Goal: Information Seeking & Learning: Learn about a topic

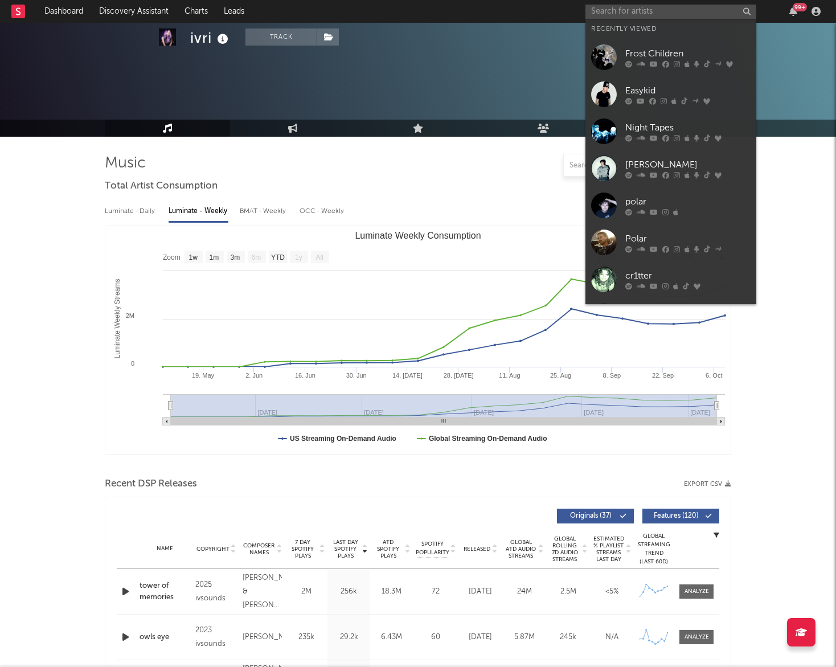
select select "1w"
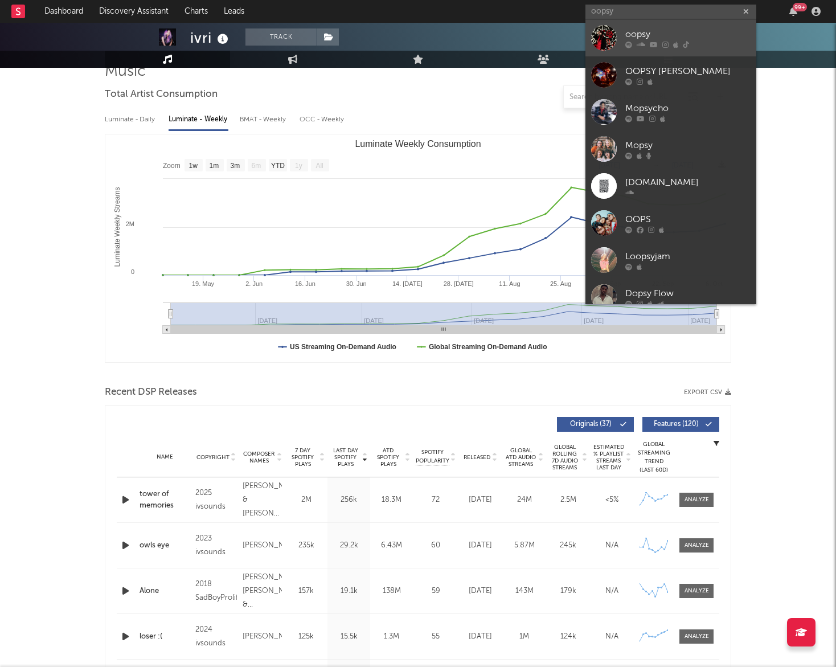
type input "oopsy"
click at [684, 44] on icon at bounding box center [686, 44] width 6 height 7
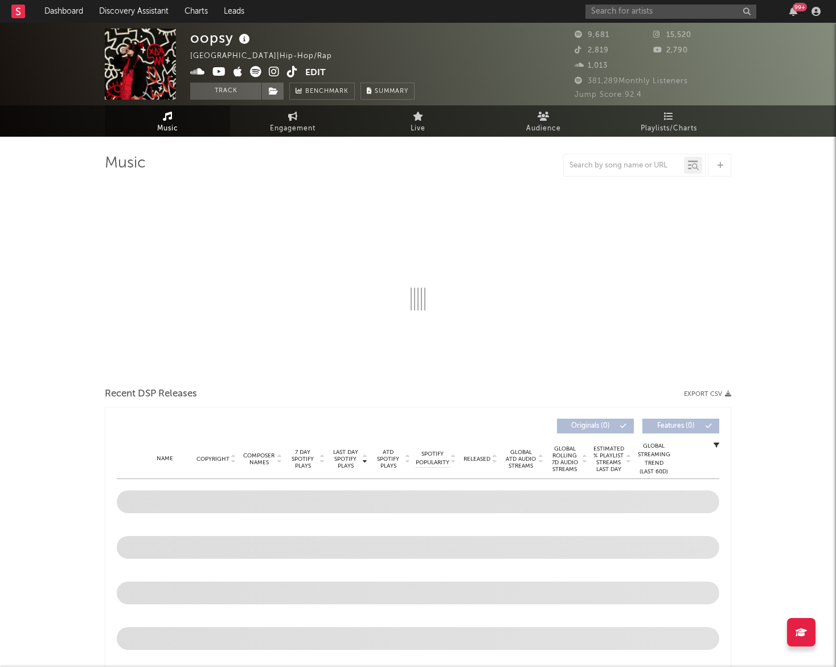
select select "6m"
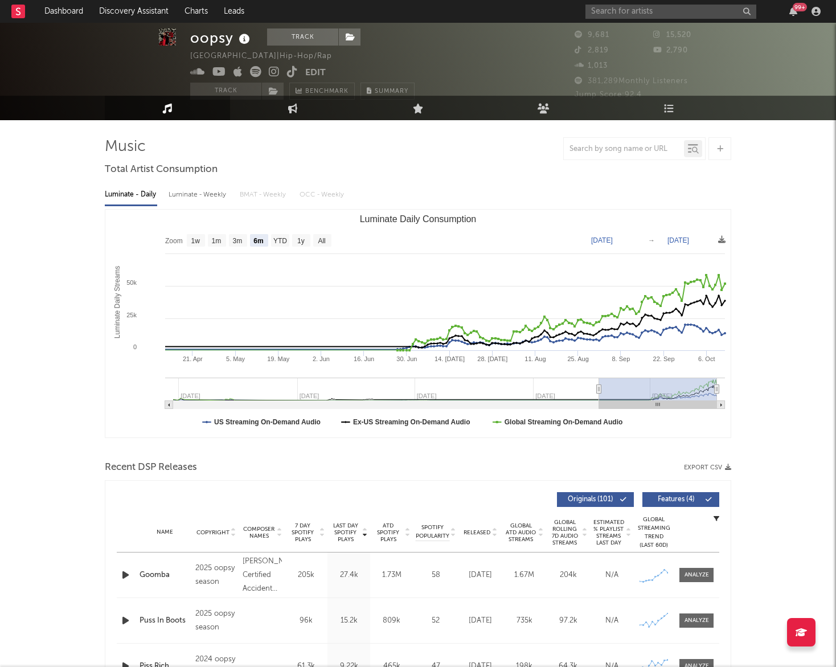
scroll to position [19, 0]
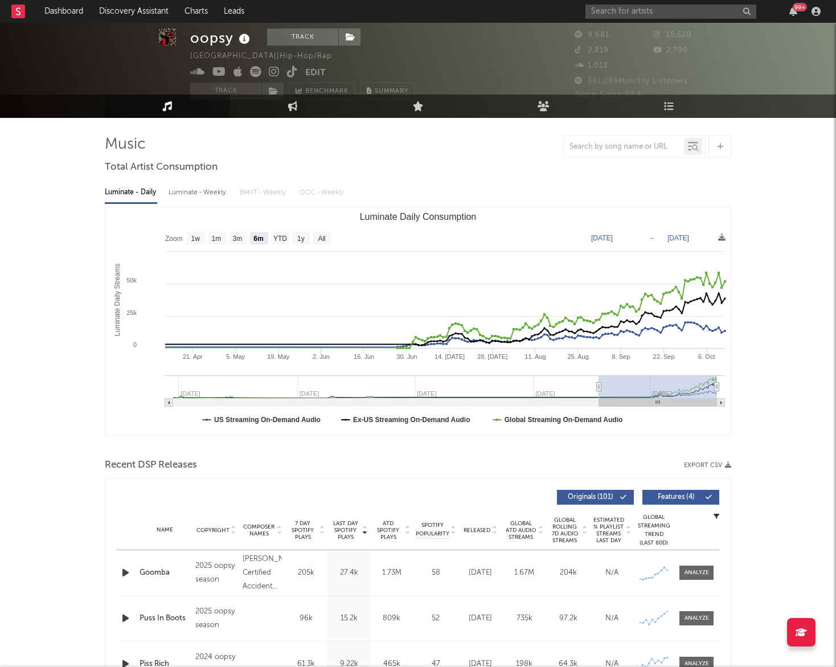
click at [211, 196] on div "Luminate - Weekly" at bounding box center [199, 192] width 60 height 19
select select "6m"
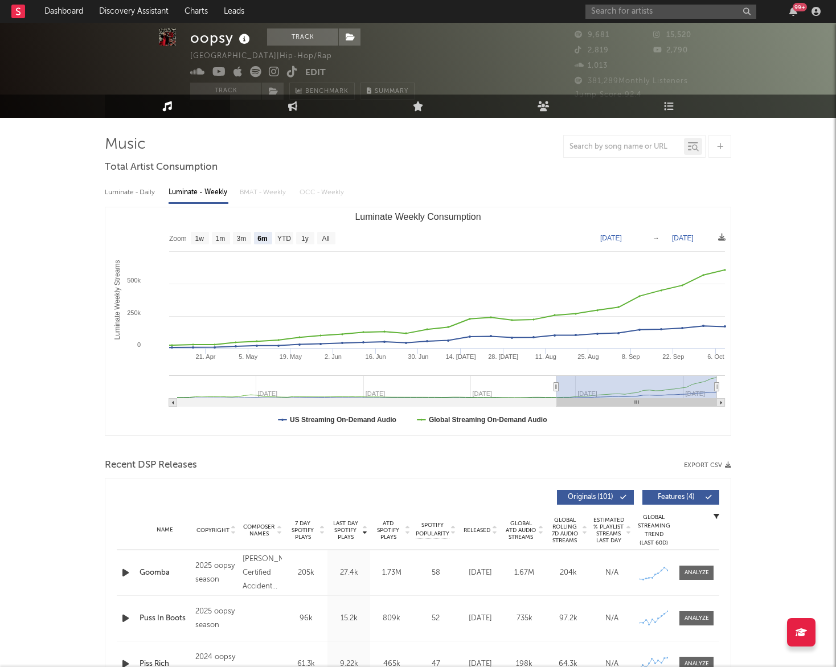
click at [150, 195] on div "Luminate - Daily" at bounding box center [131, 192] width 52 height 19
select select "6m"
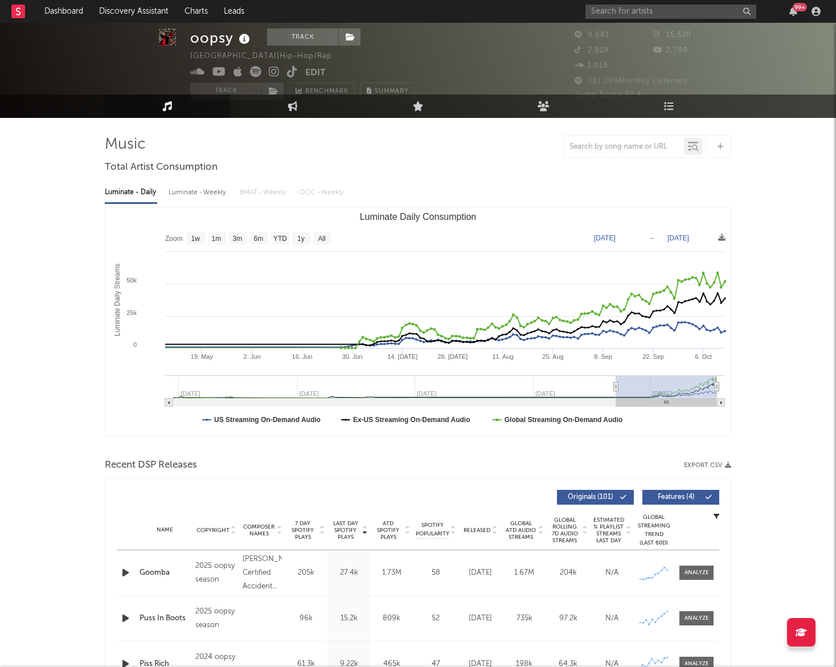
type input "2025-04-28"
select select "6m"
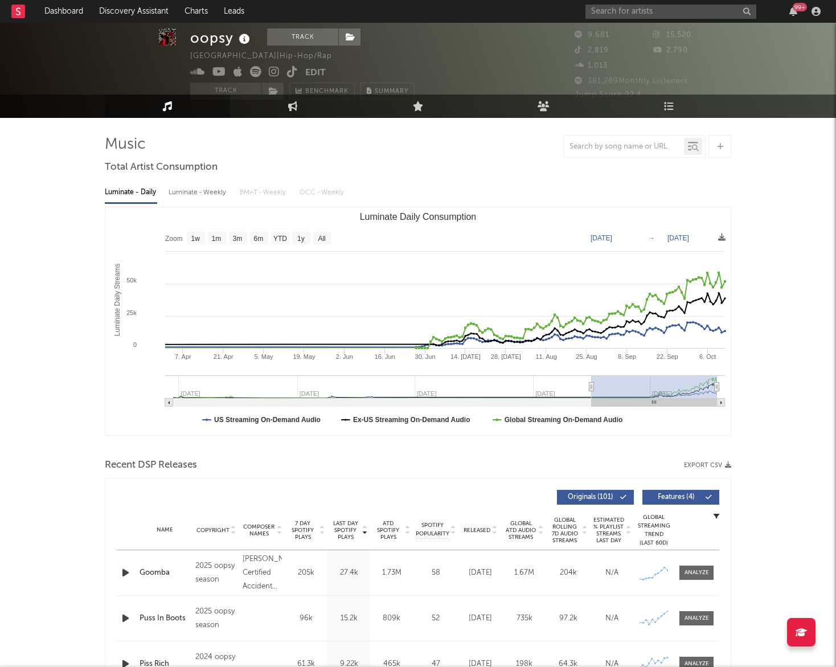
type input "2025-04-01"
drag, startPoint x: 599, startPoint y: 383, endPoint x: 592, endPoint y: 386, distance: 6.7
click at [592, 386] on icon "Luminate Daily Consumption" at bounding box center [592, 387] width 5 height 9
click at [631, 11] on input "text" at bounding box center [671, 12] width 171 height 14
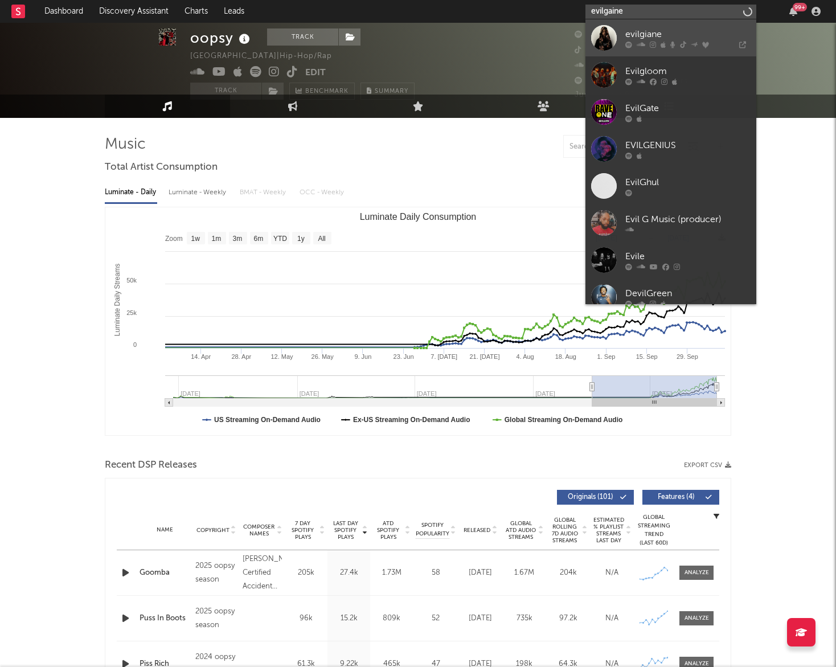
type input "evilgaine"
click at [623, 42] on link "evilgiane" at bounding box center [671, 37] width 171 height 37
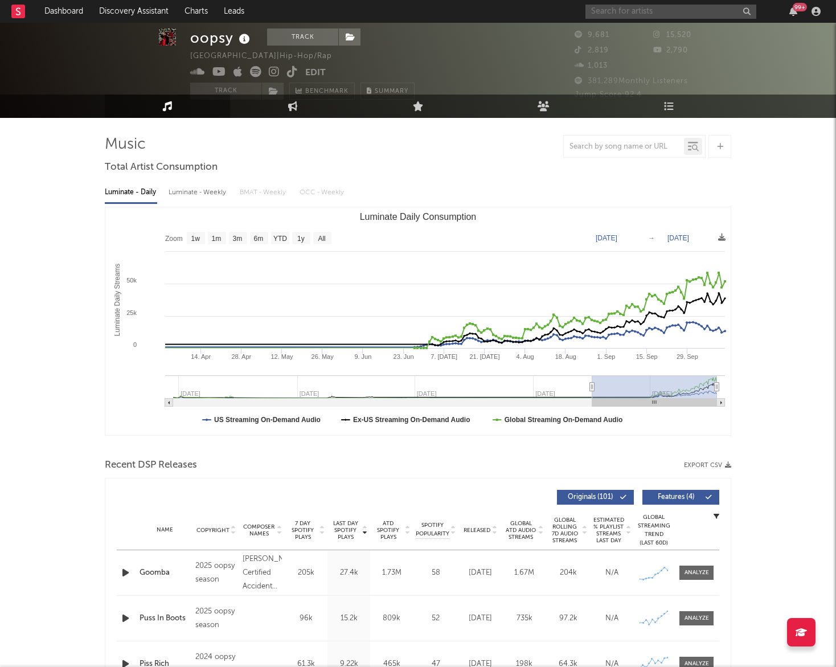
click at [622, 12] on input "text" at bounding box center [671, 12] width 171 height 14
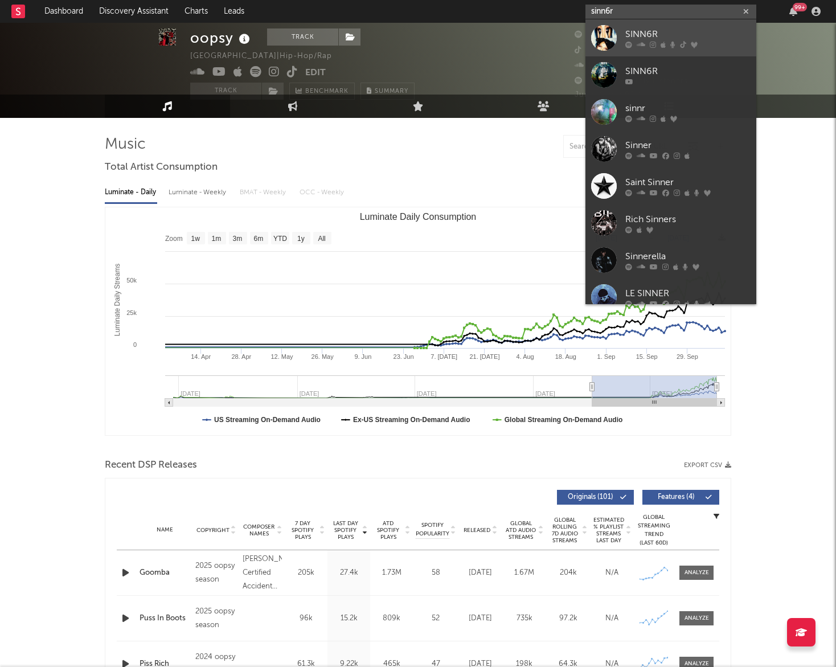
type input "sinn6r"
click at [640, 37] on div "SINN6R" at bounding box center [687, 34] width 125 height 14
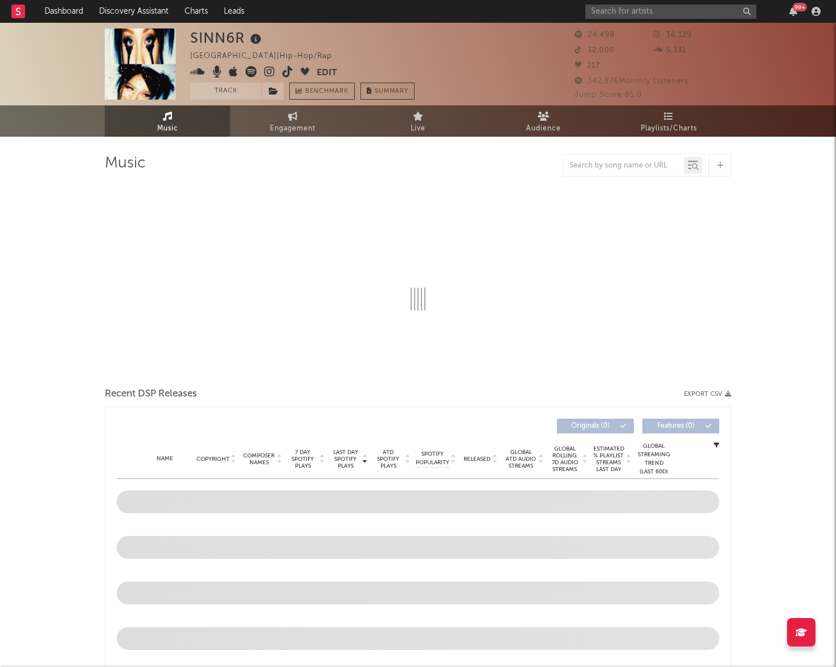
select select "6m"
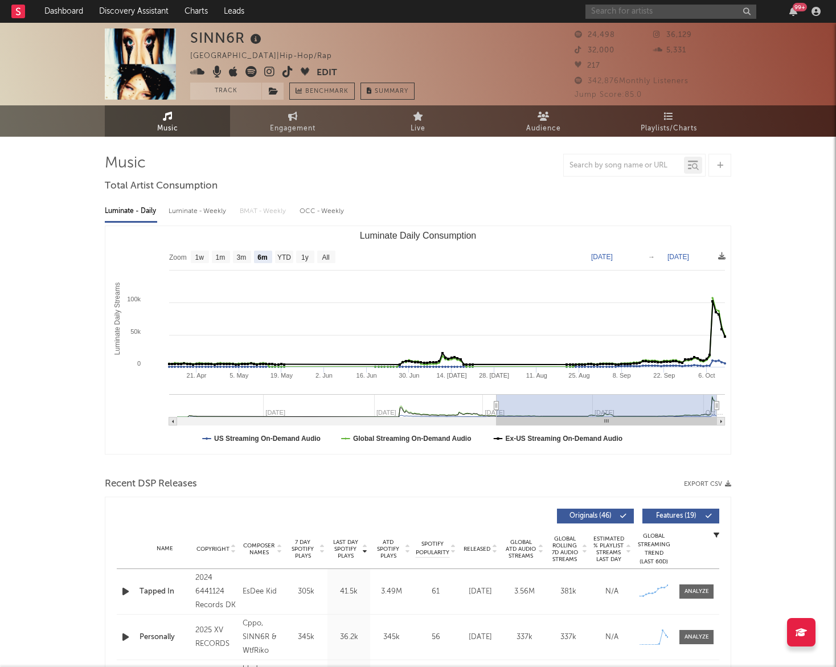
click at [613, 14] on input "text" at bounding box center [671, 12] width 171 height 14
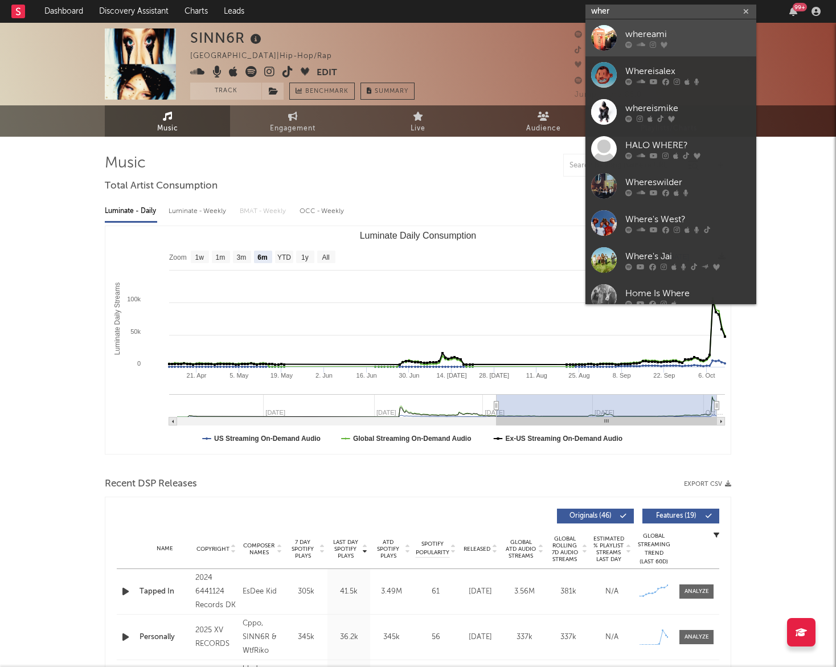
type input "wher"
click at [643, 43] on icon at bounding box center [641, 44] width 9 height 7
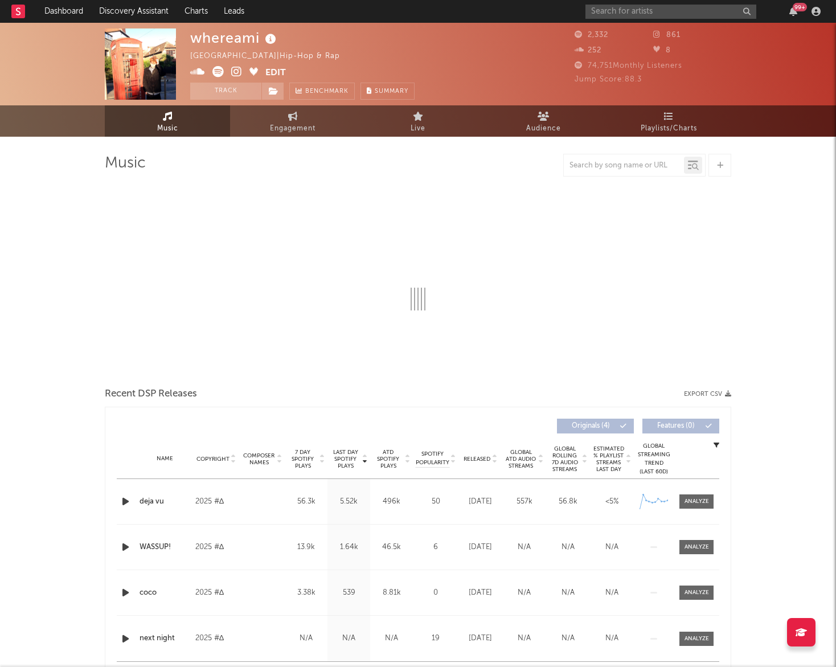
select select "1w"
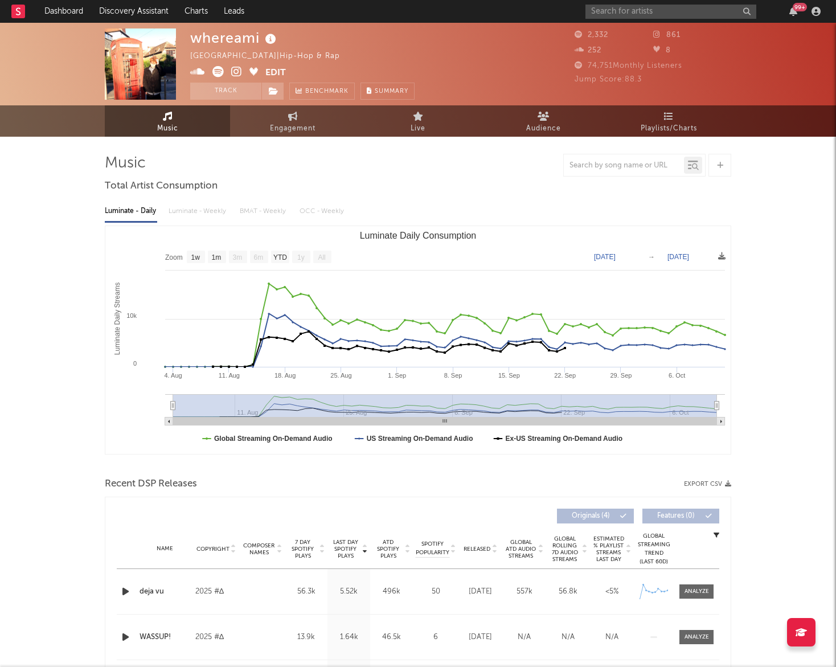
drag, startPoint x: 172, startPoint y: 409, endPoint x: 131, endPoint y: 410, distance: 41.0
click at [131, 410] on icon "Created with Highcharts 10.3.3 Luminate Daily Streams Luminate Daily Consumptio…" at bounding box center [417, 340] width 625 height 228
click at [636, 12] on input "text" at bounding box center [671, 12] width 171 height 14
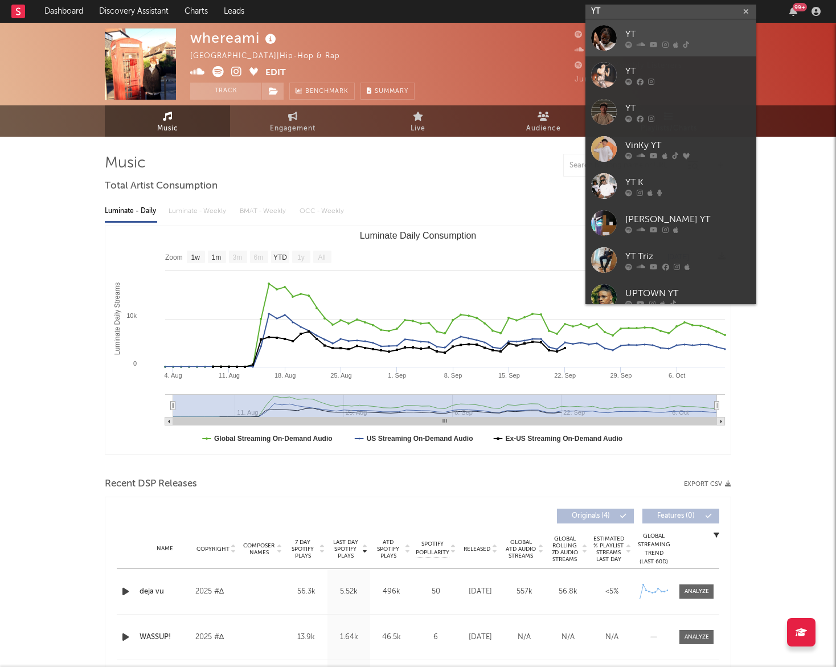
type input "YT"
click at [656, 32] on div "YT" at bounding box center [687, 34] width 125 height 14
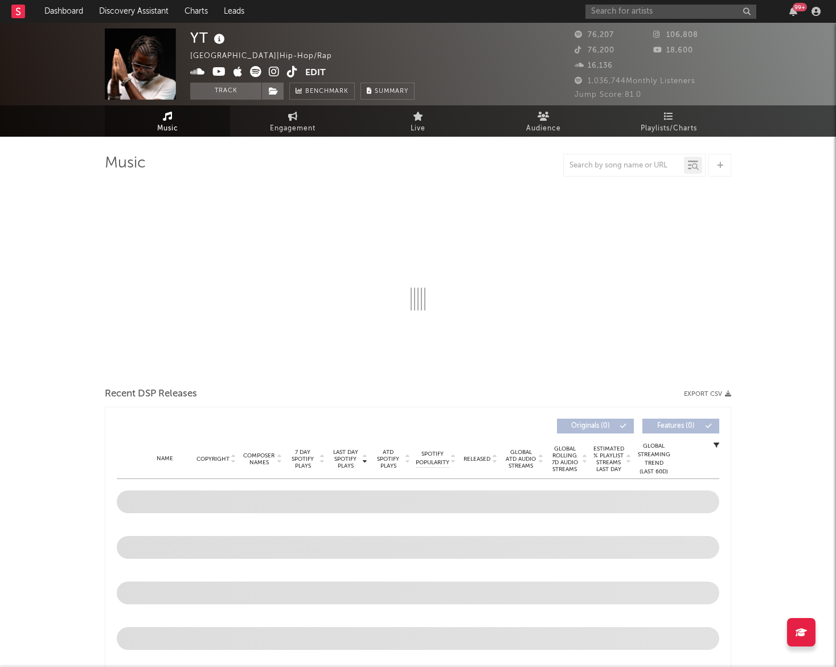
select select "6m"
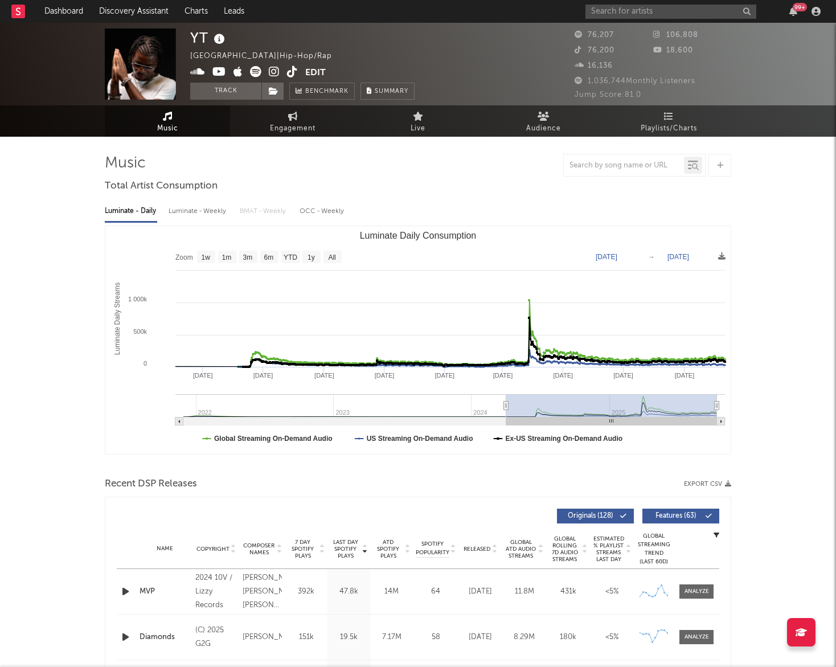
type input "2024-04-01"
drag, startPoint x: 648, startPoint y: 404, endPoint x: 506, endPoint y: 410, distance: 141.4
click at [506, 410] on icon "Luminate Daily Consumption" at bounding box center [506, 406] width 5 height 9
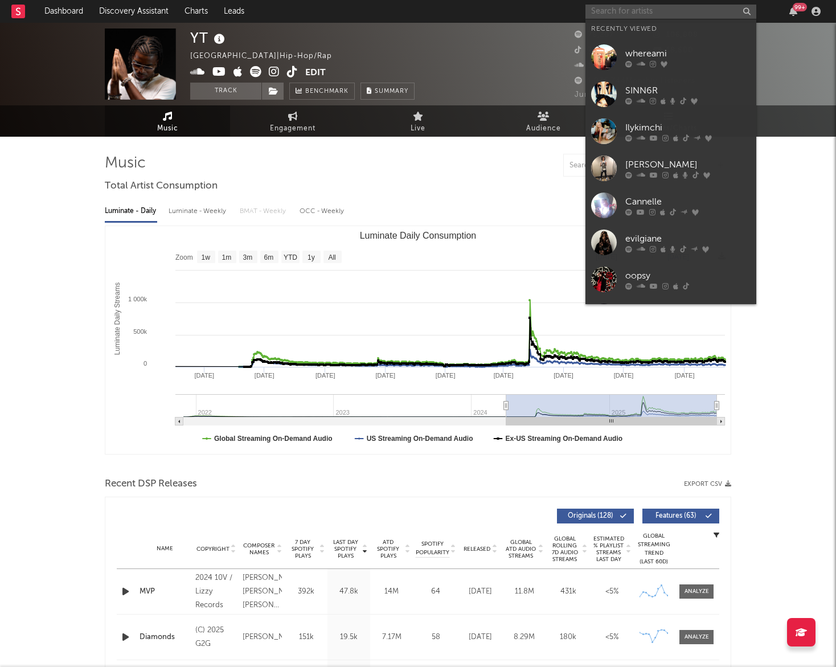
click at [608, 12] on input "text" at bounding box center [671, 12] width 171 height 14
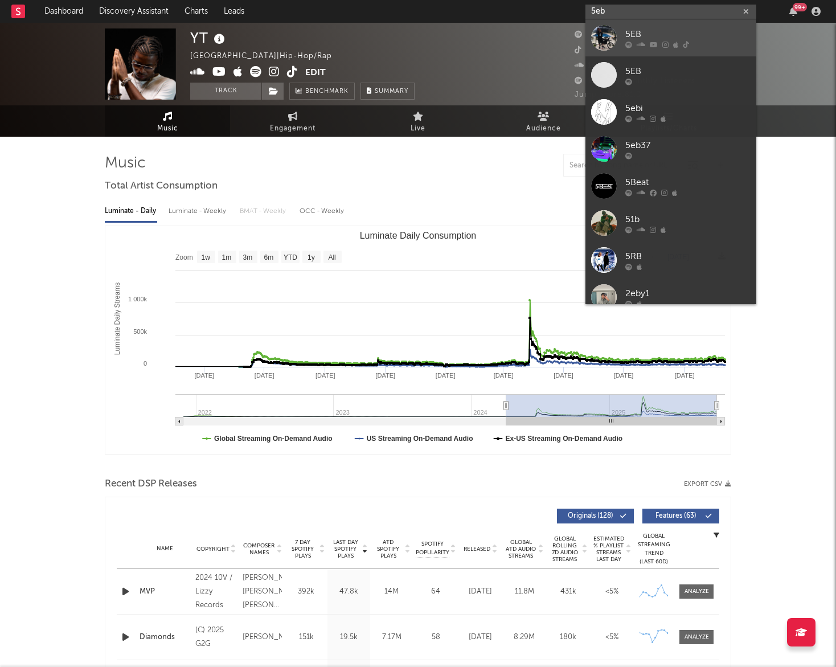
type input "5eb"
click at [633, 34] on div "5EB" at bounding box center [687, 34] width 125 height 14
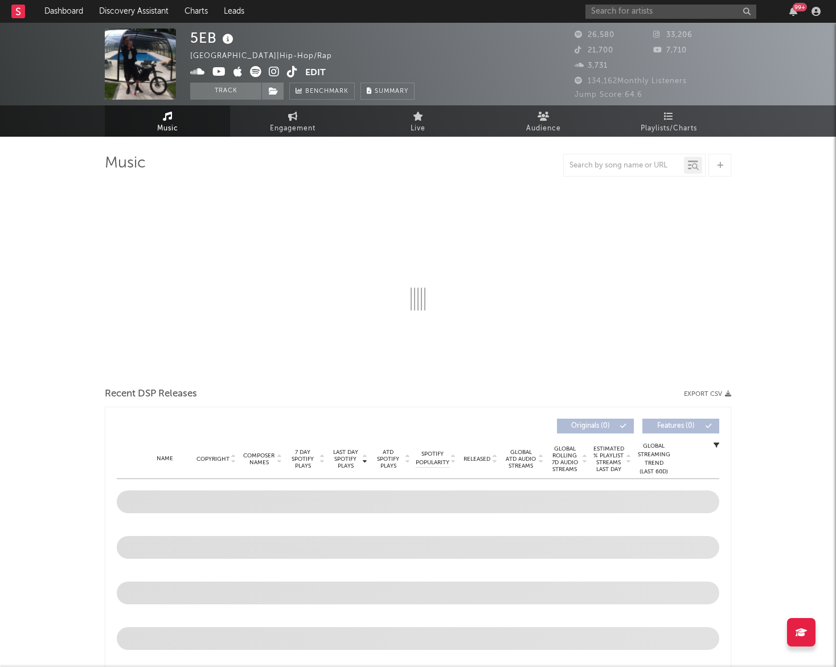
select select "6m"
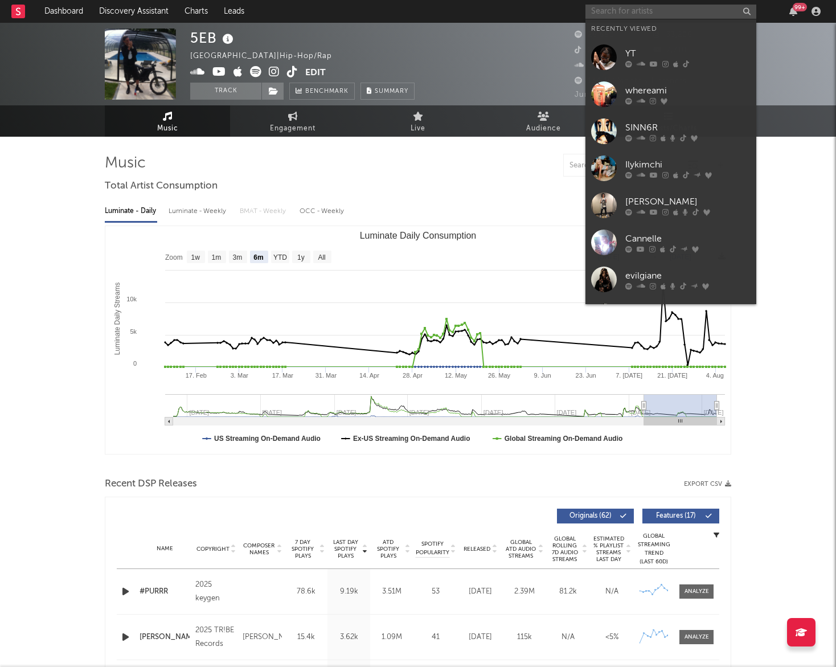
click at [659, 12] on input "text" at bounding box center [671, 12] width 171 height 14
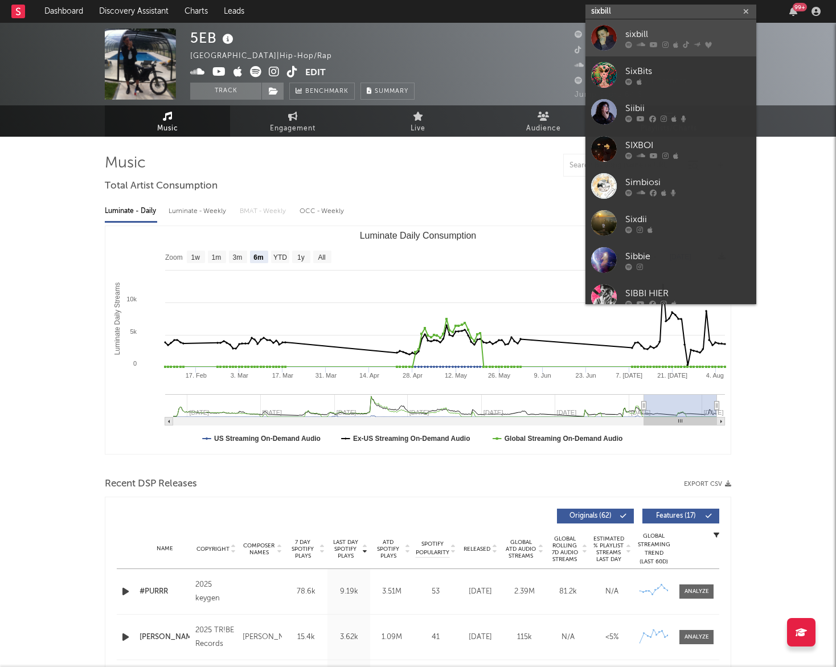
type input "sixbill"
click at [664, 36] on div "sixbill" at bounding box center [687, 34] width 125 height 14
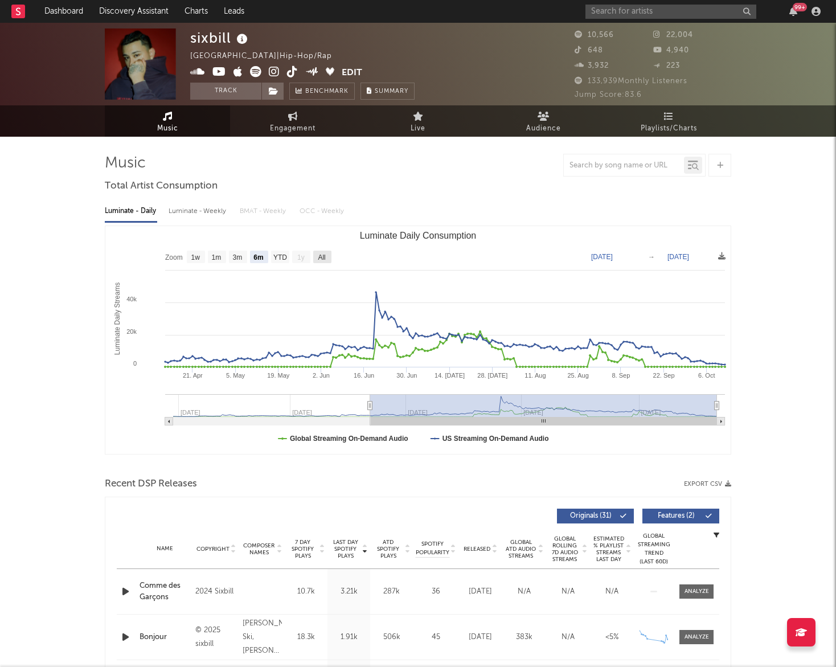
click at [324, 251] on rect "Luminate Daily Consumption" at bounding box center [322, 257] width 18 height 13
select select "All"
type input "2024-12-29"
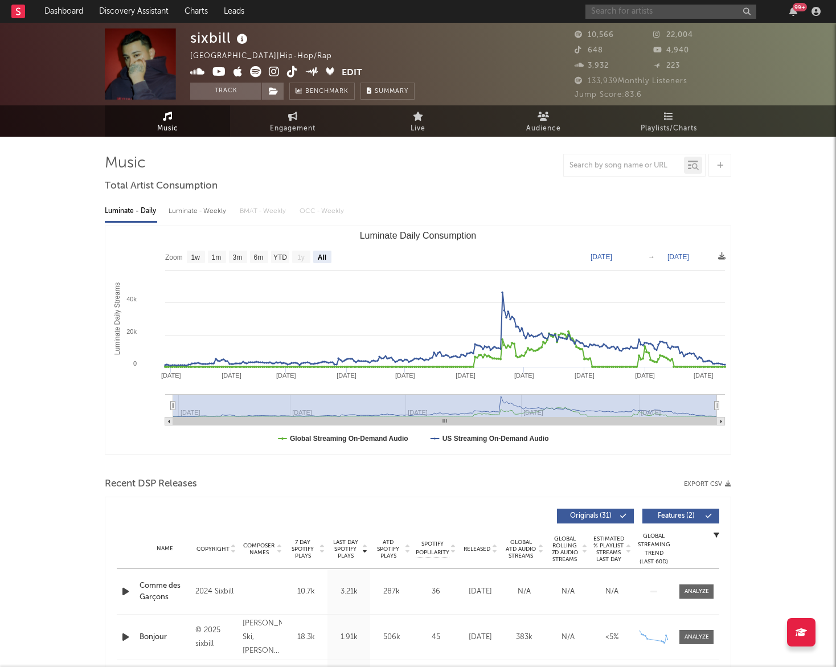
click at [633, 13] on input "text" at bounding box center [671, 12] width 171 height 14
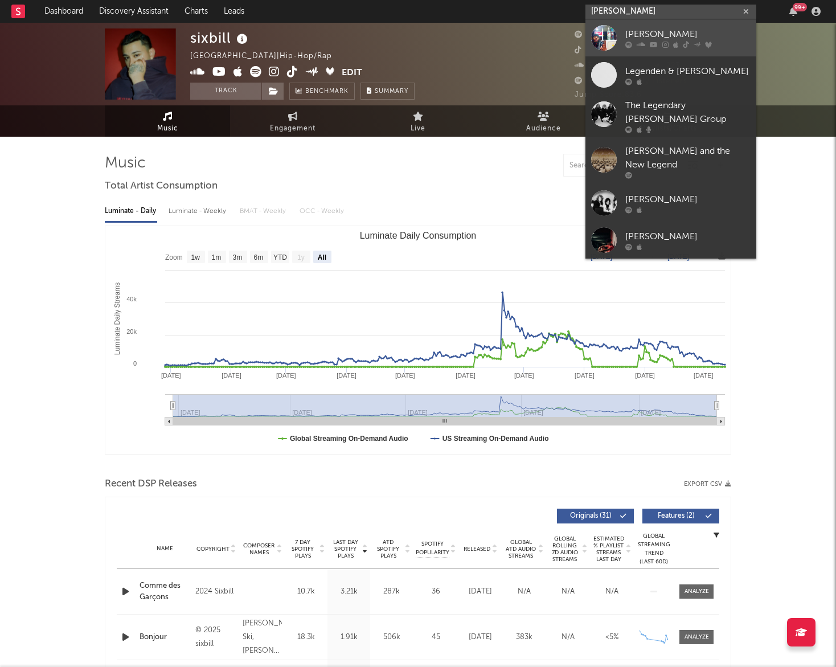
type input "jim lega"
click at [634, 34] on div "Jim Legxacy" at bounding box center [687, 34] width 125 height 14
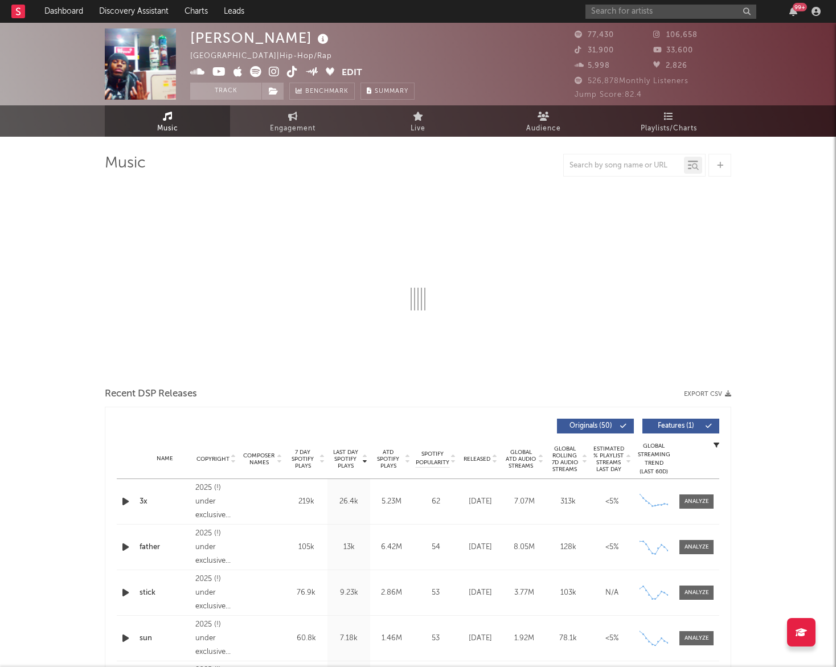
select select "6m"
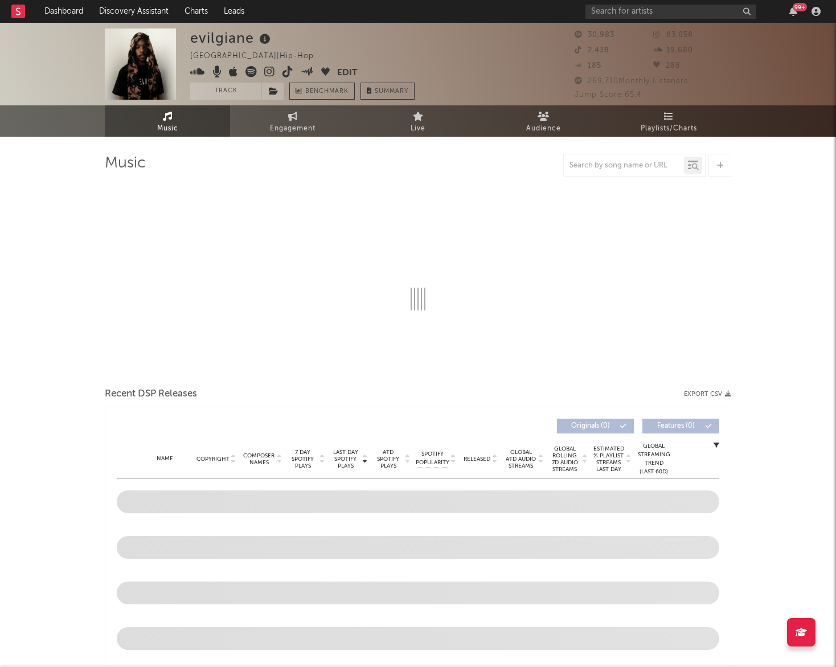
select select "6m"
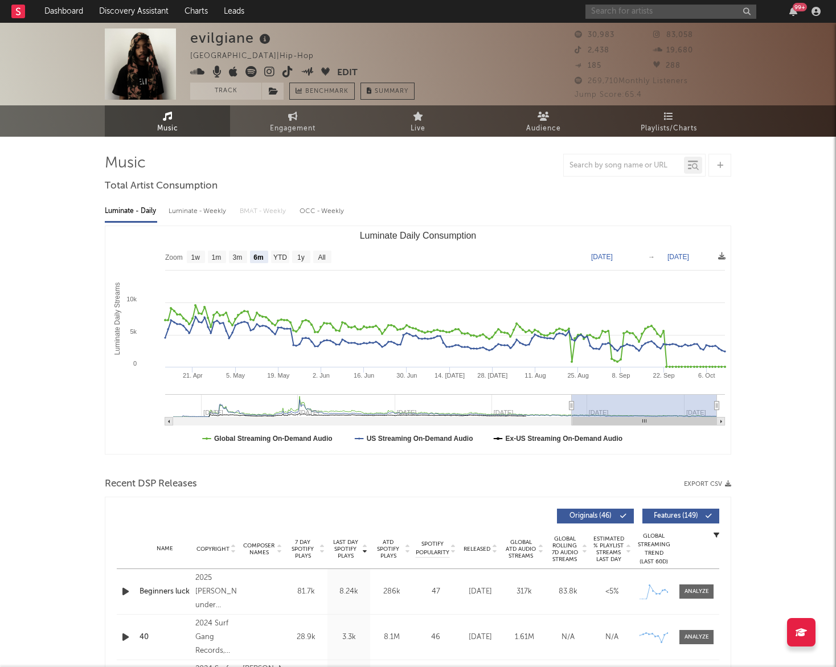
click at [639, 8] on input "text" at bounding box center [671, 12] width 171 height 14
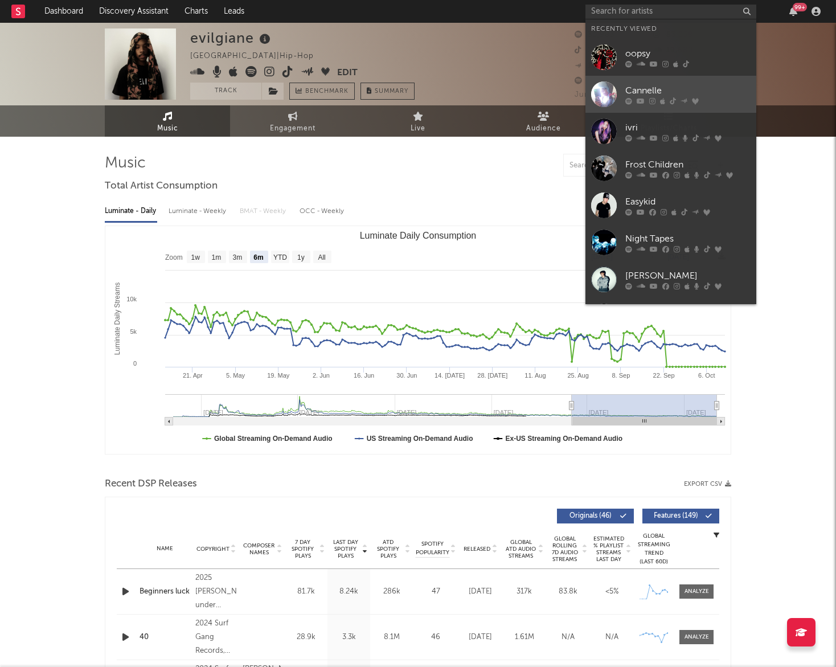
click at [641, 95] on div "Cannelle" at bounding box center [687, 91] width 125 height 14
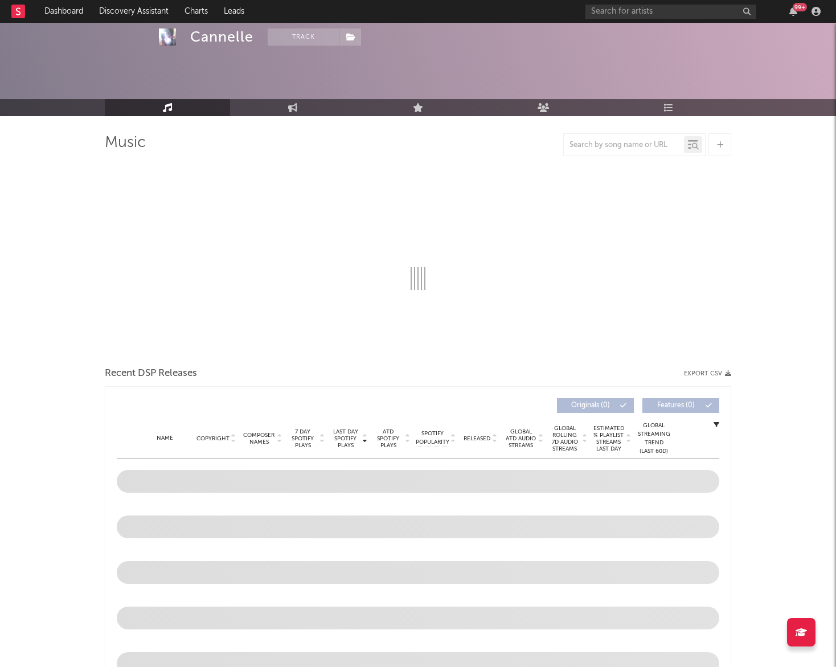
scroll to position [66, 0]
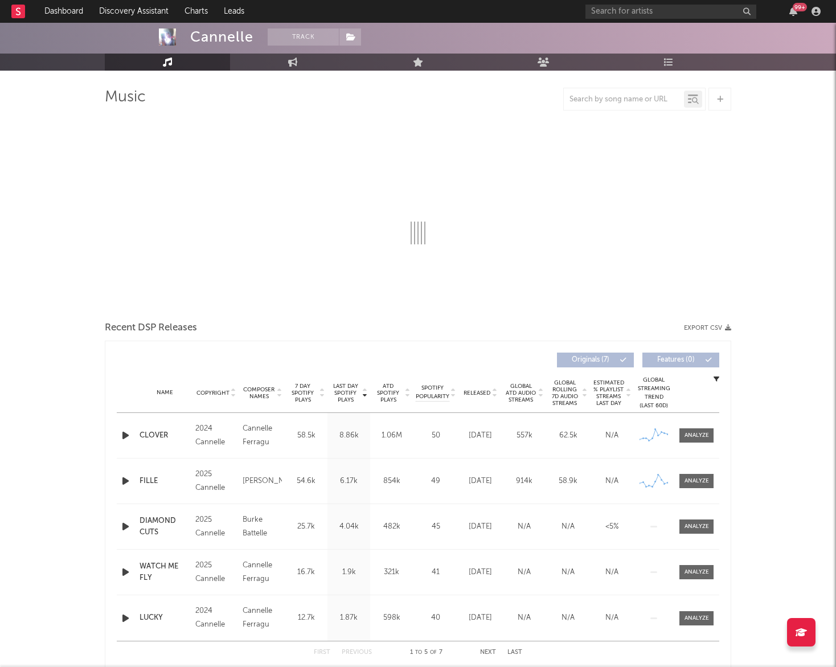
select select "1w"
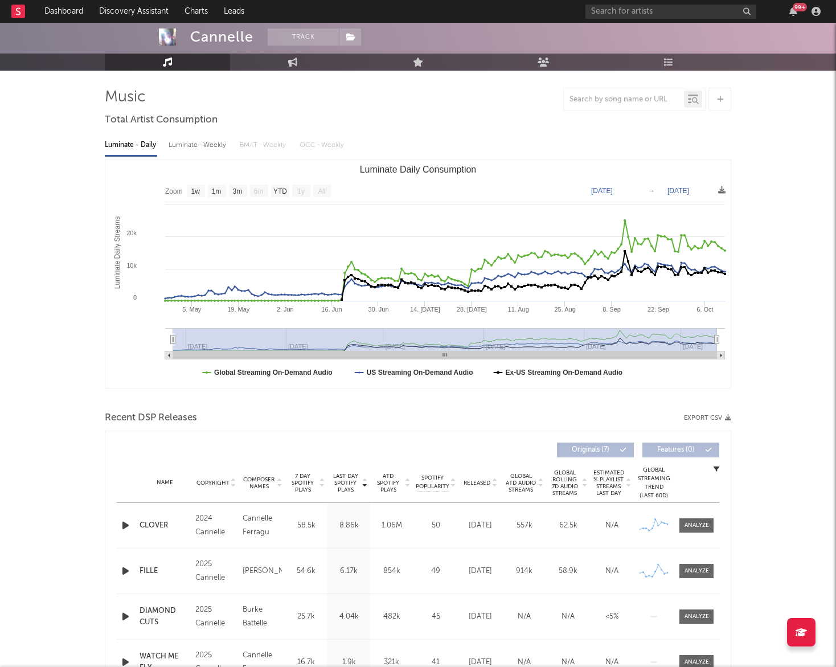
drag, startPoint x: 173, startPoint y: 339, endPoint x: 135, endPoint y: 340, distance: 37.6
click at [135, 340] on icon "Created with Highcharts 10.3.3 Luminate Daily Streams Luminate Daily Consumptio…" at bounding box center [417, 274] width 625 height 228
click at [210, 142] on div "Luminate - Weekly" at bounding box center [199, 145] width 60 height 19
select select "6m"
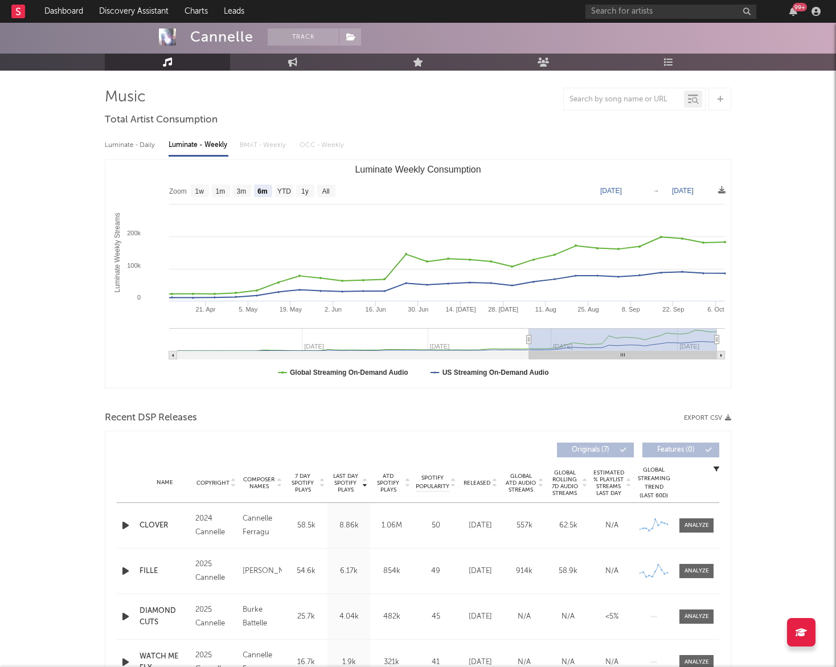
click at [139, 145] on div "Luminate - Daily" at bounding box center [131, 145] width 52 height 19
select select "1w"
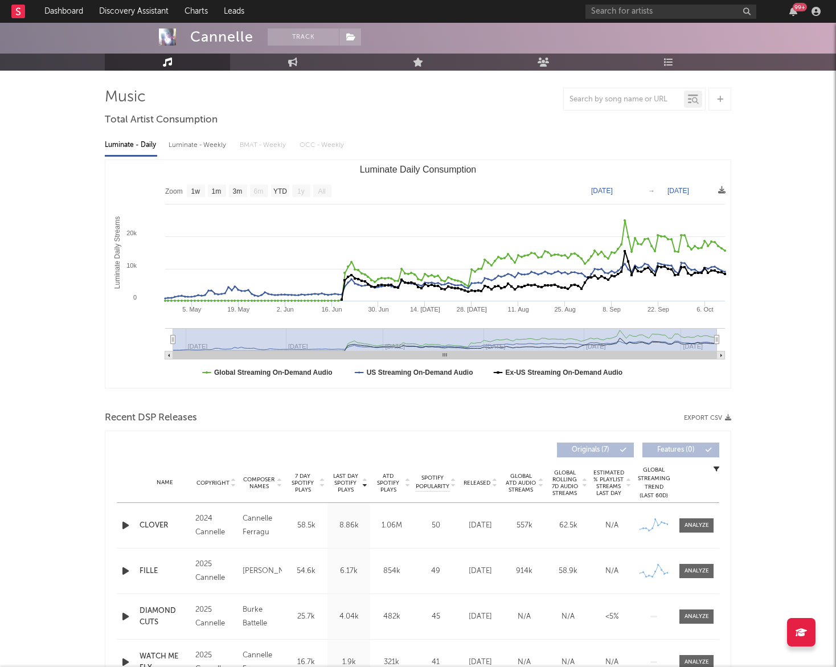
click at [181, 141] on div "Luminate - Weekly" at bounding box center [199, 145] width 60 height 19
select select "6m"
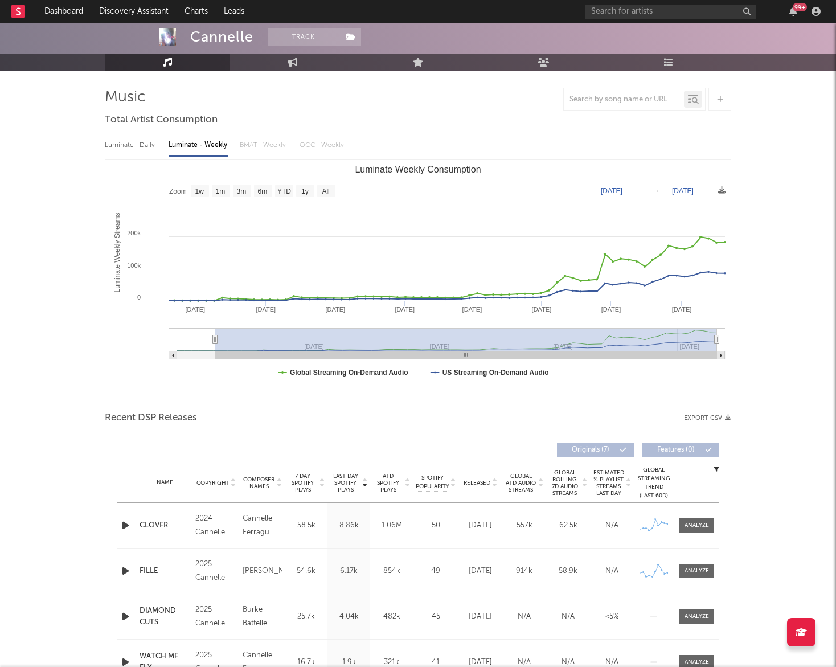
type input "2024-10-03"
select select "1y"
type input "2024-07-03"
drag, startPoint x: 528, startPoint y: 338, endPoint x: 241, endPoint y: 345, distance: 287.2
click at [242, 345] on g "Luminate Weekly Consumption" at bounding box center [447, 343] width 556 height 31
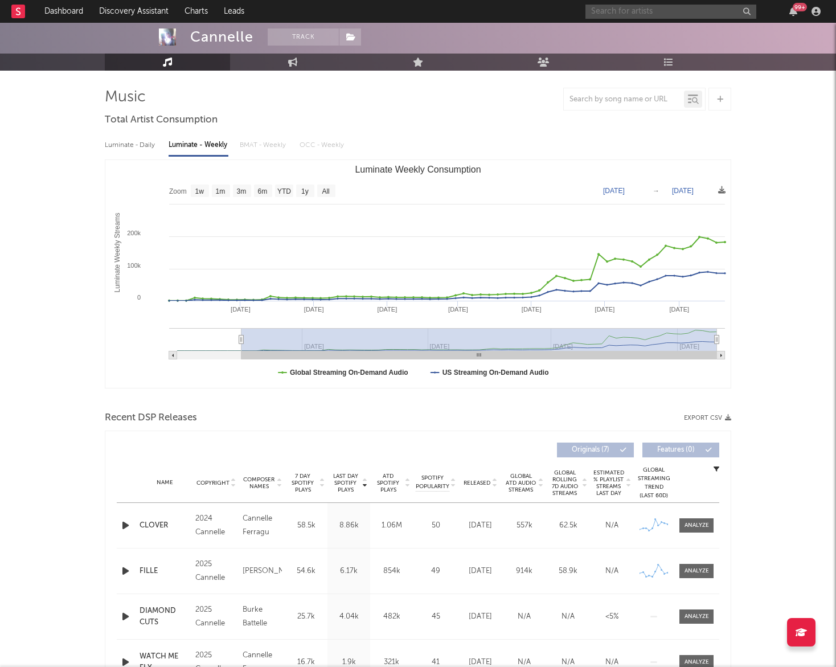
click at [641, 11] on input "text" at bounding box center [671, 12] width 171 height 14
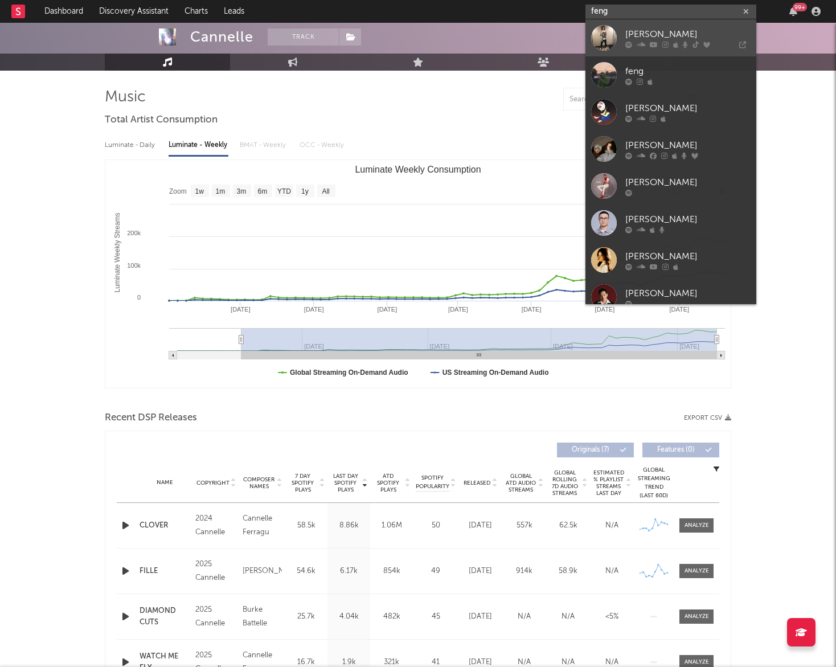
type input "feng"
click at [639, 46] on icon at bounding box center [641, 44] width 9 height 7
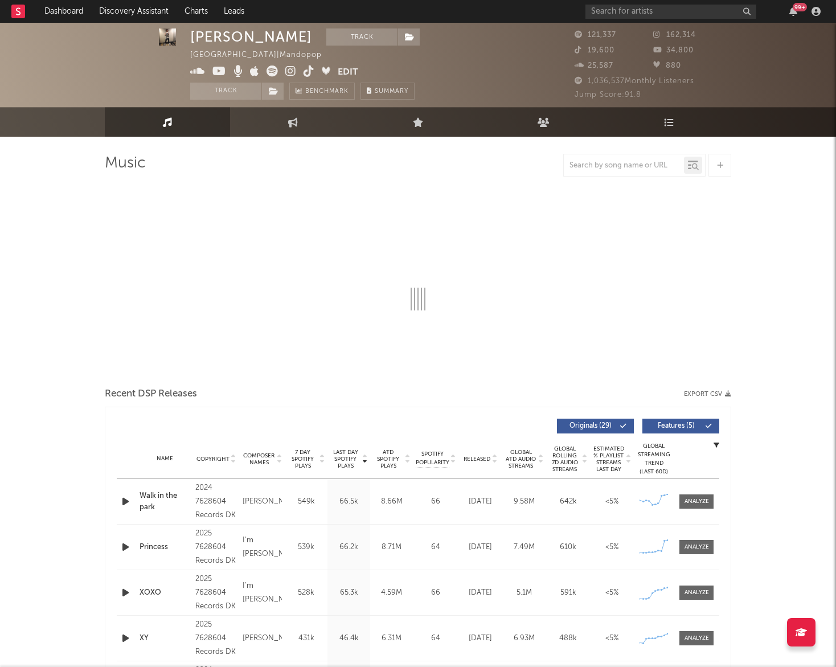
select select "6m"
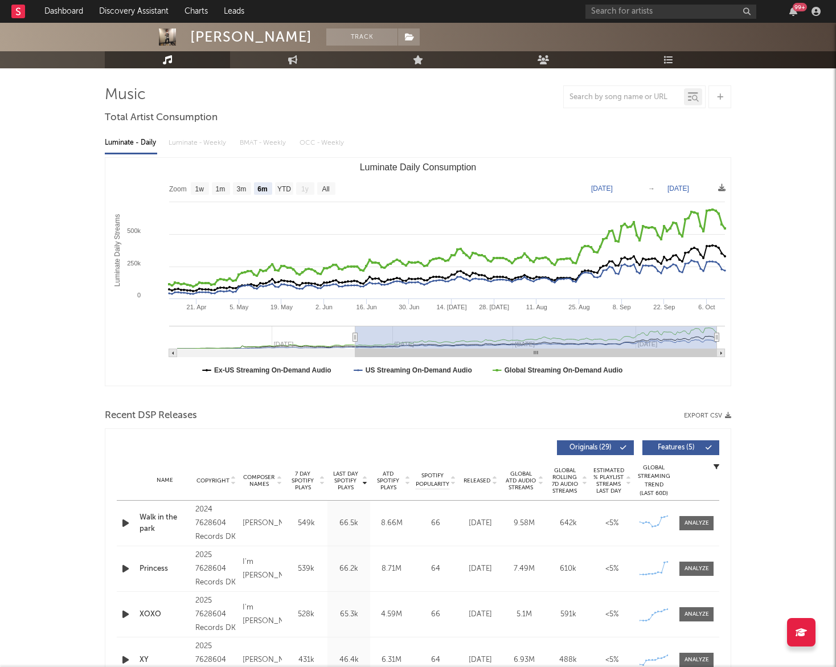
scroll to position [24, 0]
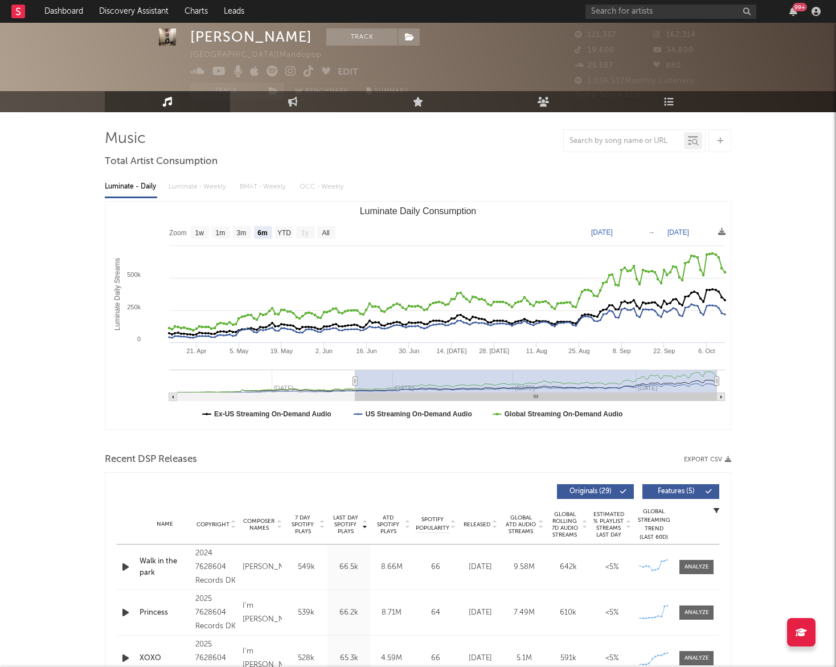
click at [207, 185] on div "Luminate - Daily Luminate - Weekly BMAT - Weekly OCC - Weekly" at bounding box center [418, 186] width 627 height 19
click at [202, 186] on div "Luminate - Daily Luminate - Weekly BMAT - Weekly OCC - Weekly" at bounding box center [418, 186] width 627 height 19
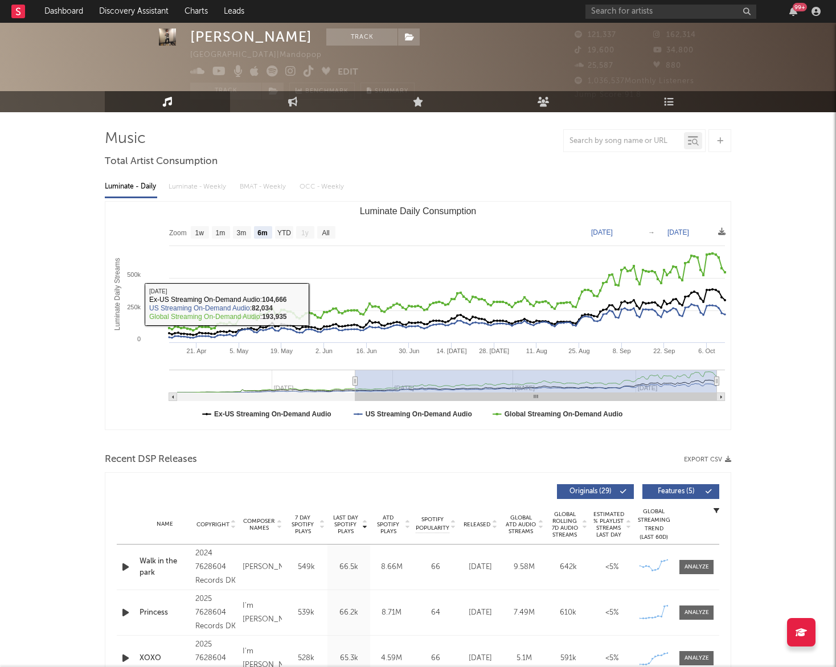
click at [191, 185] on div "Luminate - Daily Luminate - Weekly BMAT - Weekly OCC - Weekly" at bounding box center [418, 186] width 627 height 19
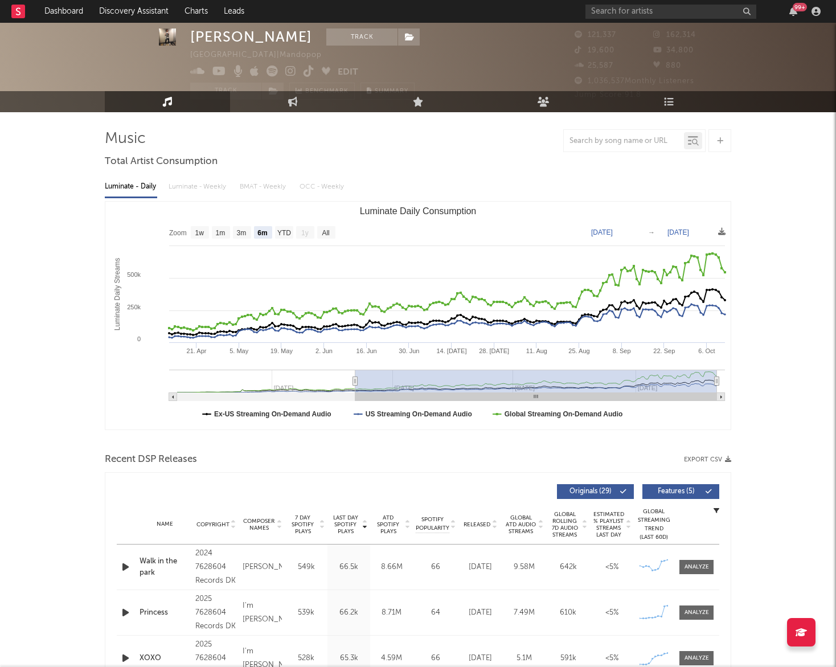
click at [193, 181] on div "Luminate - Daily Luminate - Weekly BMAT - Weekly OCC - Weekly" at bounding box center [418, 186] width 627 height 19
drag, startPoint x: 355, startPoint y: 380, endPoint x: 187, endPoint y: 380, distance: 168.0
click at [315, 380] on icon "Luminate Daily Consumption" at bounding box center [317, 381] width 5 height 9
type input "2025-01-17"
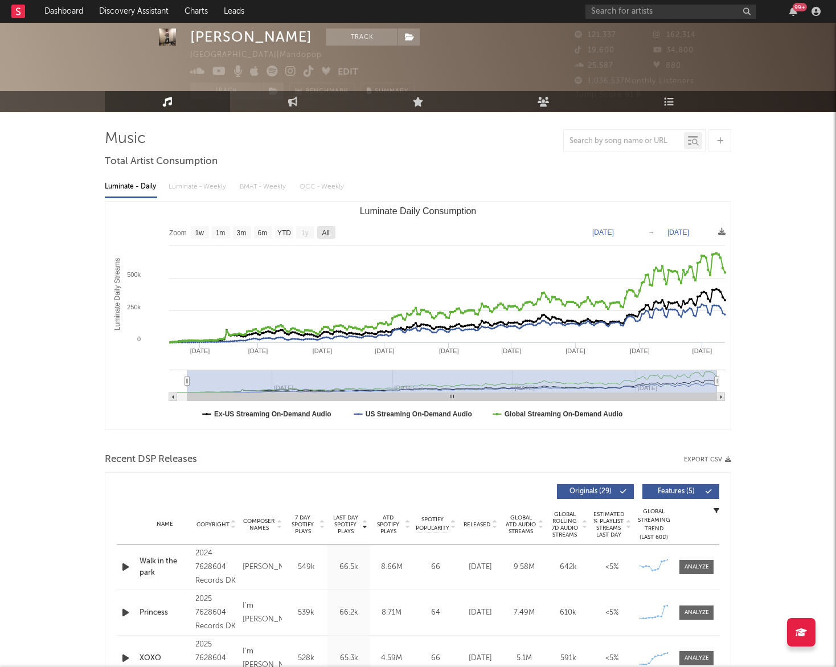
click at [328, 232] on text "All" at bounding box center [325, 233] width 7 height 8
select select "All"
type input "2025-01-12"
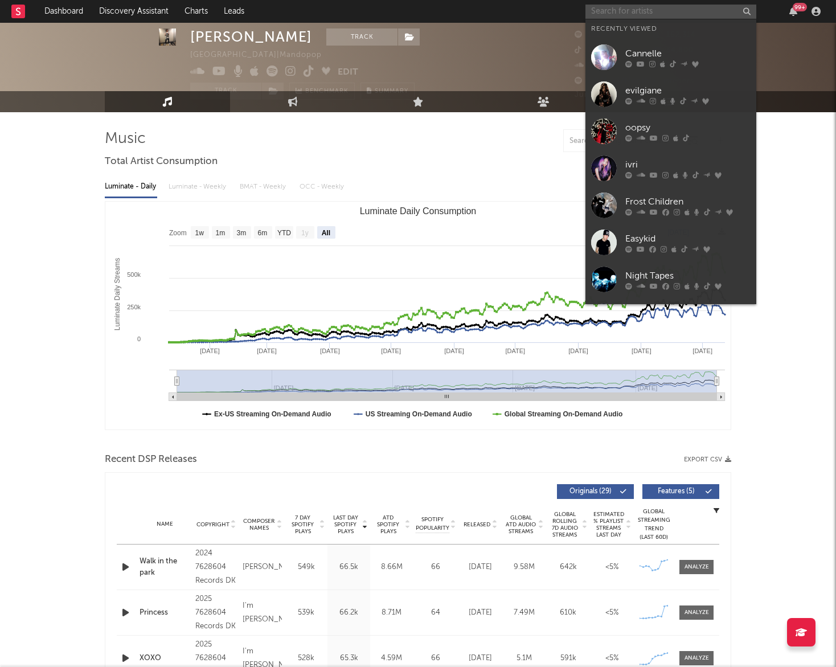
click at [629, 8] on input "text" at bounding box center [671, 12] width 171 height 14
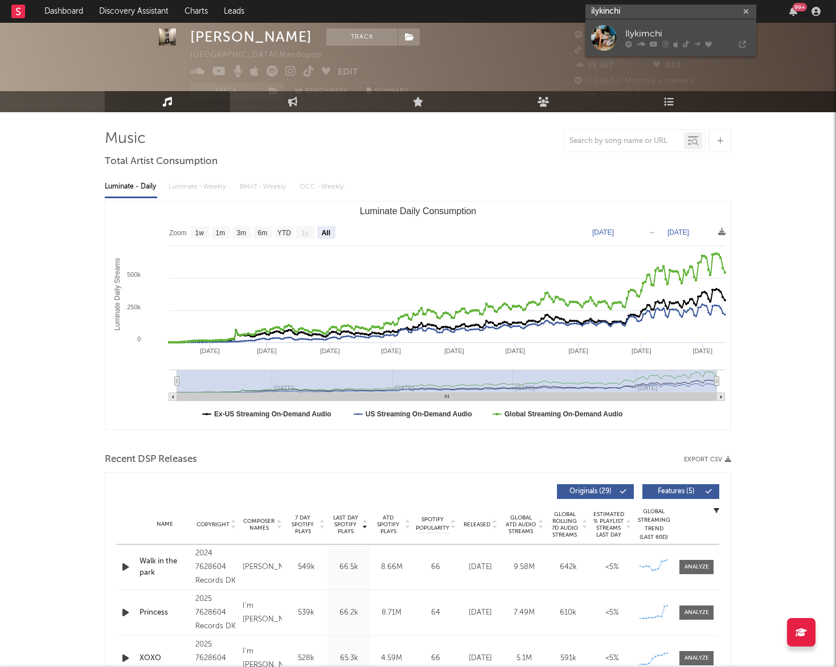
type input "ilykinchi"
click at [648, 38] on div "Ilykimchi" at bounding box center [687, 34] width 125 height 14
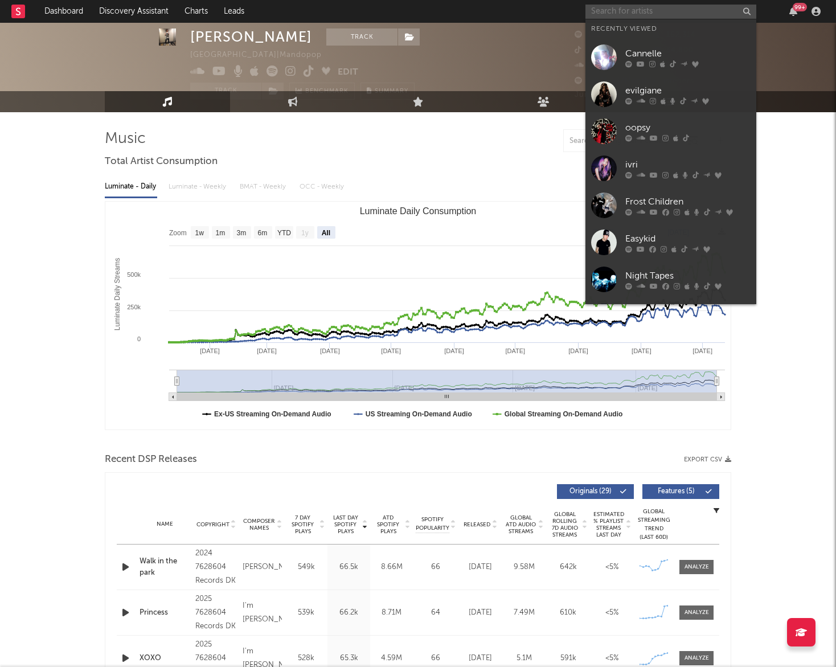
click at [637, 7] on input "text" at bounding box center [671, 12] width 171 height 14
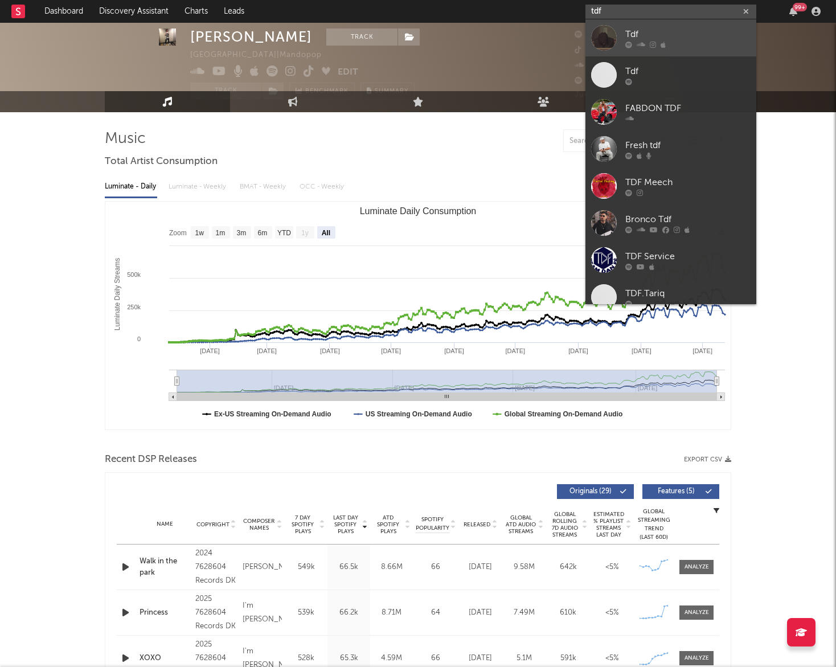
type input "tdf"
click at [656, 34] on div "Tdf" at bounding box center [687, 34] width 125 height 14
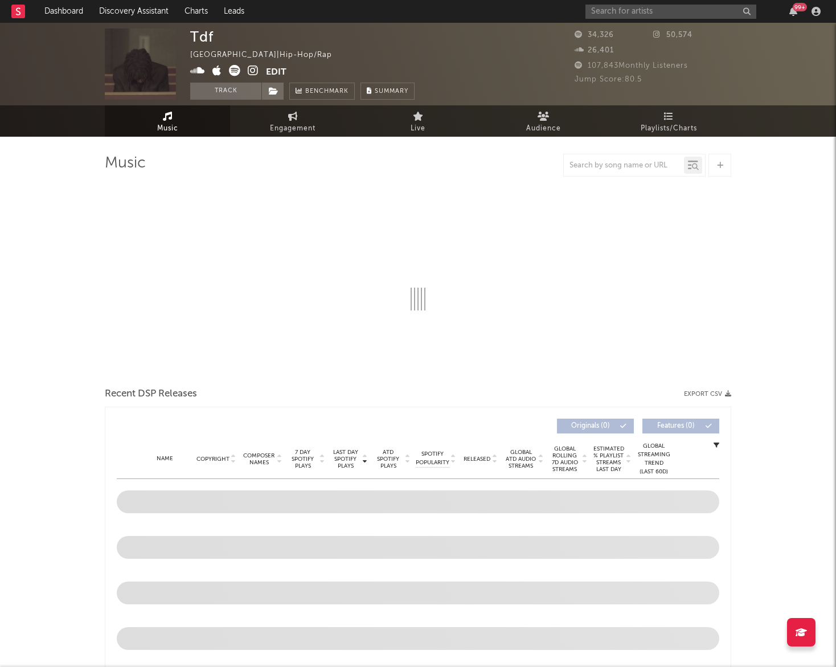
select select "6m"
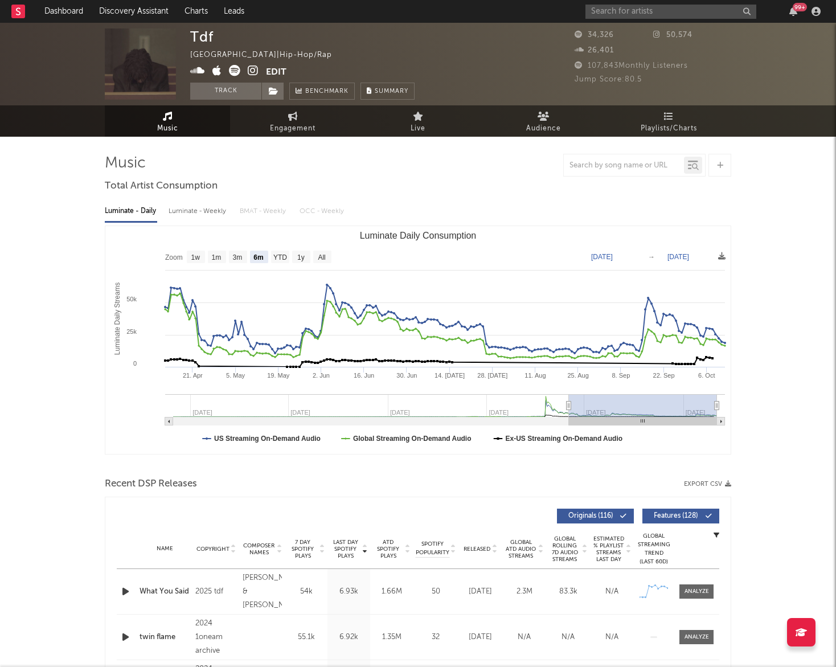
drag, startPoint x: 567, startPoint y: 402, endPoint x: 497, endPoint y: 402, distance: 70.1
click at [567, 402] on icon "Luminate Daily Consumption" at bounding box center [569, 406] width 5 height 9
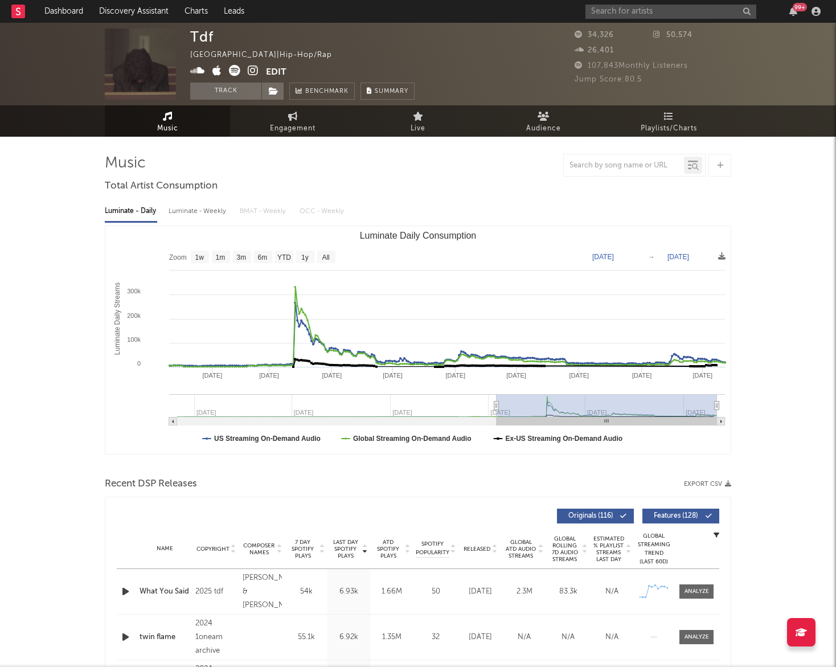
drag, startPoint x: 497, startPoint y: 402, endPoint x: 463, endPoint y: 402, distance: 34.2
click at [494, 402] on icon "Luminate Daily Consumption" at bounding box center [496, 406] width 5 height 9
type input "2024-11-29"
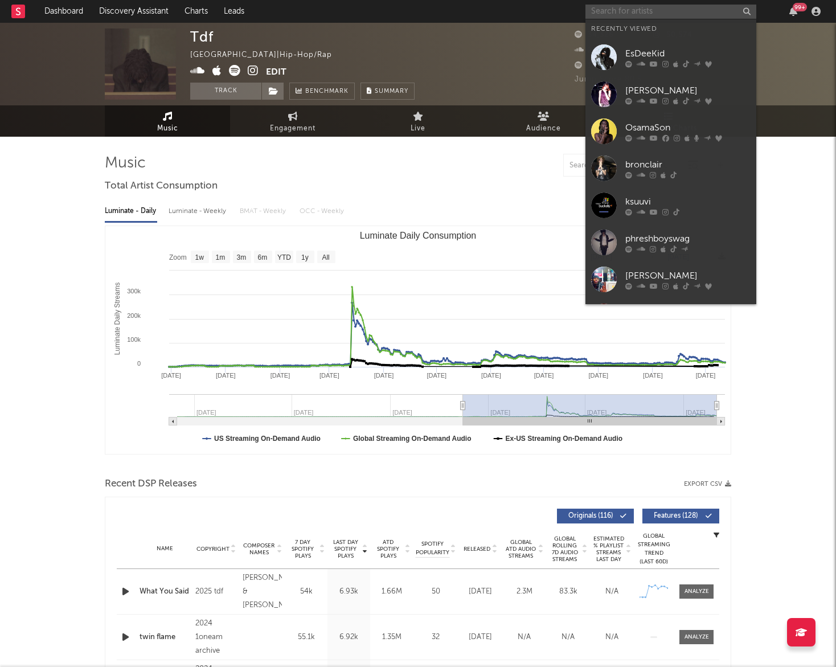
click at [673, 13] on input "text" at bounding box center [671, 12] width 171 height 14
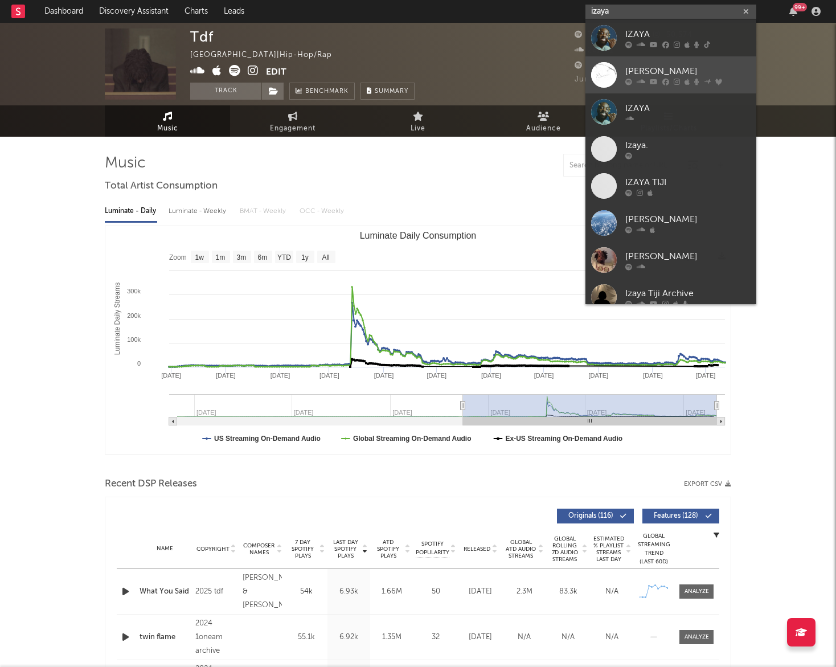
type input "izaya"
click at [678, 67] on div "[PERSON_NAME]" at bounding box center [687, 71] width 125 height 14
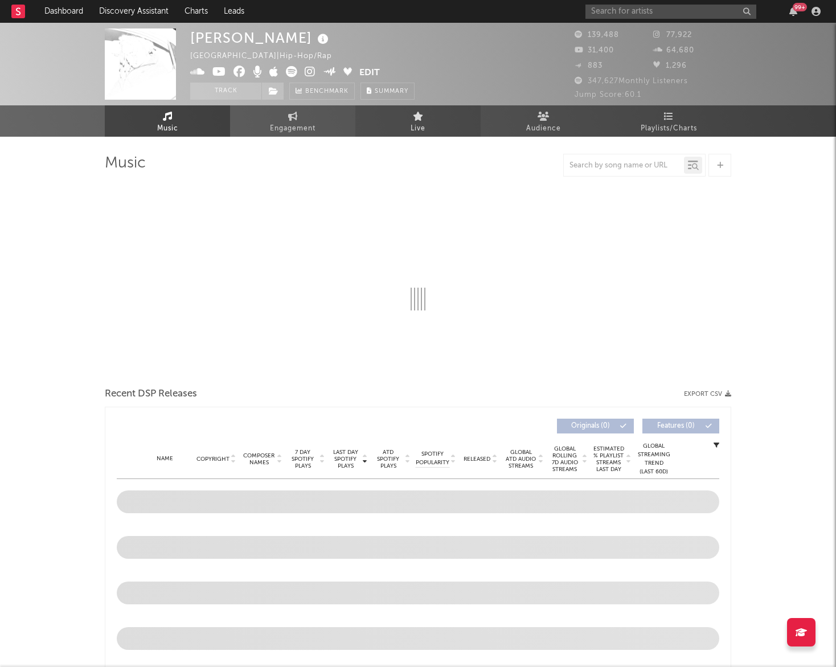
select select "6m"
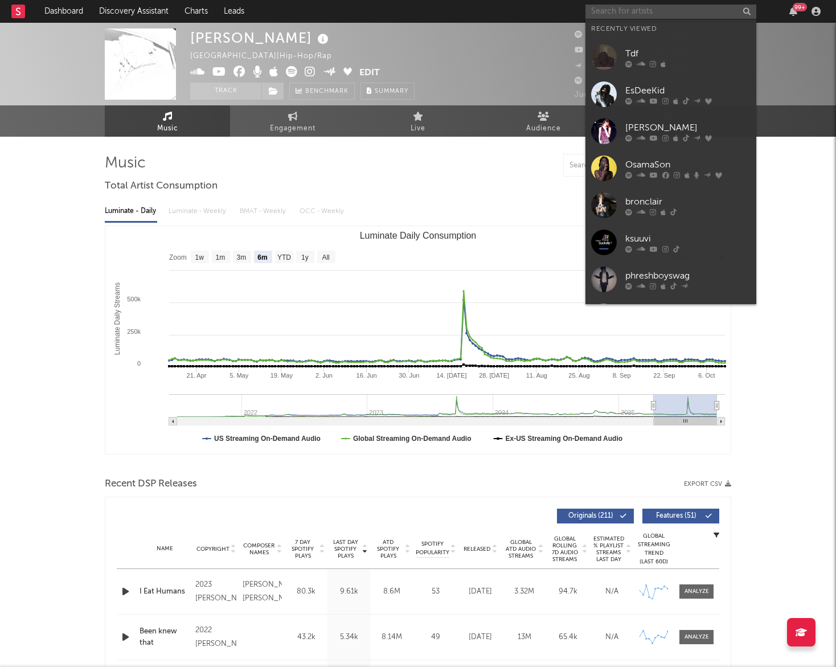
click at [631, 7] on input "text" at bounding box center [671, 12] width 171 height 14
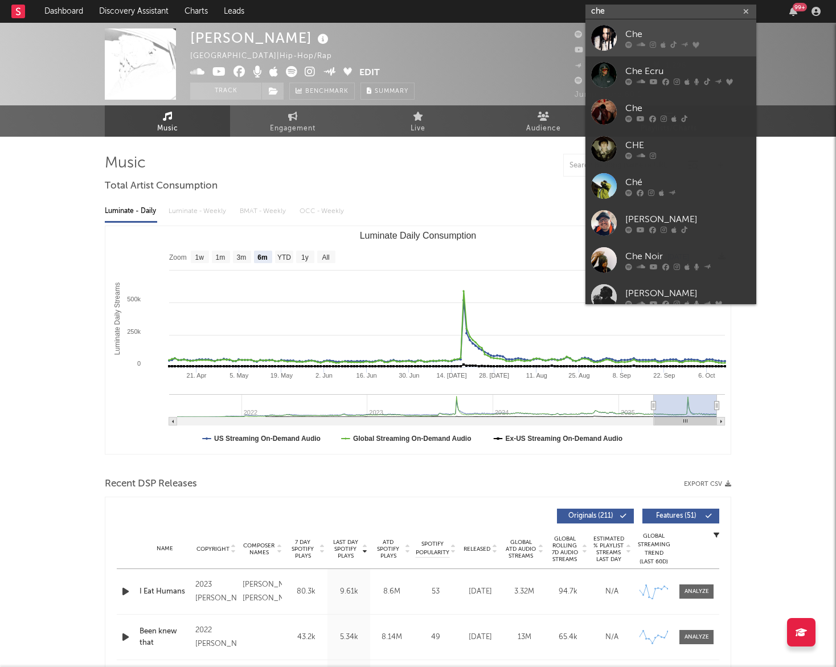
type input "che"
click at [629, 34] on div "Che" at bounding box center [687, 34] width 125 height 14
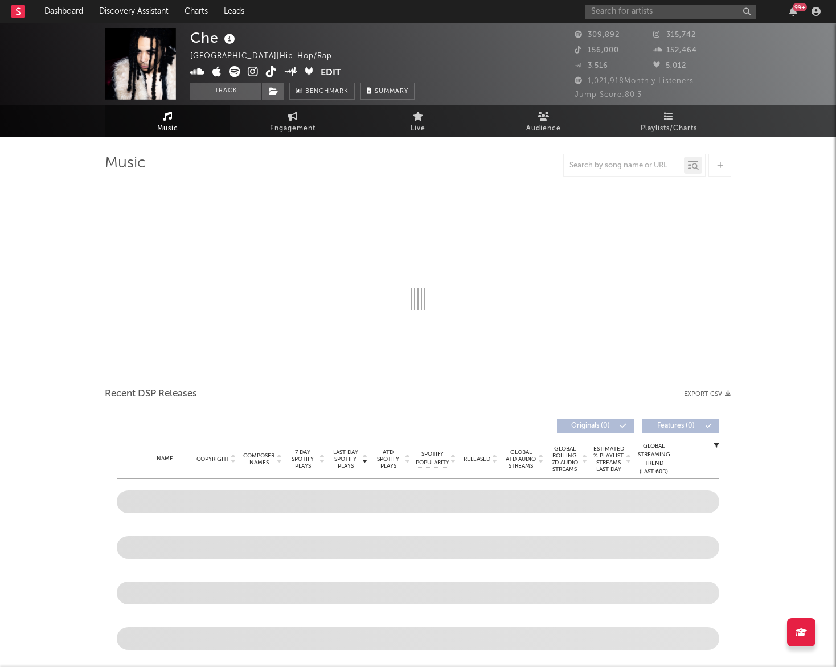
select select "6m"
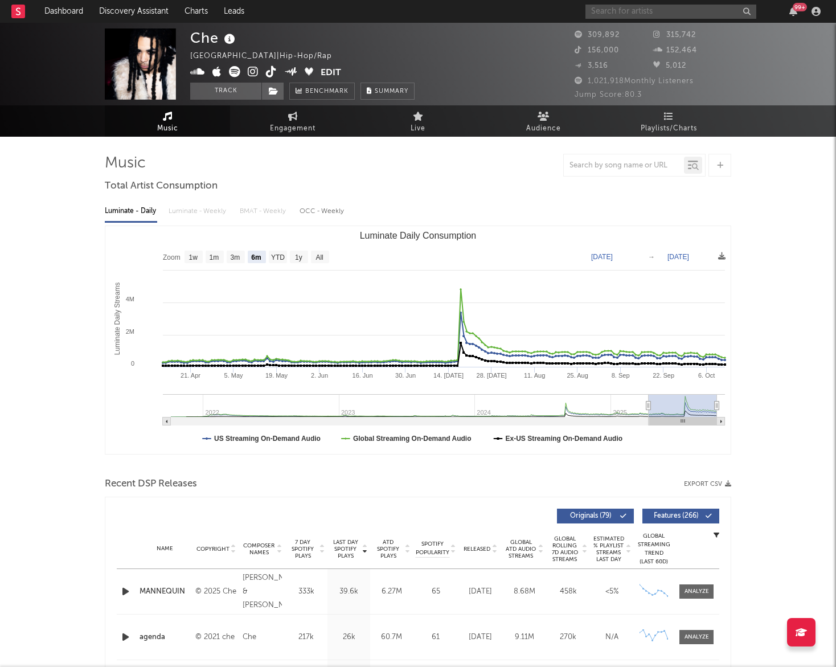
click at [604, 6] on input "text" at bounding box center [671, 12] width 171 height 14
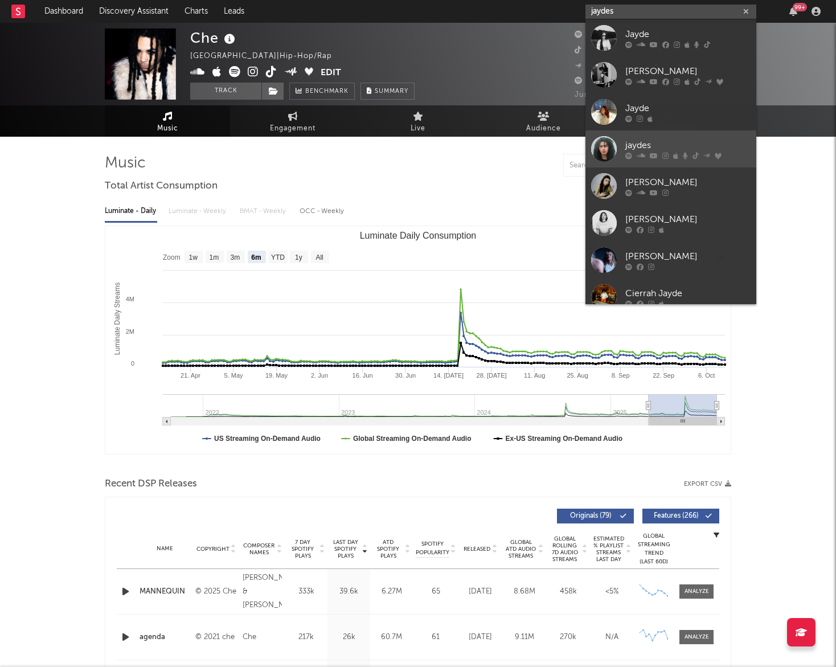
type input "jaydes"
click at [662, 148] on div "jaydes" at bounding box center [687, 145] width 125 height 14
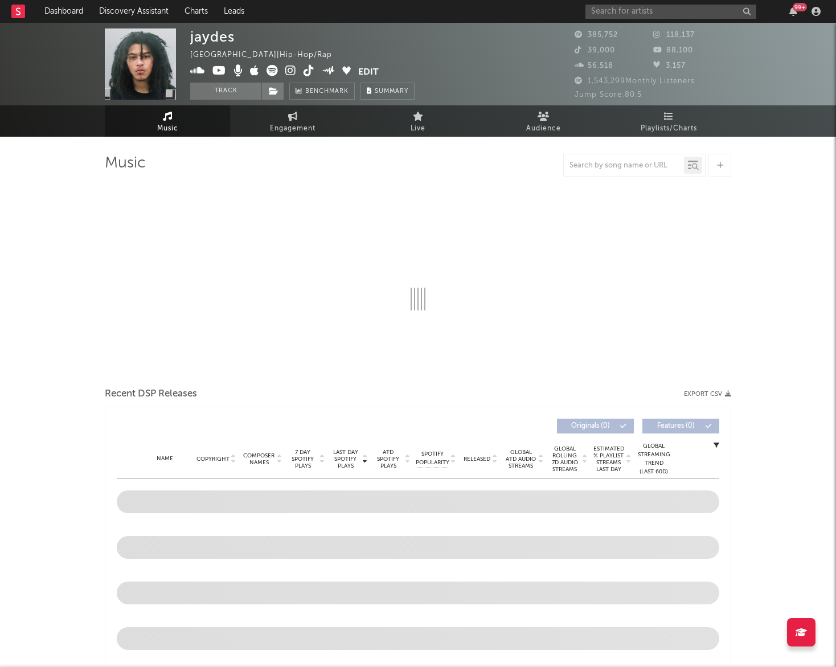
select select "6m"
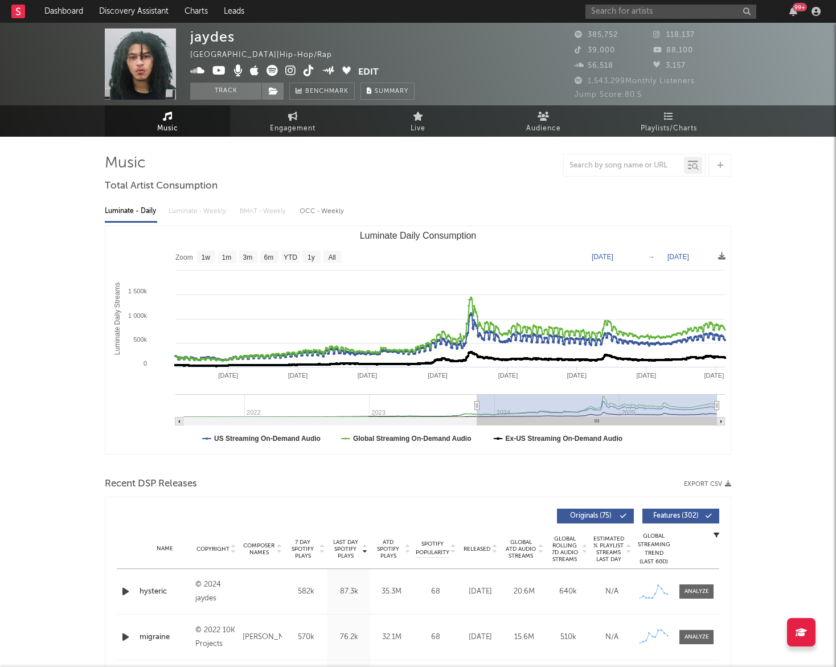
drag, startPoint x: 654, startPoint y: 406, endPoint x: 493, endPoint y: 395, distance: 162.1
click at [493, 395] on g "Luminate Daily Consumption" at bounding box center [450, 409] width 550 height 31
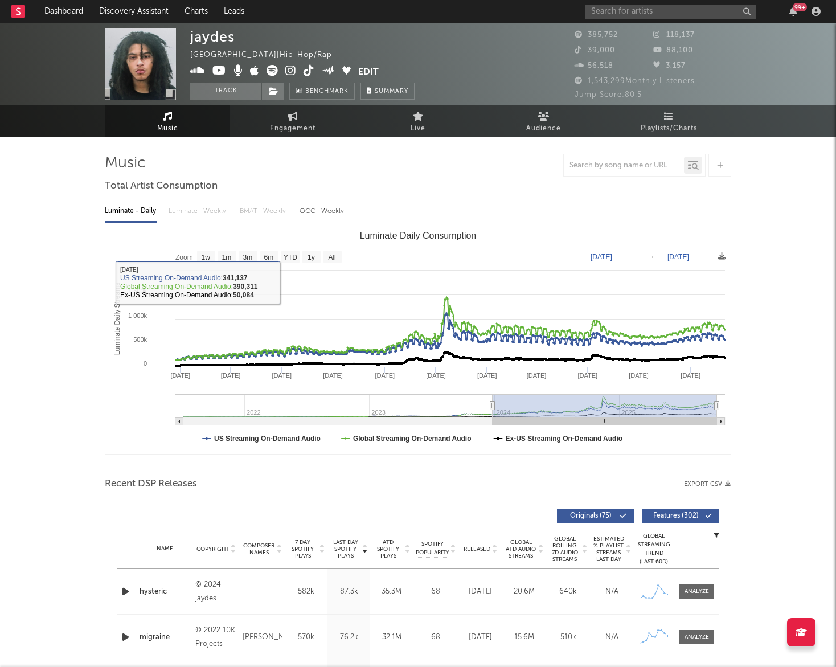
click at [215, 210] on div "Luminate - Daily Luminate - Weekly BMAT - Weekly OCC - Weekly" at bounding box center [418, 211] width 627 height 19
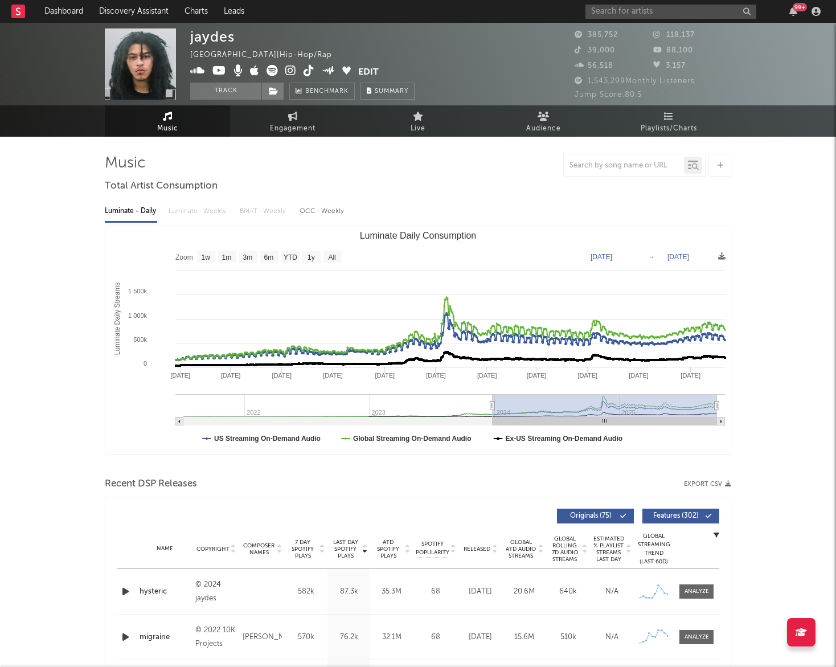
click at [206, 207] on div "Luminate - Daily Luminate - Weekly BMAT - Weekly OCC - Weekly" at bounding box center [418, 211] width 627 height 19
click at [202, 214] on div "Luminate - Daily Luminate - Weekly BMAT - Weekly OCC - Weekly" at bounding box center [418, 211] width 627 height 19
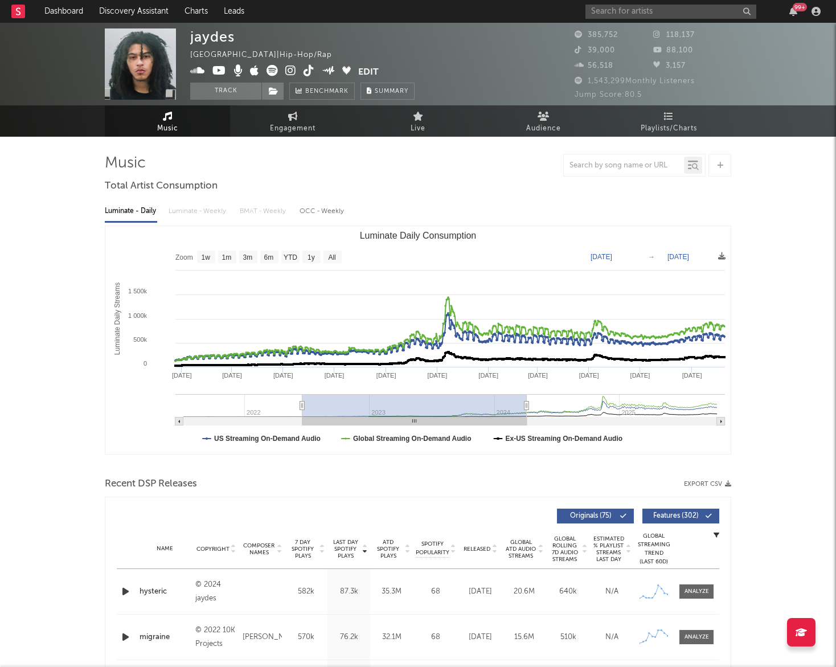
type input "[DATE]"
type input "2025-10-10"
click at [301, 417] on icon "Created with Highcharts 10.3.3 Luminate Daily Streams Luminate Daily Consumptio…" at bounding box center [417, 340] width 625 height 228
type input "2022-06-02"
type input "2024-03-11"
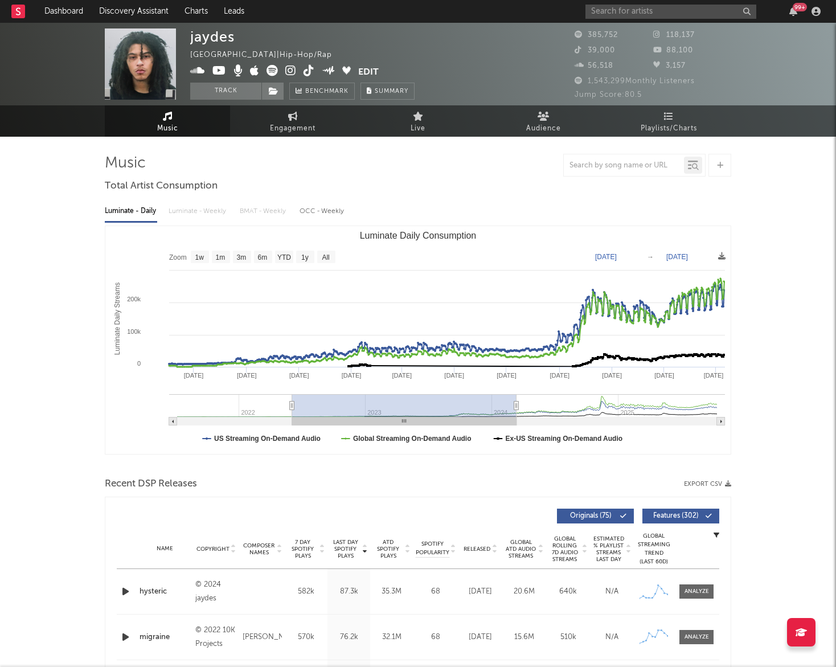
type input "2022-06-04"
type input "2024-03-13"
type input "2022-07-21"
type input "[DATE]"
type input "2022-09-10"
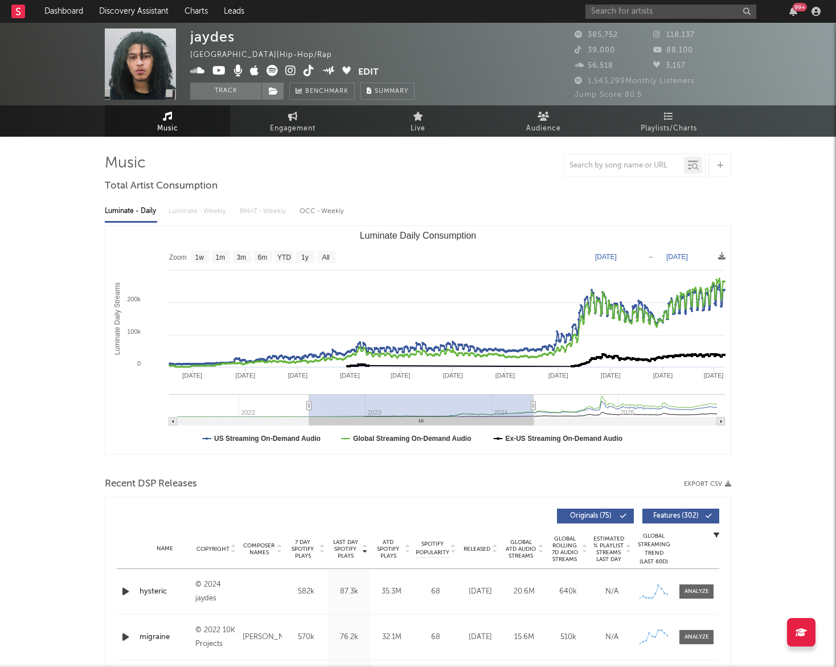
type input "[DATE]"
type input "2022-09-30"
type input "2024-07-09"
type input "2022-10-02"
type input "2024-07-11"
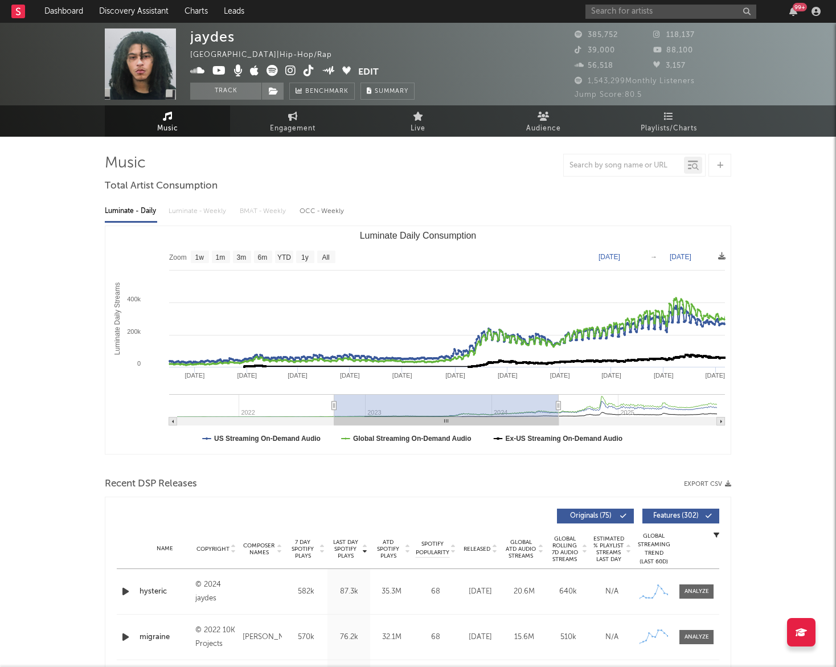
type input "2022-09-30"
type input "2024-07-09"
type input "2022-09-15"
type input "2024-06-25"
type input "2022-07-20"
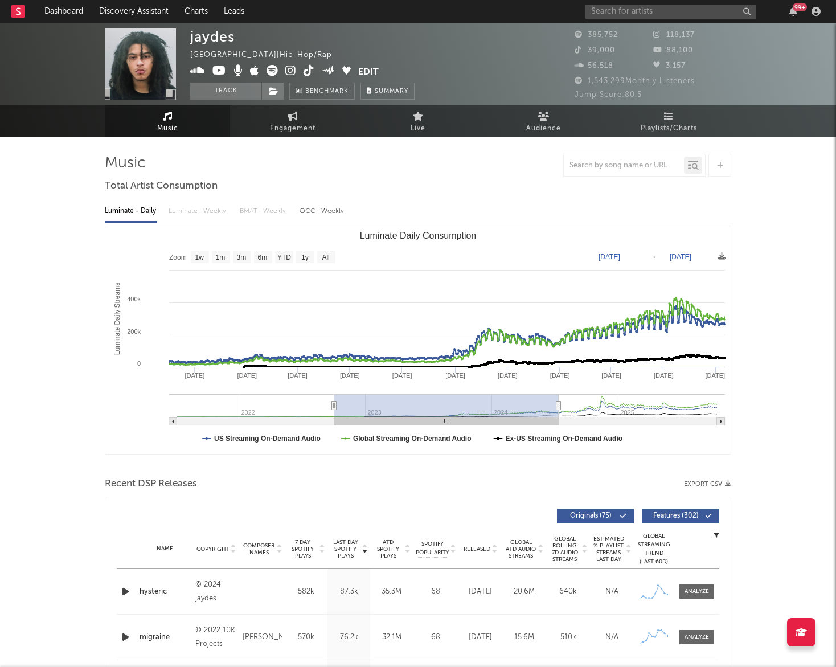
type input "2024-04-28"
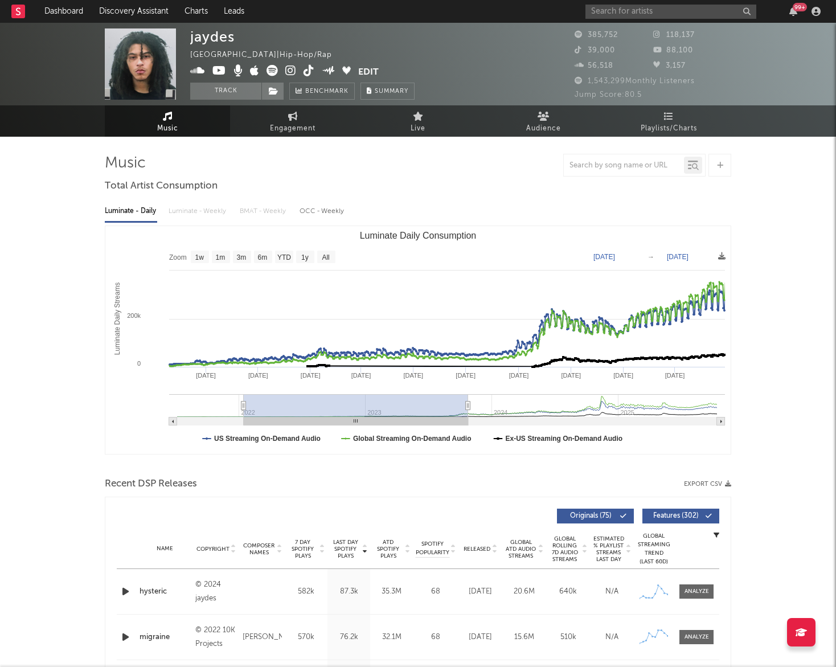
type input "2021-09-30"
type input "2023-07-10"
type input "2021-09-25"
type input "2023-07-05"
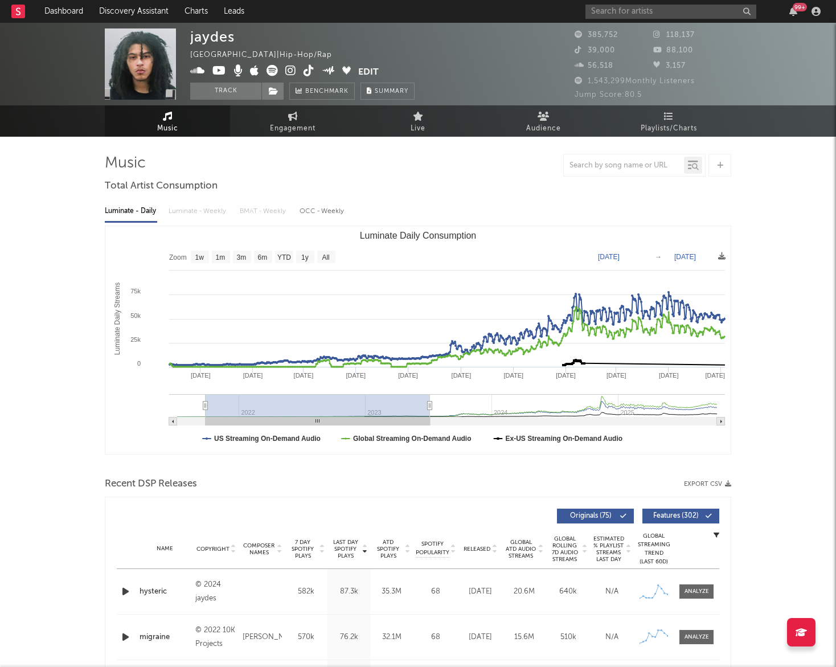
type input "2021-09-23"
type input "2023-07-03"
type input "2021-09-26"
type input "2023-07-07"
type input "2021-10-26"
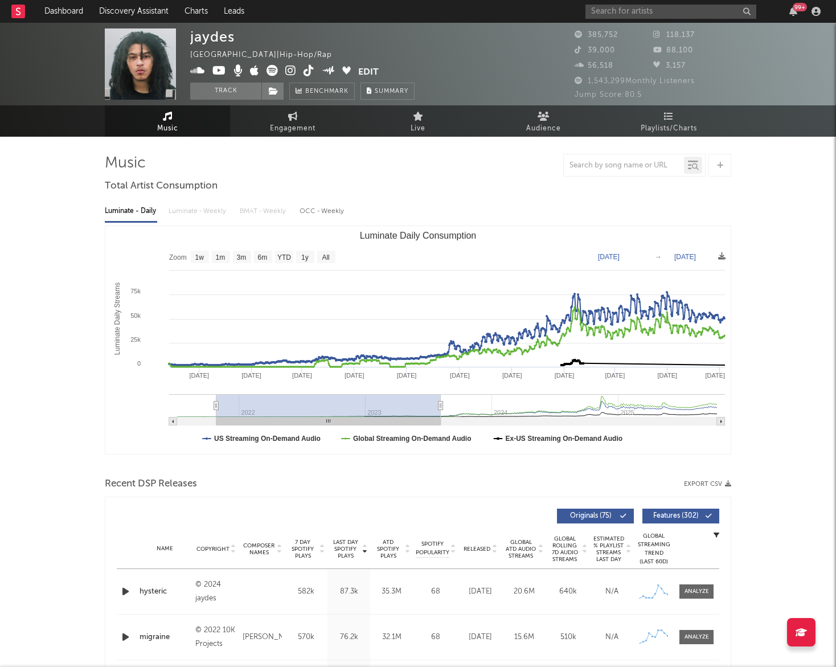
type input "2023-08-05"
type input "2022-01-06"
type input "2023-10-17"
type input "2022-03-23"
type input "2024-01-01"
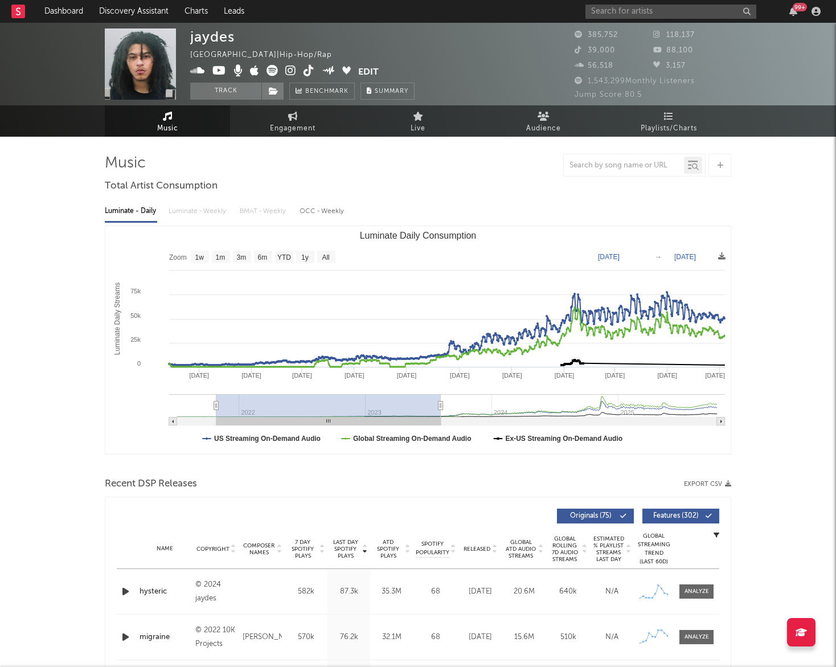
type input "[DATE]"
type input "2024-02-02"
type input "2022-05-20"
type input "2024-02-27"
type input "2022-05-31"
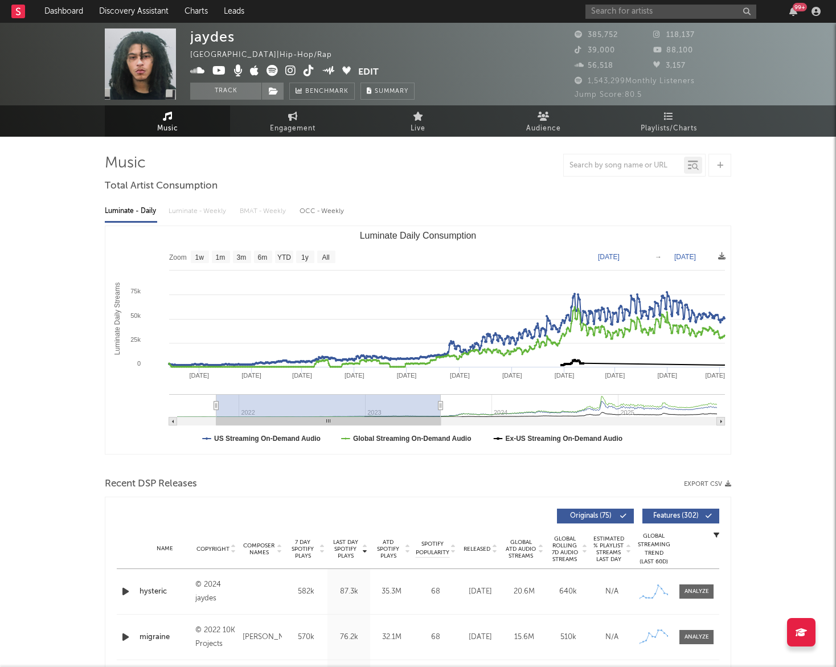
type input "2024-03-10"
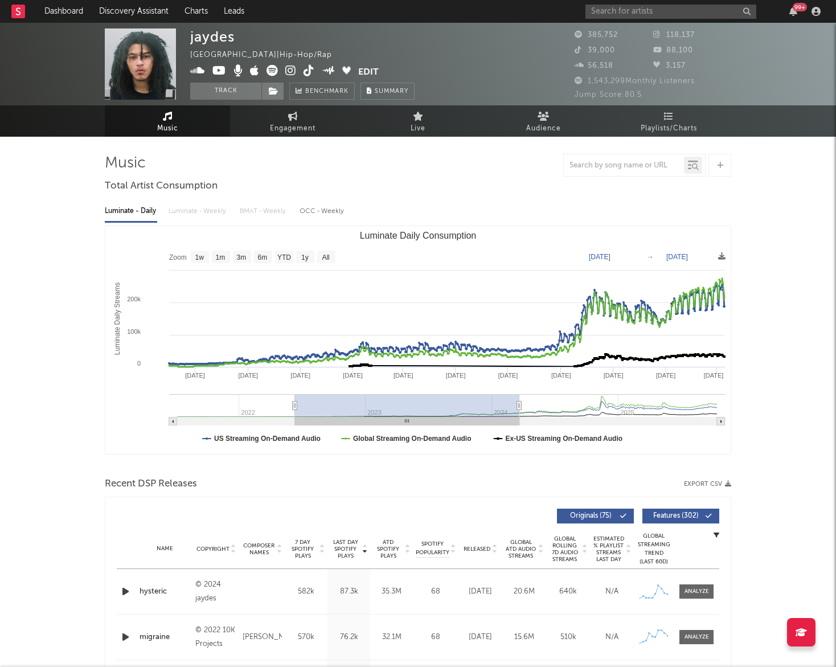
type input "2022-06-18"
type input "2024-03-28"
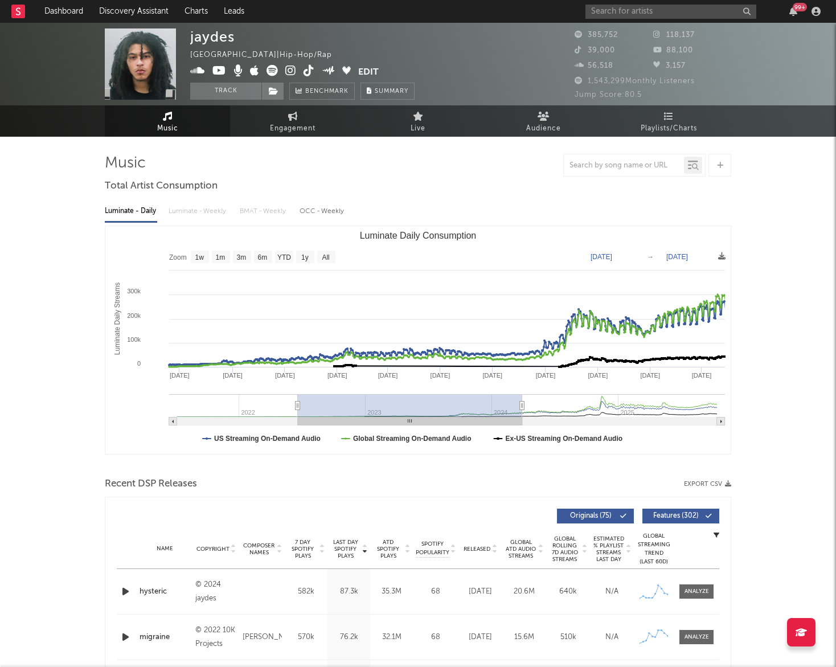
type input "2022-06-20"
type input "2024-03-29"
type input "2022-07-26"
type input "2024-05-05"
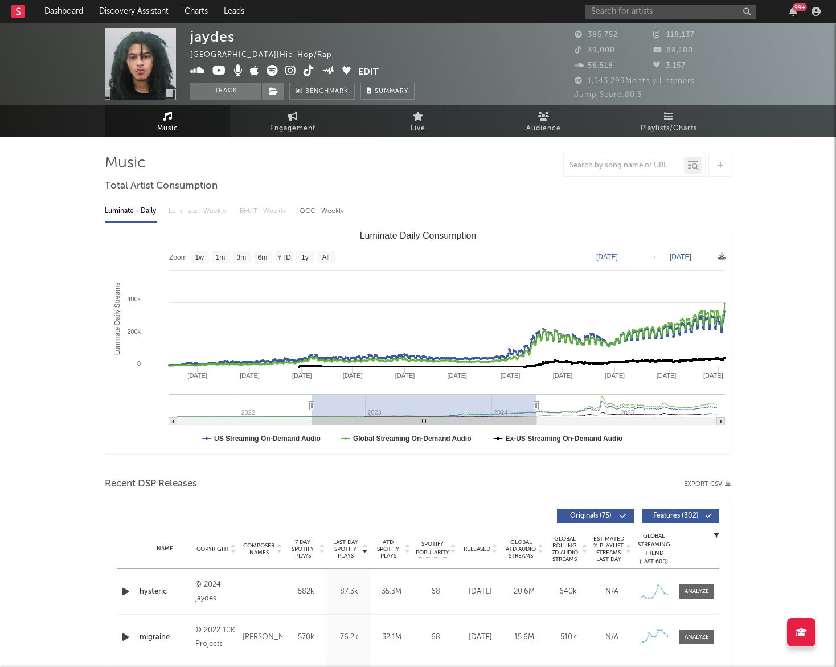
type input "2022-07-30"
type input "[DATE]"
type input "2022-08-02"
type input "[DATE]"
type input "2022-08-10"
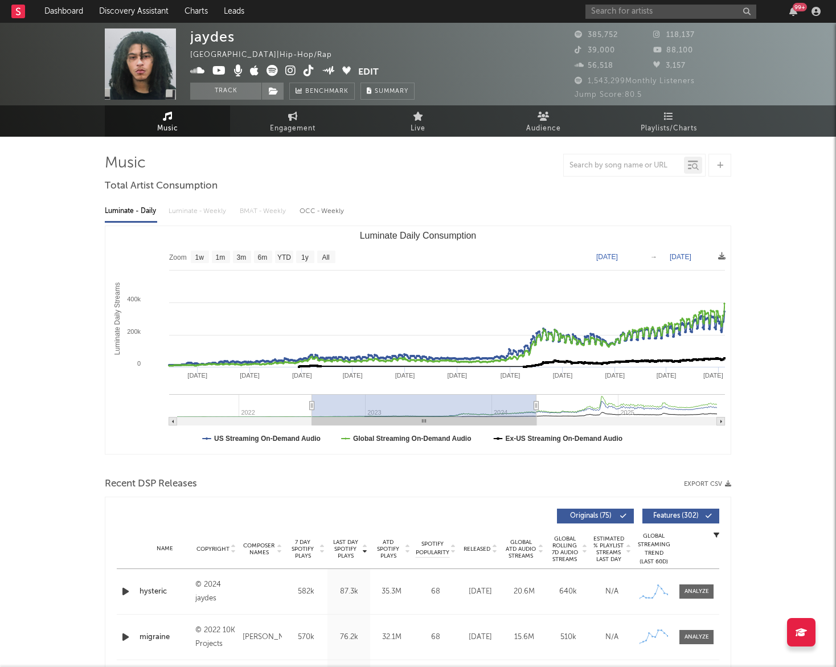
type input "2024-05-19"
type input "2022-08-20"
type input "2024-05-29"
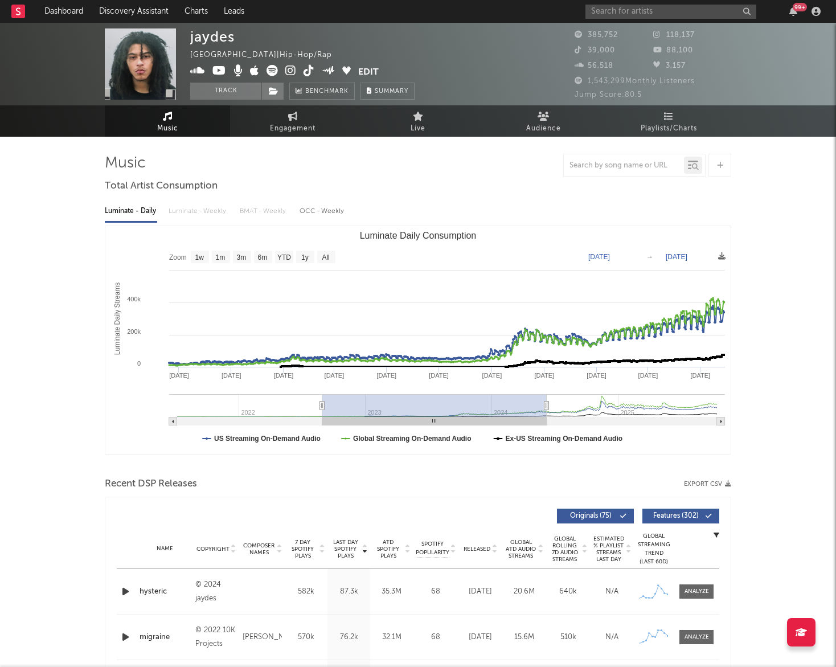
type input "2022-08-28"
type input "2024-06-06"
type input "2022-09-05"
type input "[DATE]"
type input "2022-09-19"
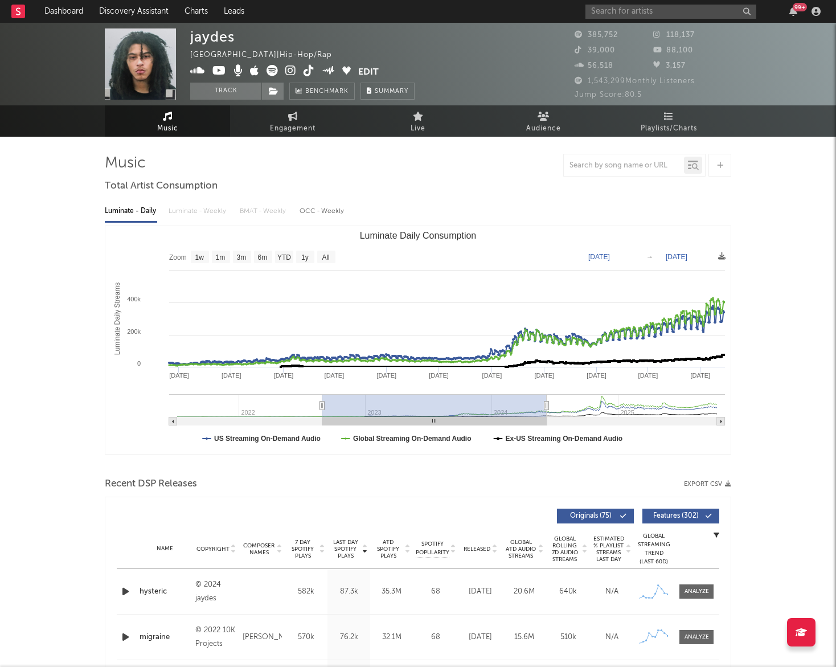
type input "2024-06-28"
type input "2022-10-03"
type input "2024-07-13"
type input "2022-10-15"
type input "2024-07-24"
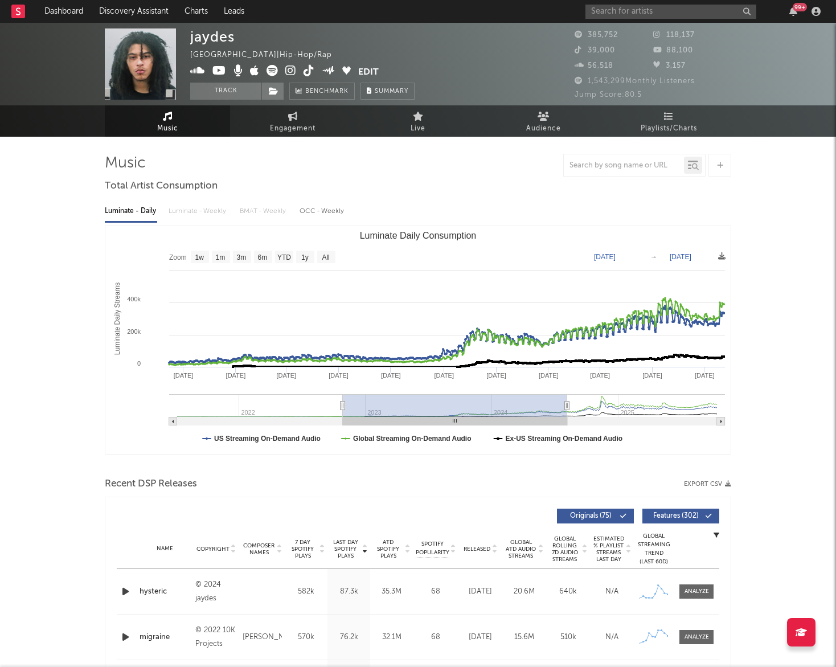
type input "2022-11-09"
type input "2024-08-18"
type input "2022-12-07"
type input "2024-09-15"
type input "2022-12-31"
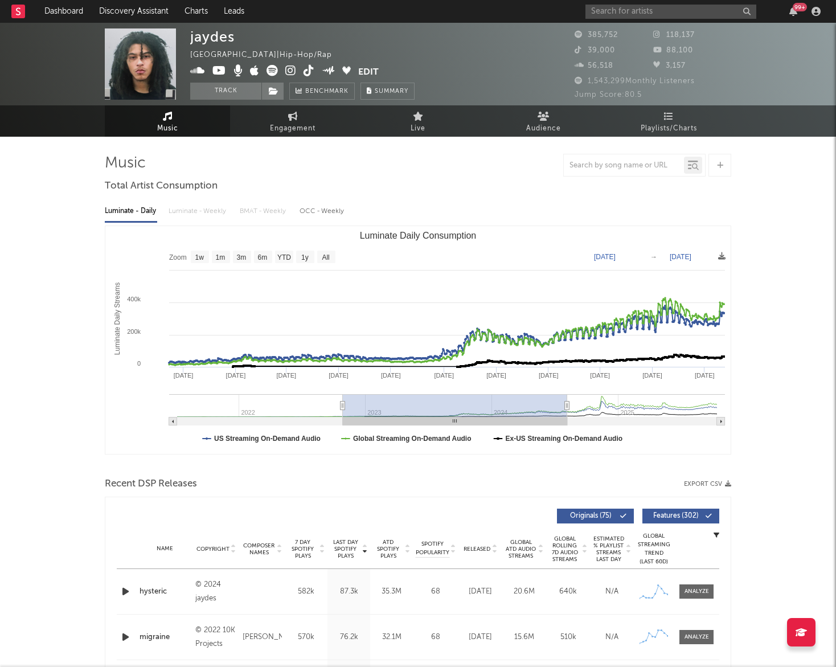
type input "2024-10-10"
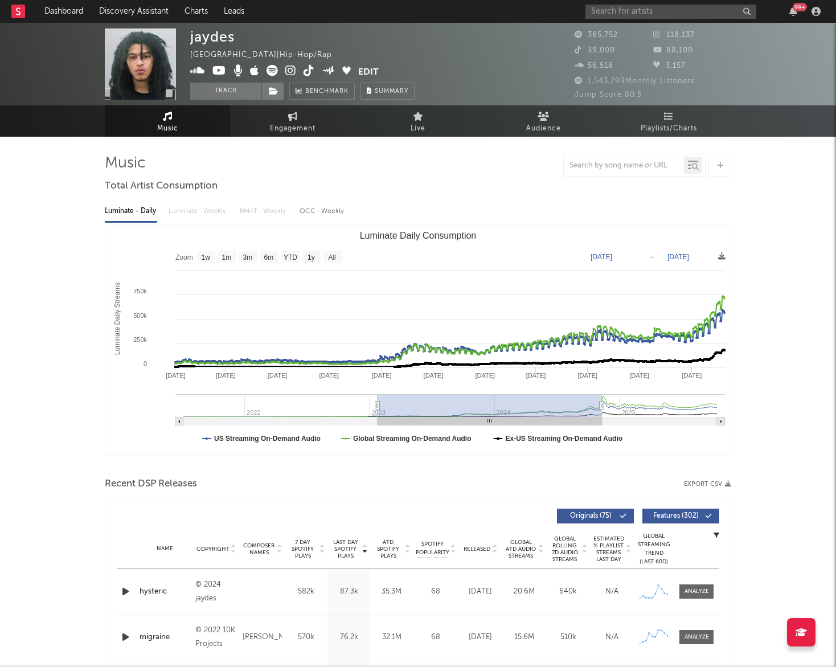
type input "2023-02-16"
type input "2024-12-03"
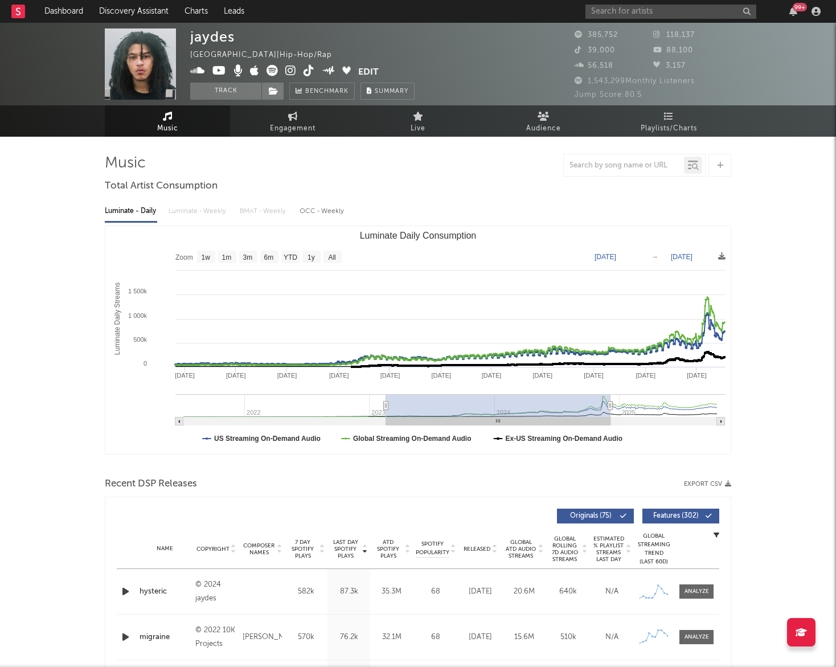
type input "2023-02-17"
type input "2024-12-04"
type input "2023-02-19"
type input "2024-12-06"
type input "2023-02-21"
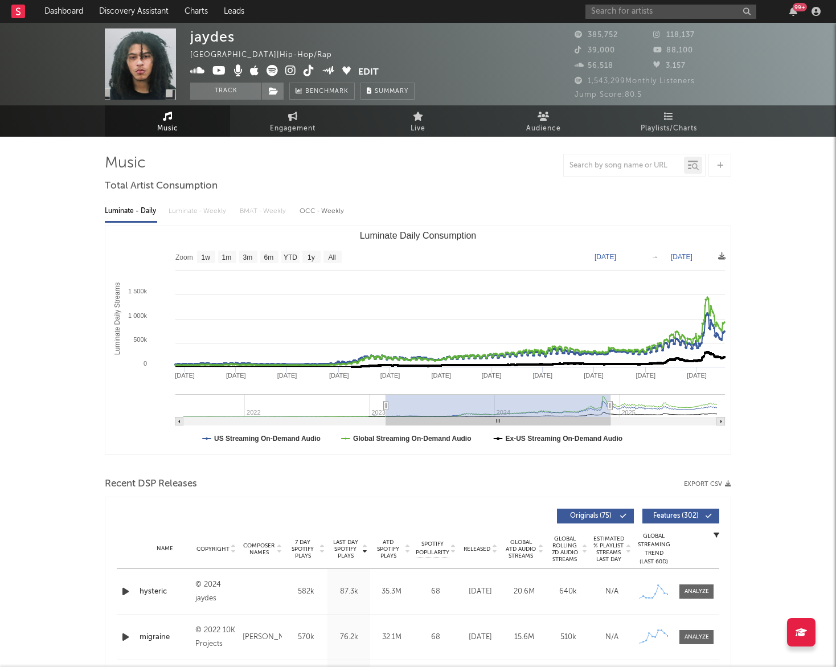
type input "2024-12-07"
type input "2023-04-25"
type input "2025-02-09"
type input "2023-05-26"
type input "2025-03-12"
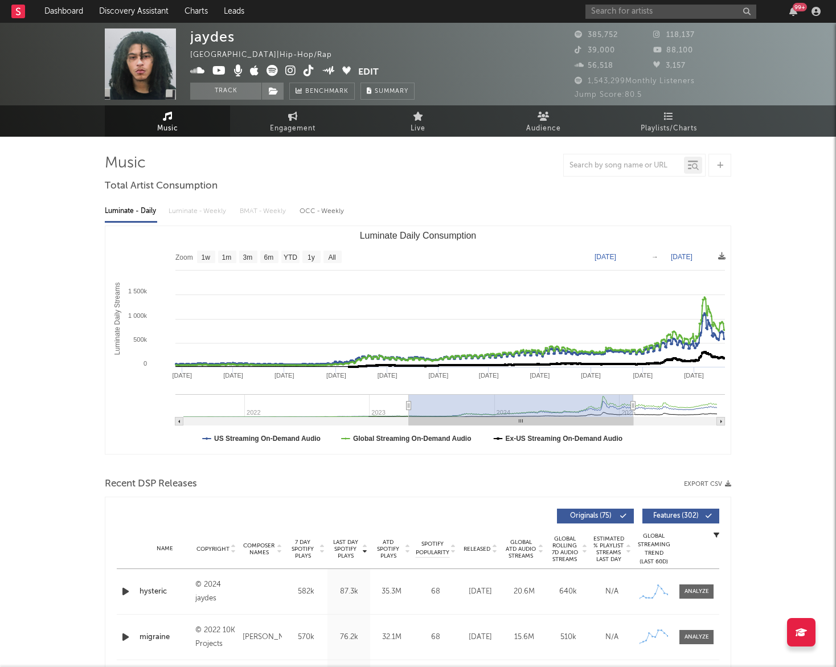
type input "2023-06-27"
type input "2025-04-13"
type input "2023-07-20"
type input "2025-05-06"
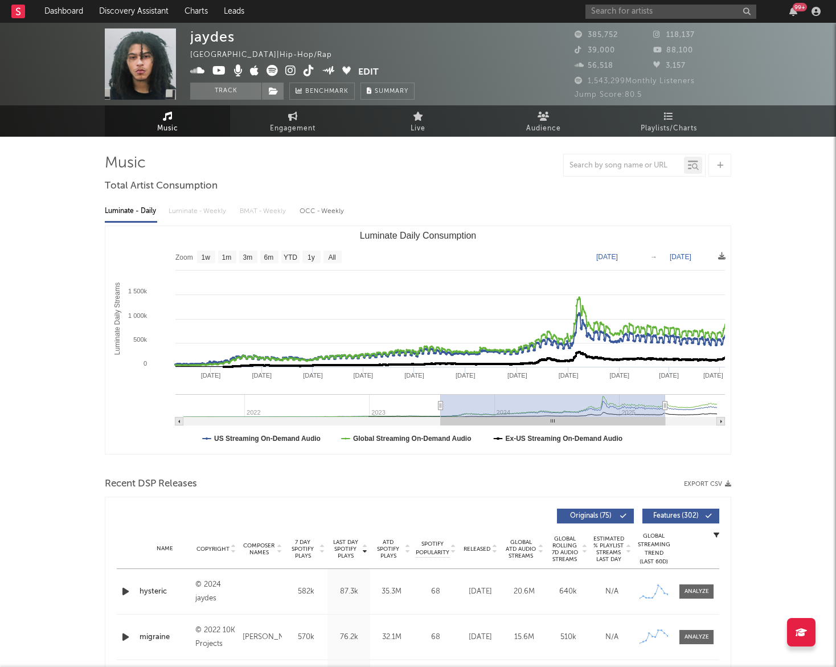
type input "2023-08-04"
type input "2025-05-21"
type input "2023-08-29"
type input "2025-06-15"
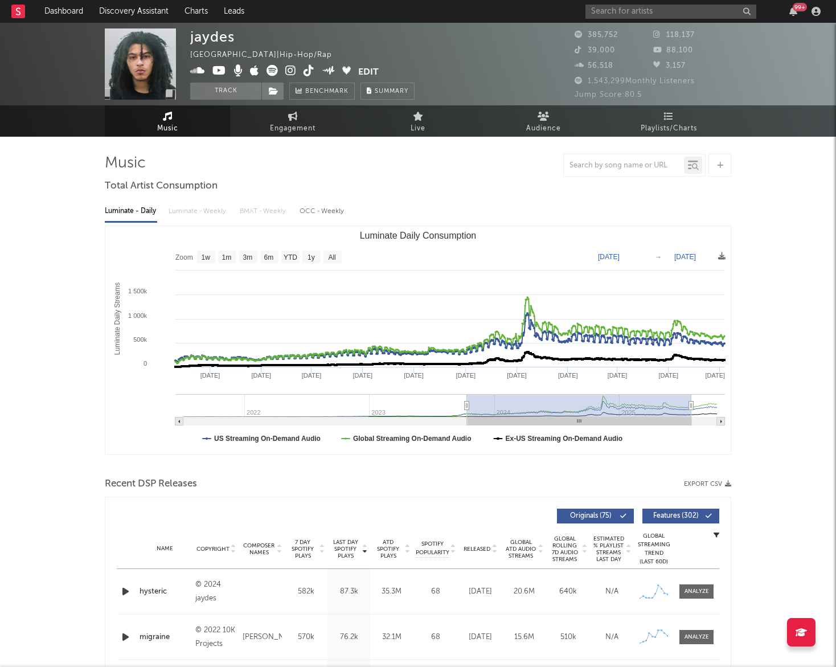
type input "2023-11-24"
type input "2025-09-10"
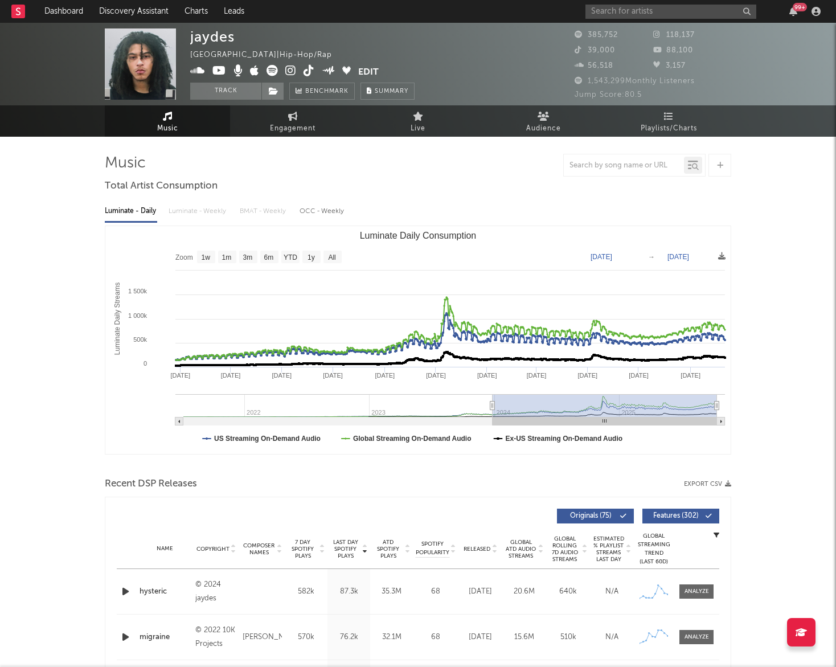
type input "2023-12-26"
type input "2025-10-12"
drag, startPoint x: 419, startPoint y: 408, endPoint x: 656, endPoint y: 425, distance: 237.0
click at [656, 425] on icon "Created with Highcharts 10.3.3 Luminate Daily Streams Luminate Daily Consumptio…" at bounding box center [417, 340] width 625 height 228
click at [690, 14] on input "text" at bounding box center [671, 12] width 171 height 14
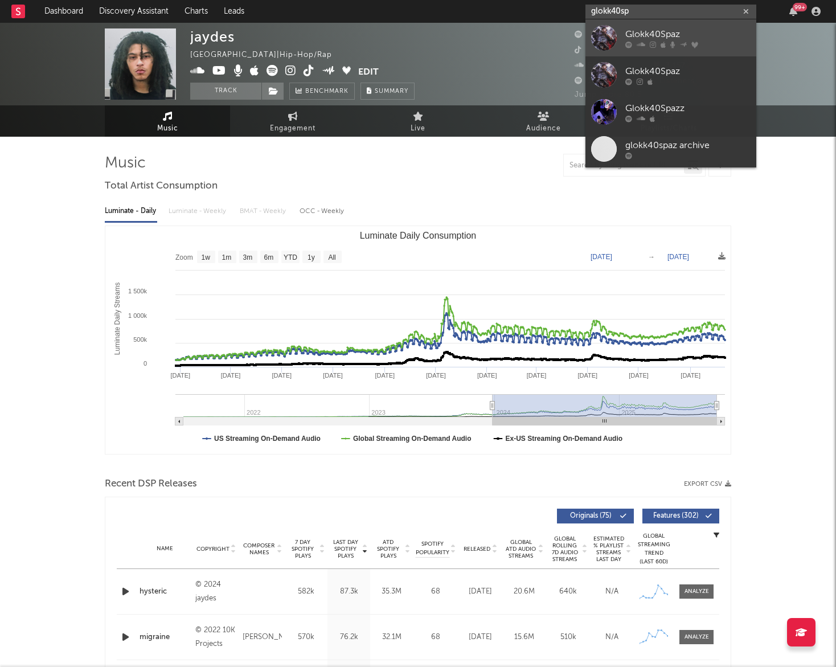
type input "glokk40sp"
click at [705, 38] on div "Glokk40Spaz" at bounding box center [687, 34] width 125 height 14
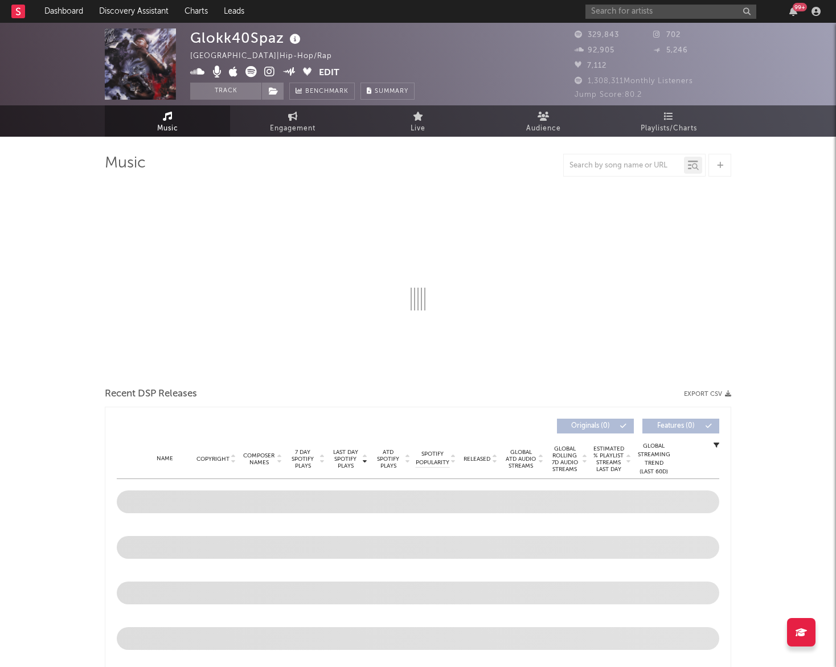
select select "6m"
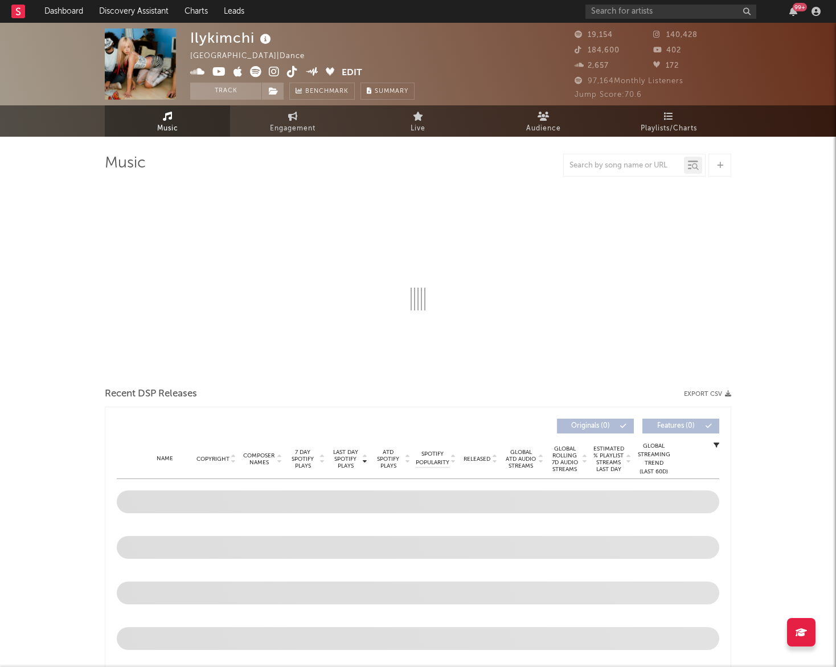
select select "6m"
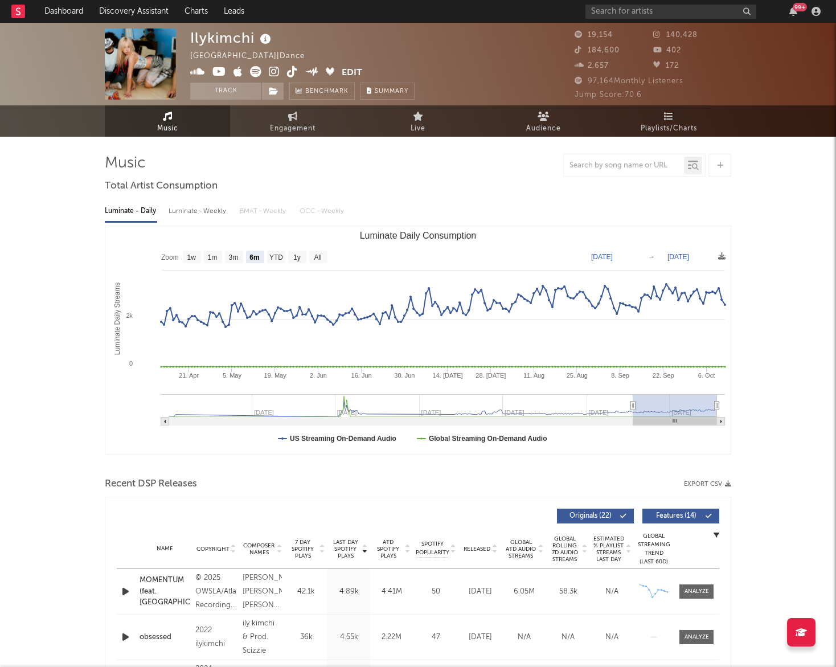
click at [198, 212] on div "Luminate - Weekly" at bounding box center [199, 211] width 60 height 19
select select "6m"
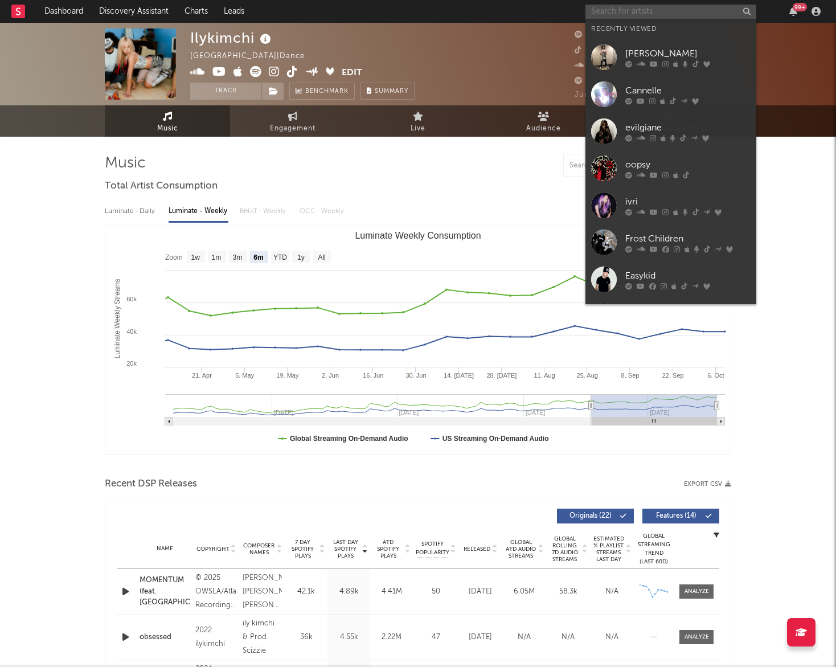
click at [689, 10] on input "text" at bounding box center [671, 12] width 171 height 14
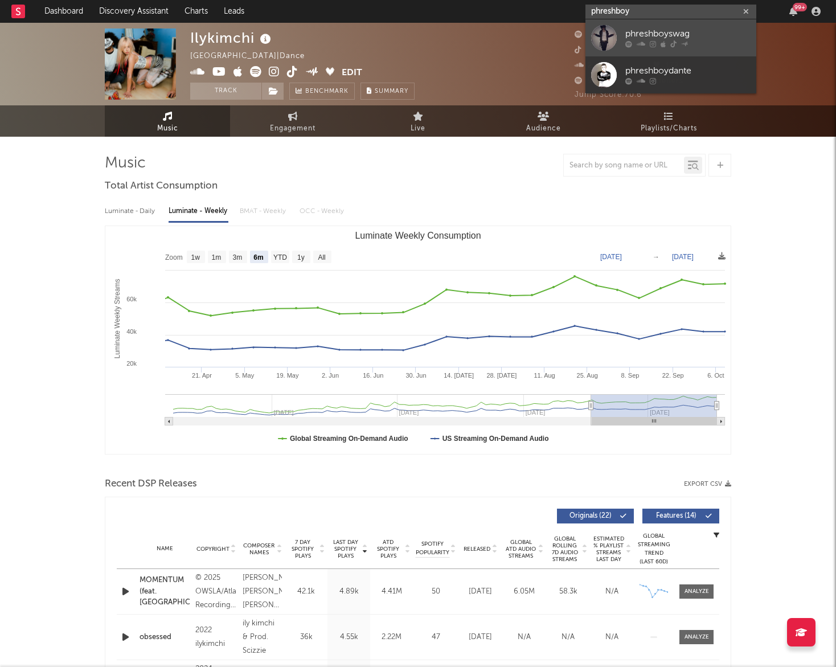
type input "phreshboy"
click at [708, 29] on div "phreshboyswag" at bounding box center [687, 34] width 125 height 14
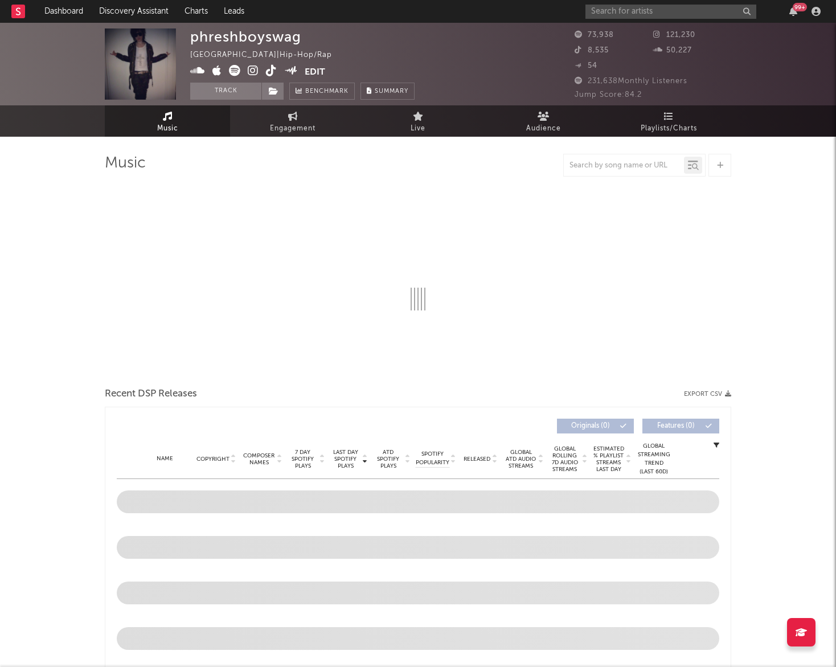
select select "6m"
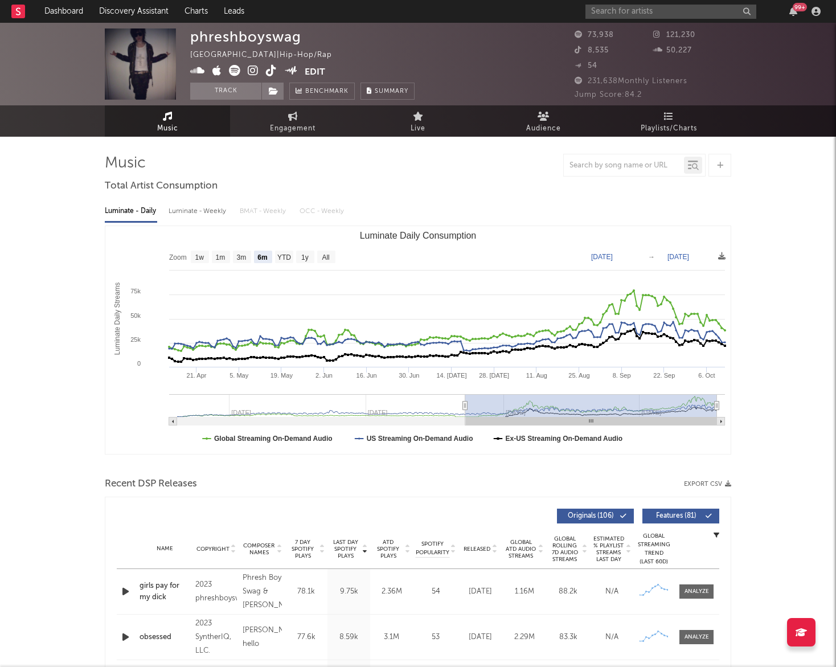
type input "2024-10-17"
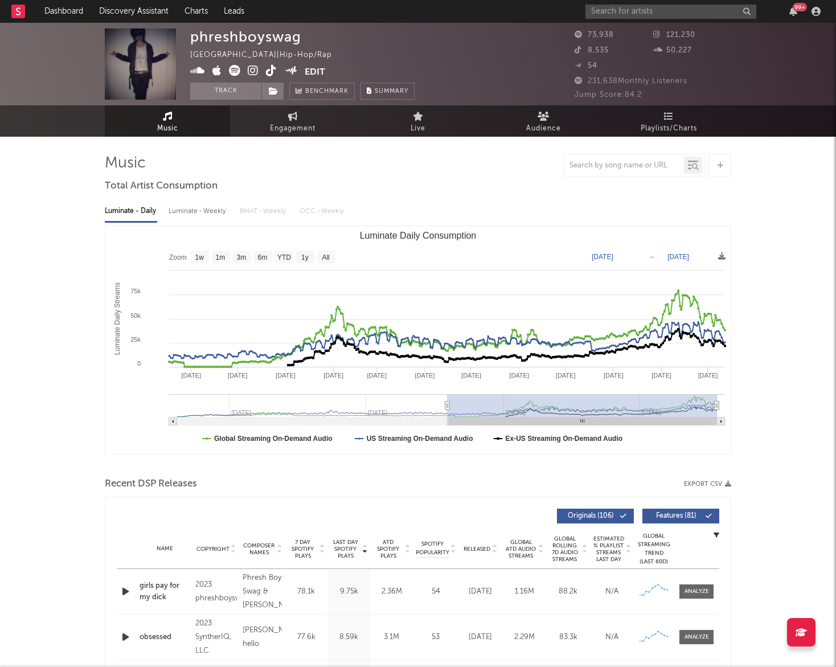
drag, startPoint x: 472, startPoint y: 406, endPoint x: 448, endPoint y: 410, distance: 24.4
click at [448, 410] on g "Luminate Daily Consumption" at bounding box center [447, 409] width 556 height 31
click at [220, 213] on div "Luminate - Weekly" at bounding box center [199, 211] width 60 height 19
select select "6m"
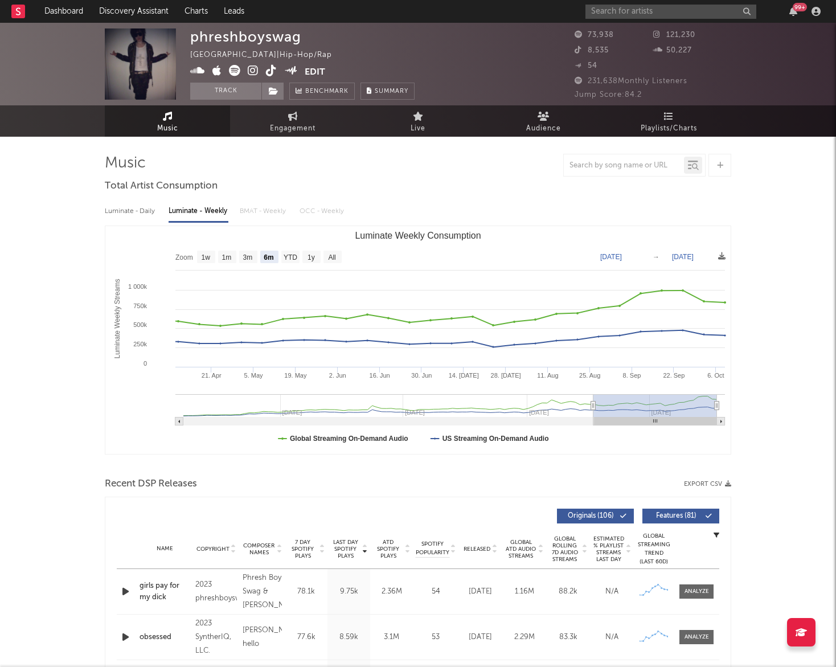
type input "2024-12-31"
type input "2025-07-02"
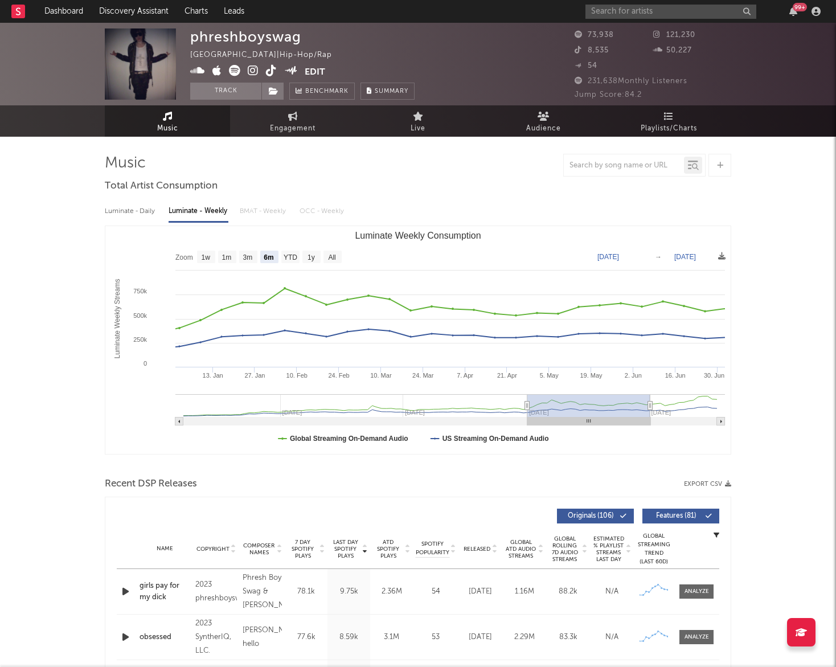
drag, startPoint x: 589, startPoint y: 402, endPoint x: 520, endPoint y: 410, distance: 69.5
click at [521, 410] on rect "Luminate Weekly Consumption" at bounding box center [355, 405] width 344 height 23
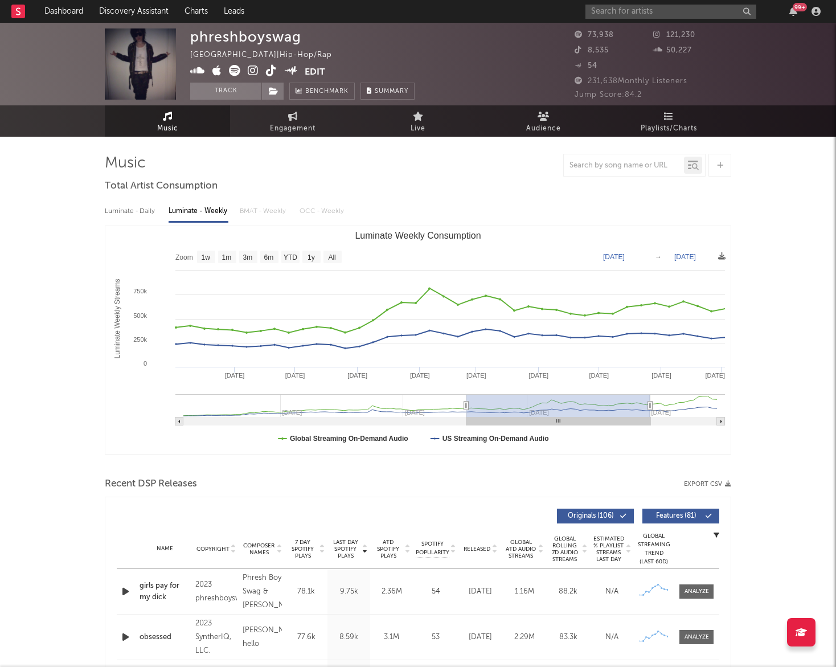
type input "2024-02-22"
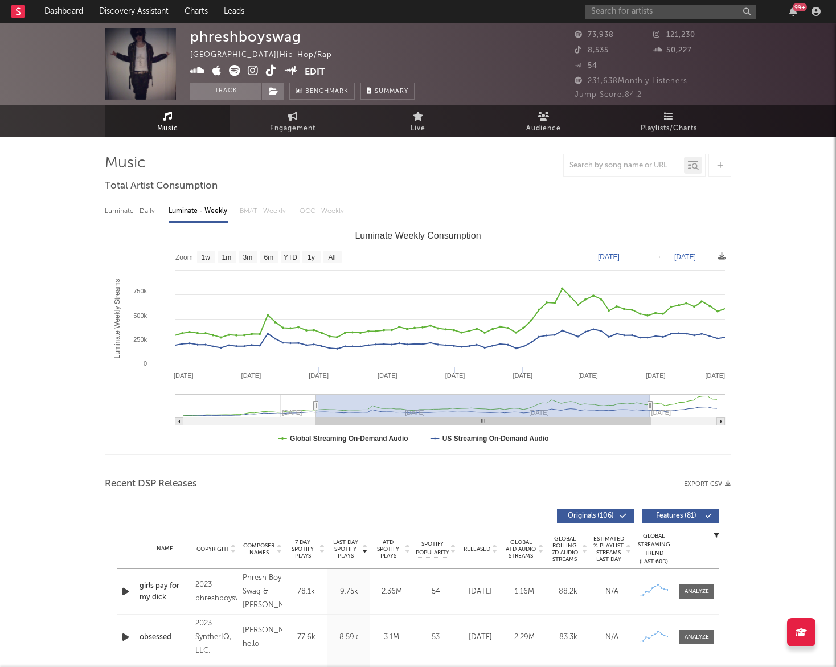
drag, startPoint x: 527, startPoint y: 404, endPoint x: 316, endPoint y: 404, distance: 210.8
click at [316, 404] on icon "Luminate Weekly Consumption" at bounding box center [316, 406] width 5 height 9
type input "2025-10-04"
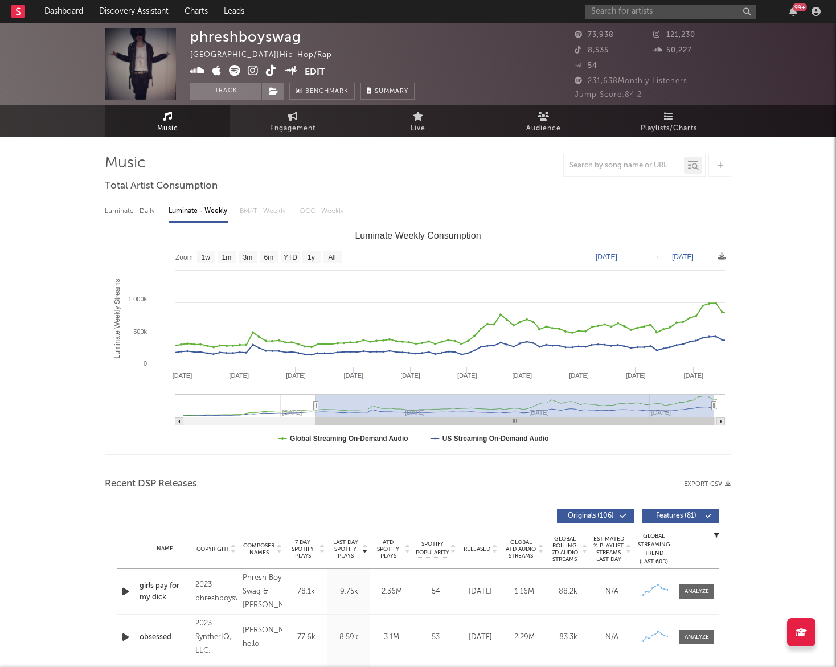
drag, startPoint x: 649, startPoint y: 402, endPoint x: 823, endPoint y: 398, distance: 173.2
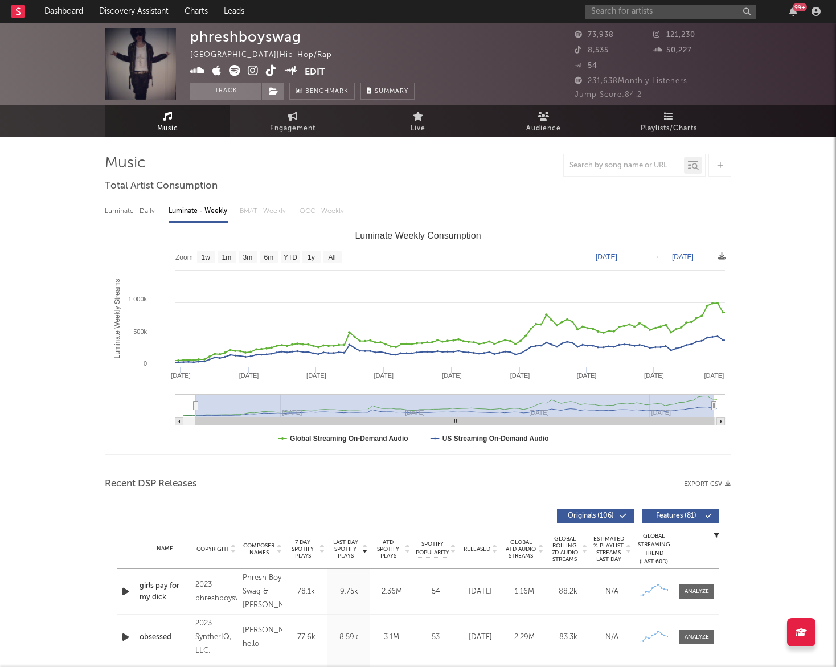
type input "2023-08-10"
drag, startPoint x: 317, startPoint y: 404, endPoint x: 114, endPoint y: 413, distance: 202.4
click at [114, 414] on icon "Created with Highcharts 10.3.3 Luminate Weekly Streams Luminate Weekly Consumpt…" at bounding box center [417, 340] width 625 height 228
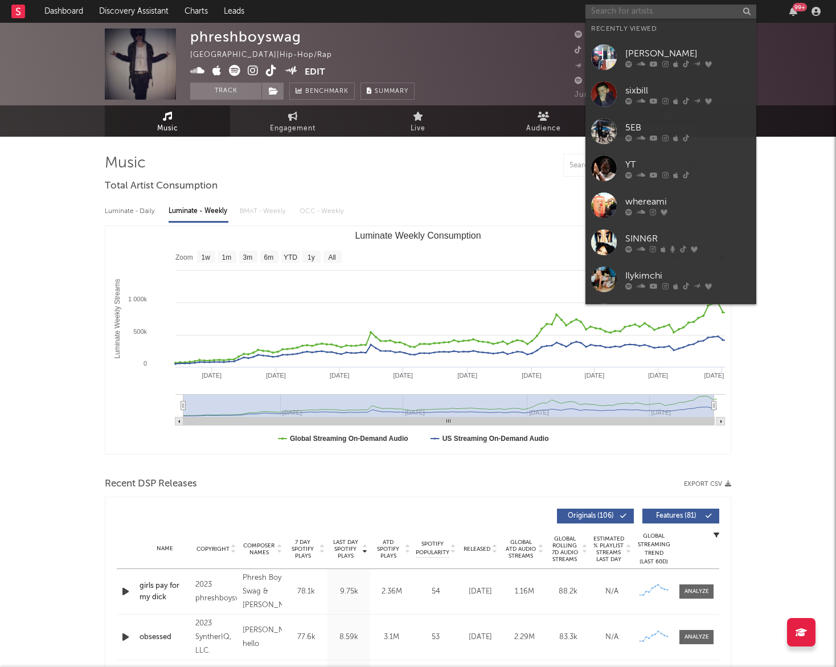
click at [632, 9] on input "text" at bounding box center [671, 12] width 171 height 14
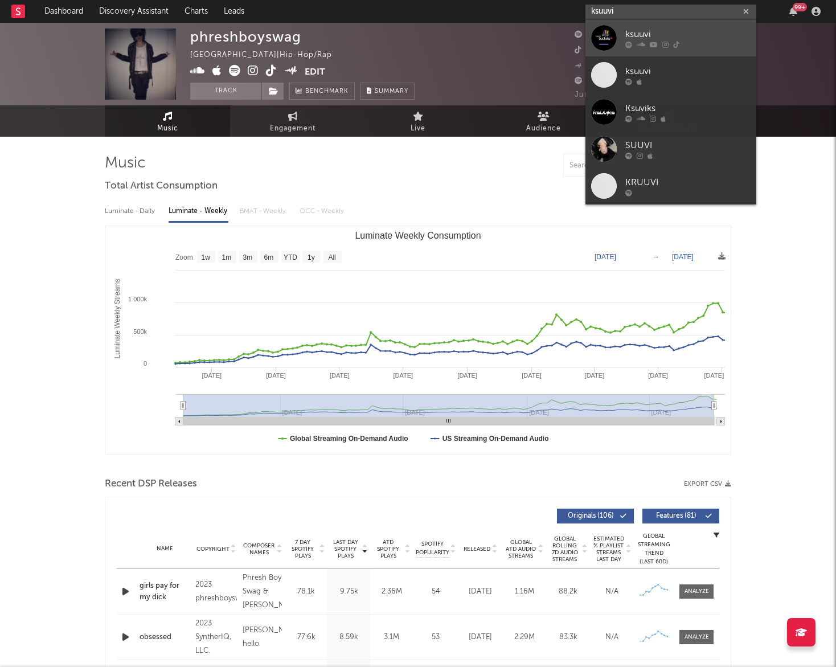
type input "ksuuvi"
click at [662, 32] on div "ksuuvi" at bounding box center [687, 34] width 125 height 14
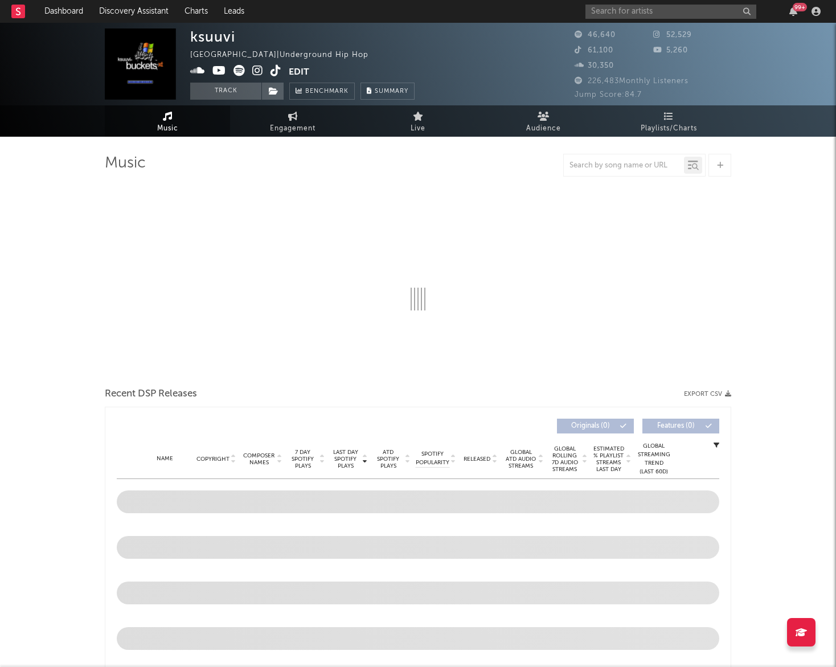
select select "6m"
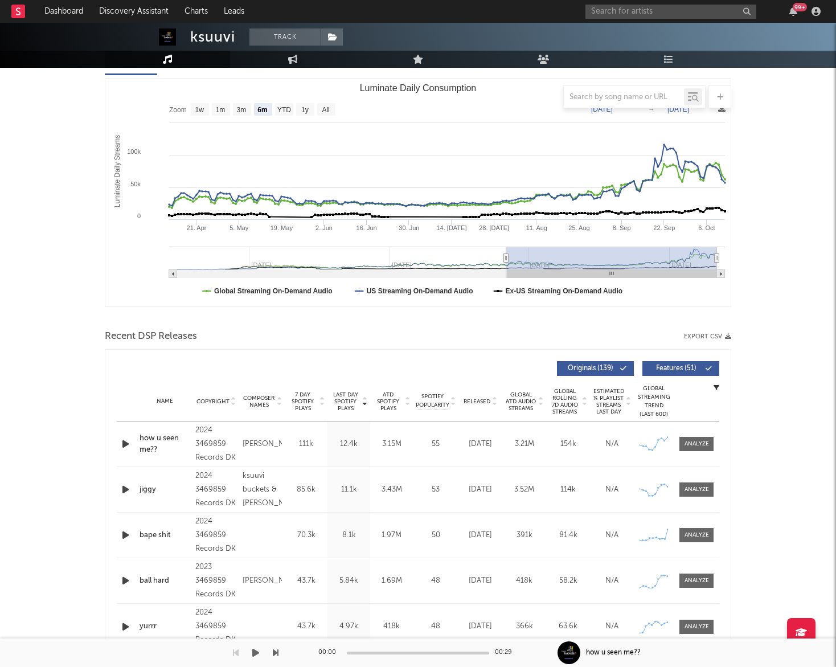
scroll to position [149, 0]
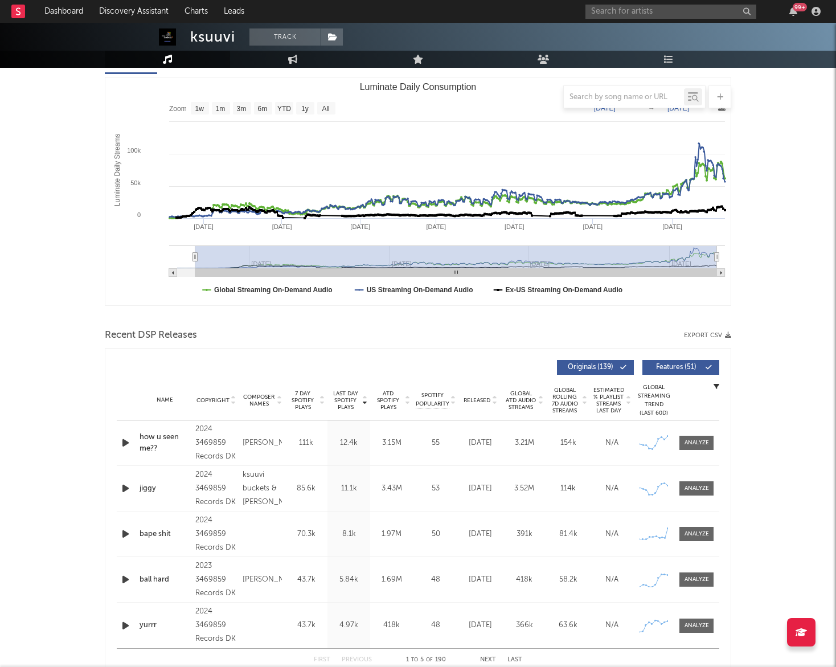
type input "2024-07-07"
select select "All"
type input "2024-06-30"
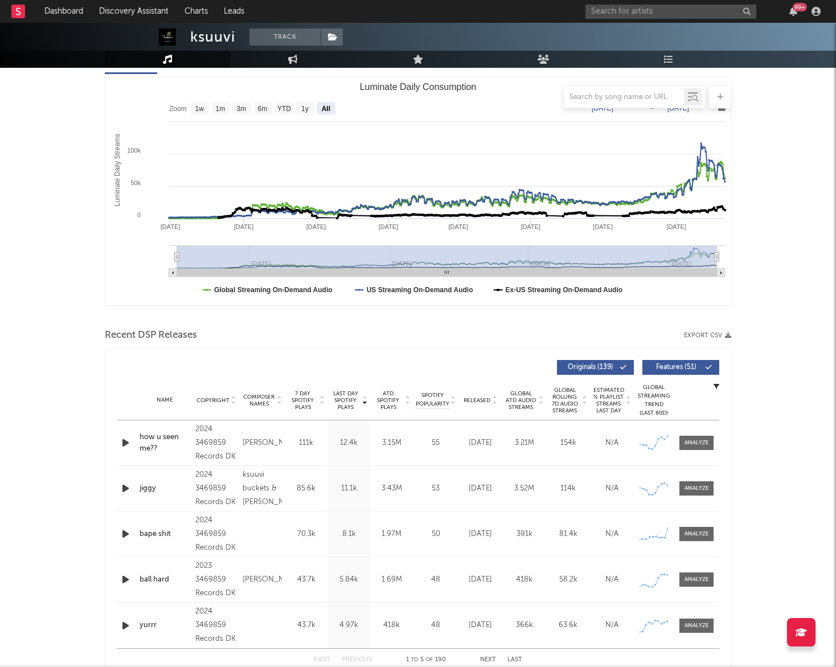
drag, startPoint x: 507, startPoint y: 256, endPoint x: 148, endPoint y: 292, distance: 361.2
click at [148, 292] on icon "Created with Highcharts 10.3.3 Luminate Daily Streams Luminate Daily Consumptio…" at bounding box center [417, 191] width 625 height 228
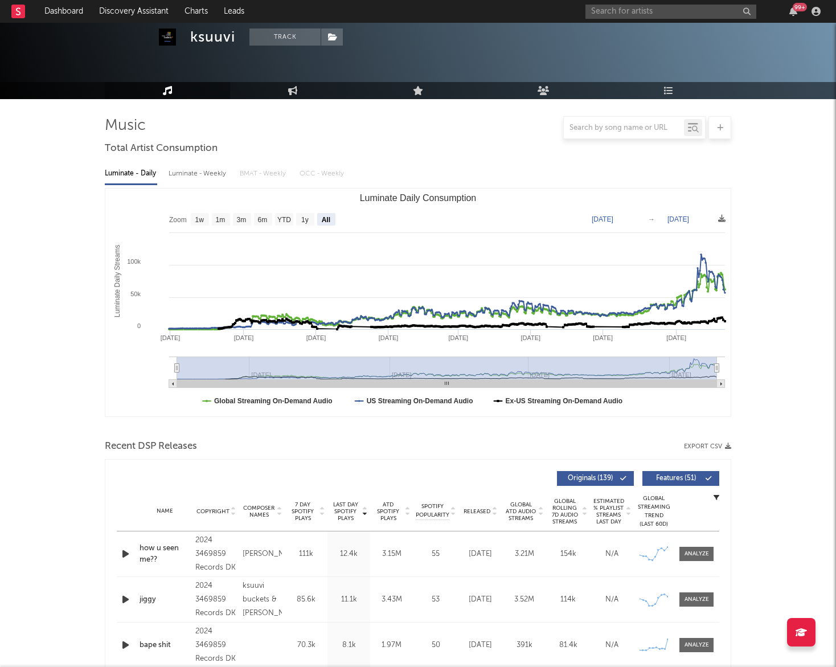
scroll to position [37, 0]
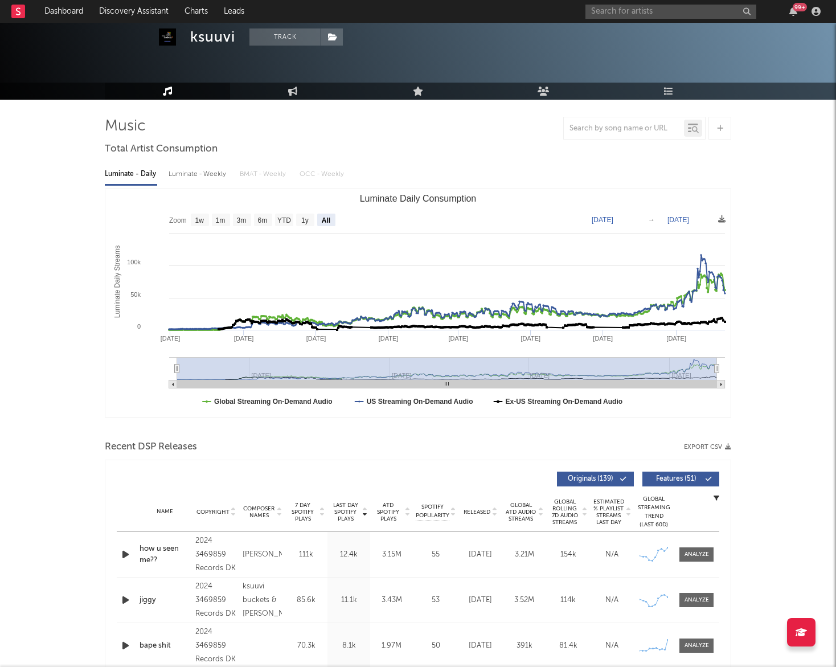
click at [198, 172] on div "Luminate - Weekly" at bounding box center [199, 174] width 60 height 19
select select "6m"
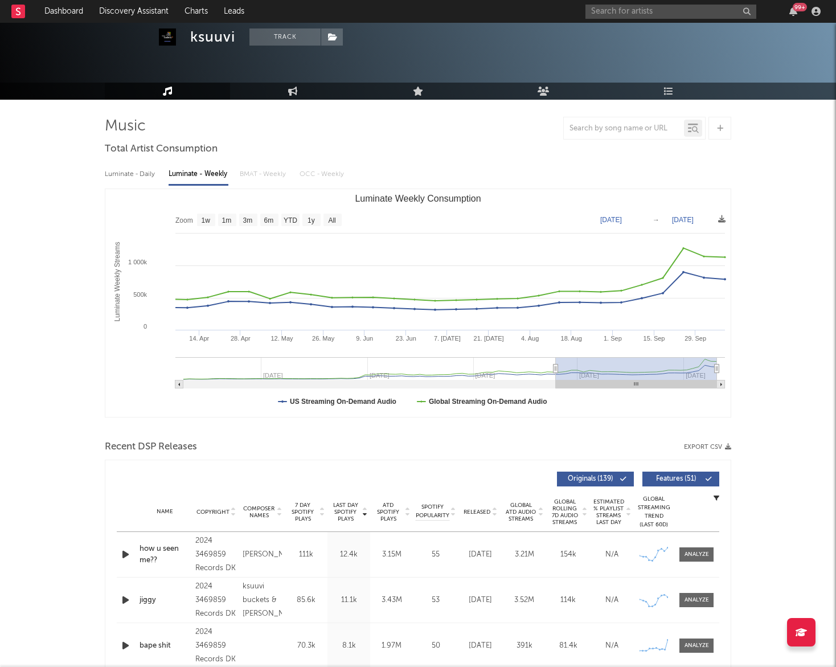
type input "2024-03-11"
select select "All"
type input "2024-02-01"
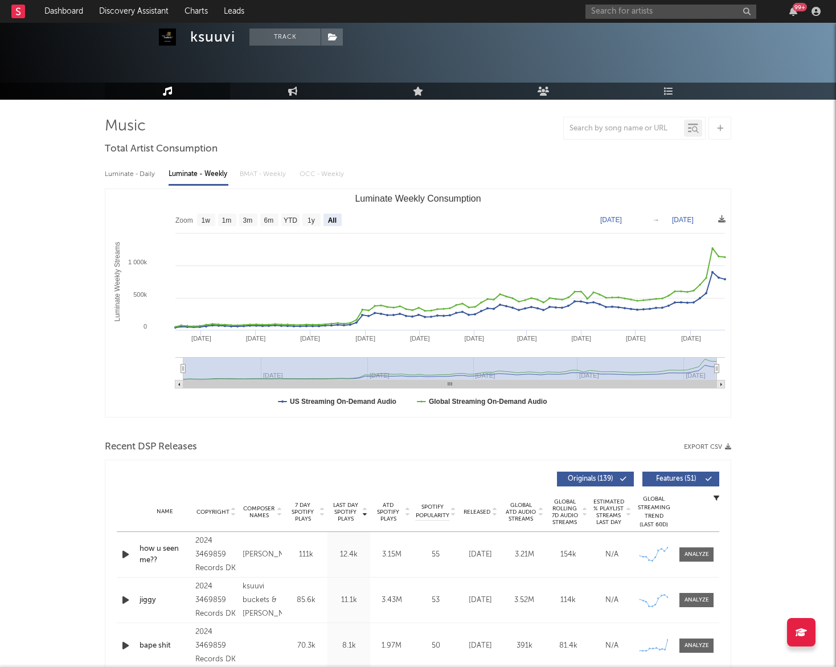
drag, startPoint x: 558, startPoint y: 369, endPoint x: 59, endPoint y: 402, distance: 500.0
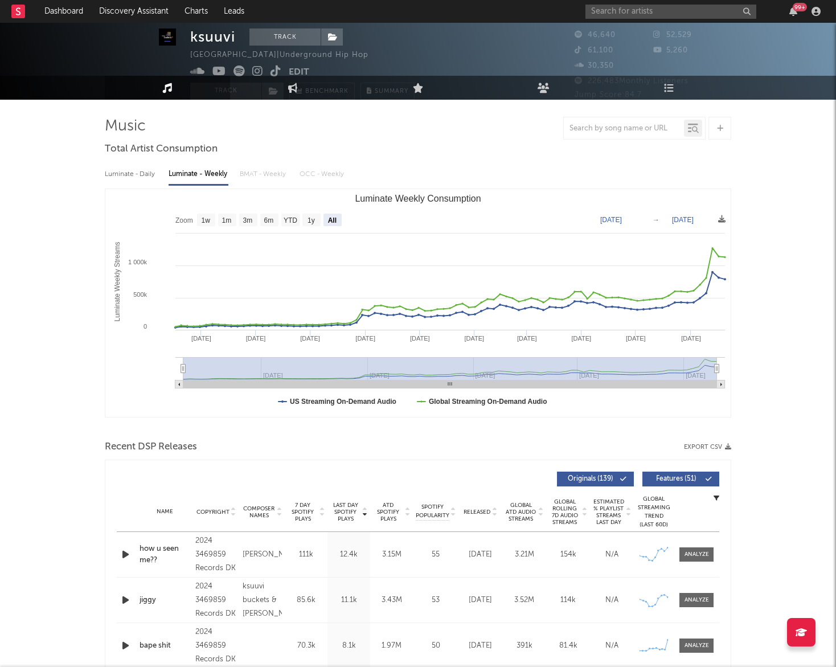
scroll to position [0, 0]
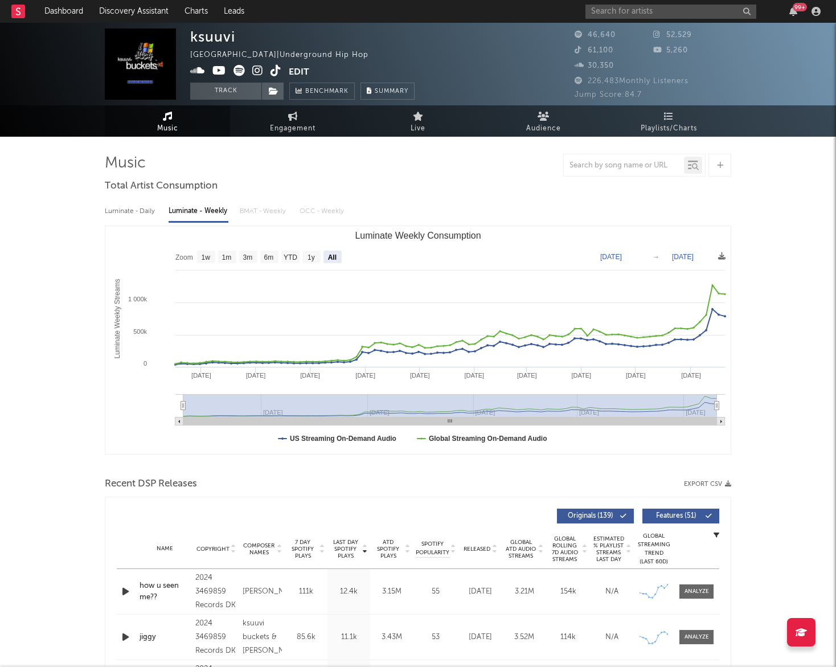
click at [306, 53] on div "United States | Underground Hip Hop" at bounding box center [285, 55] width 191 height 14
click at [637, 14] on input "text" at bounding box center [671, 12] width 171 height 14
type input "bronclair"
click at [628, 39] on div "bronclair" at bounding box center [687, 34] width 125 height 14
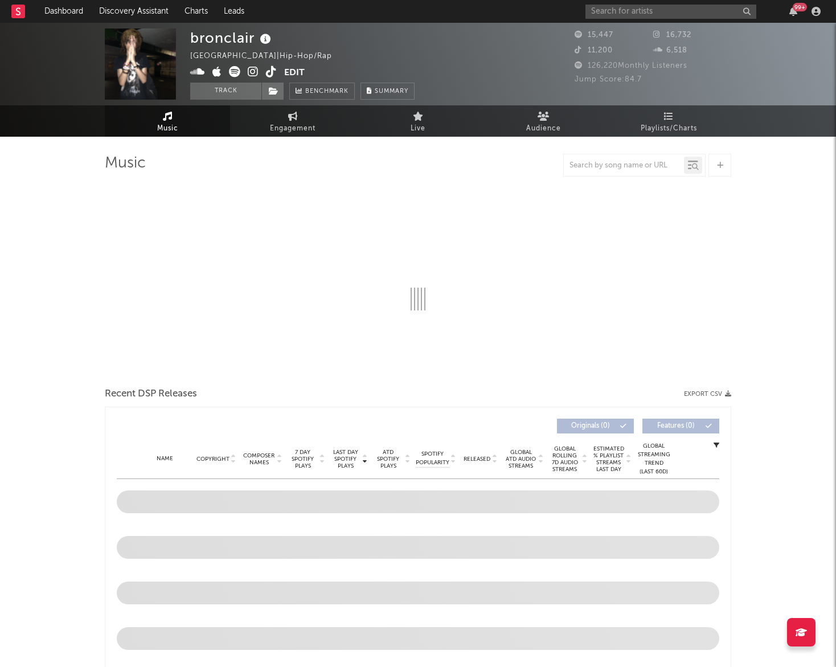
select select "6m"
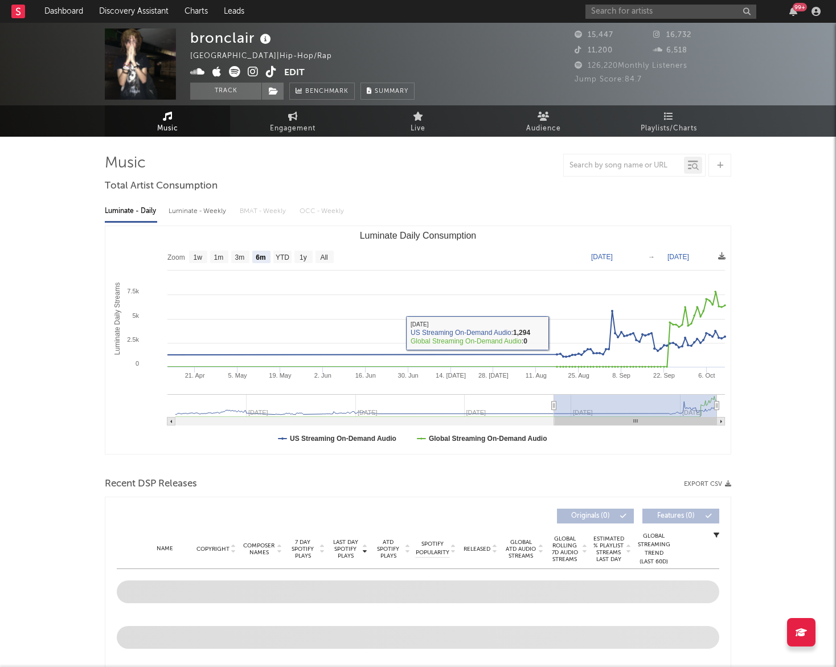
click at [210, 210] on div "Luminate - Weekly" at bounding box center [199, 211] width 60 height 19
select select "6m"
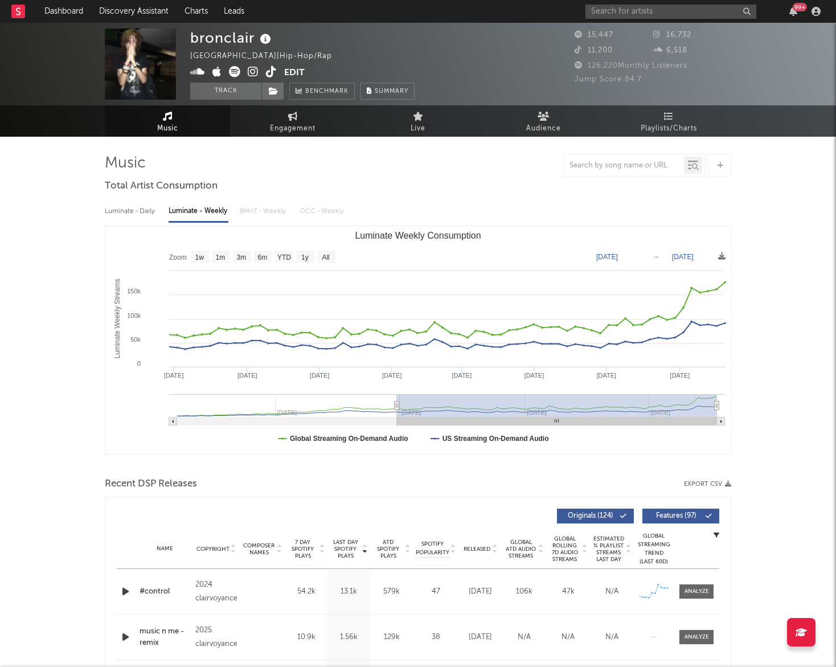
type input "2023-10-12"
select select "All"
type input "2023-08-10"
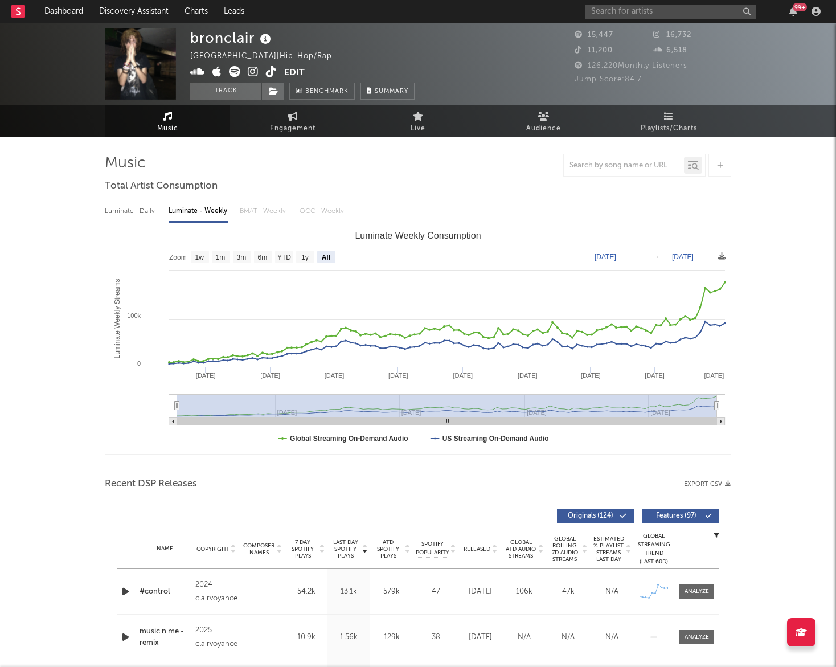
drag, startPoint x: 593, startPoint y: 404, endPoint x: 84, endPoint y: 404, distance: 509.2
click at [658, 12] on input "text" at bounding box center [671, 12] width 171 height 14
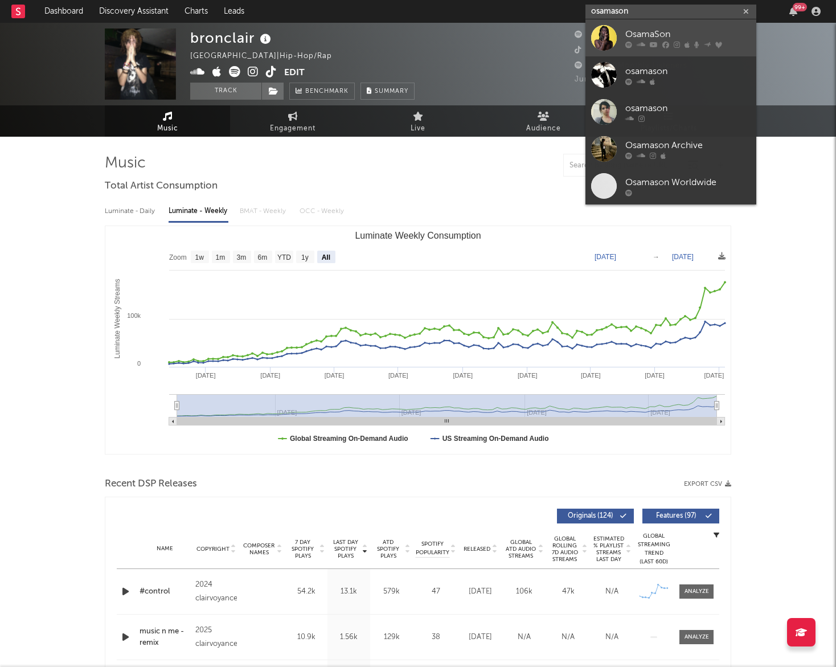
type input "osamason"
click at [664, 38] on div "OsamaSon" at bounding box center [687, 34] width 125 height 14
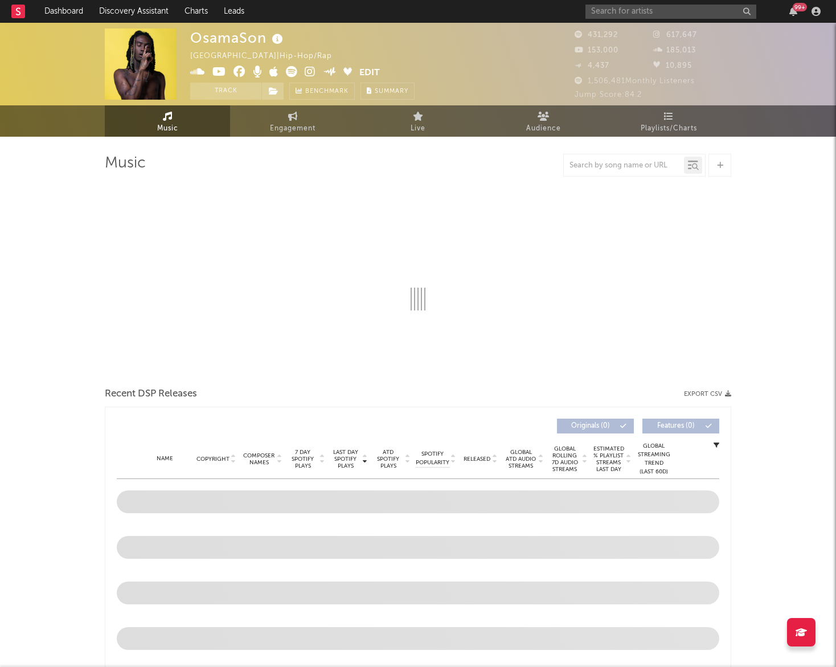
select select "6m"
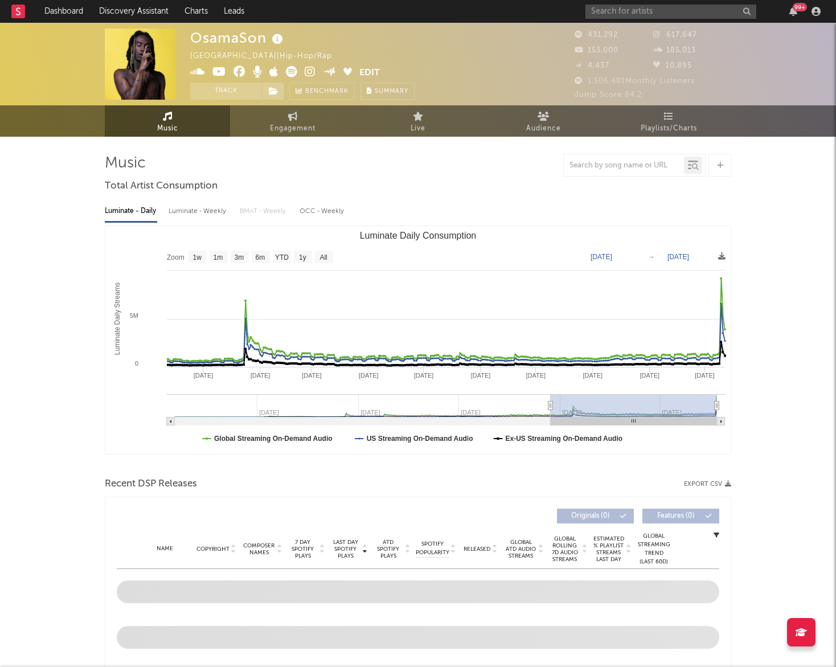
type input "2025-01-07"
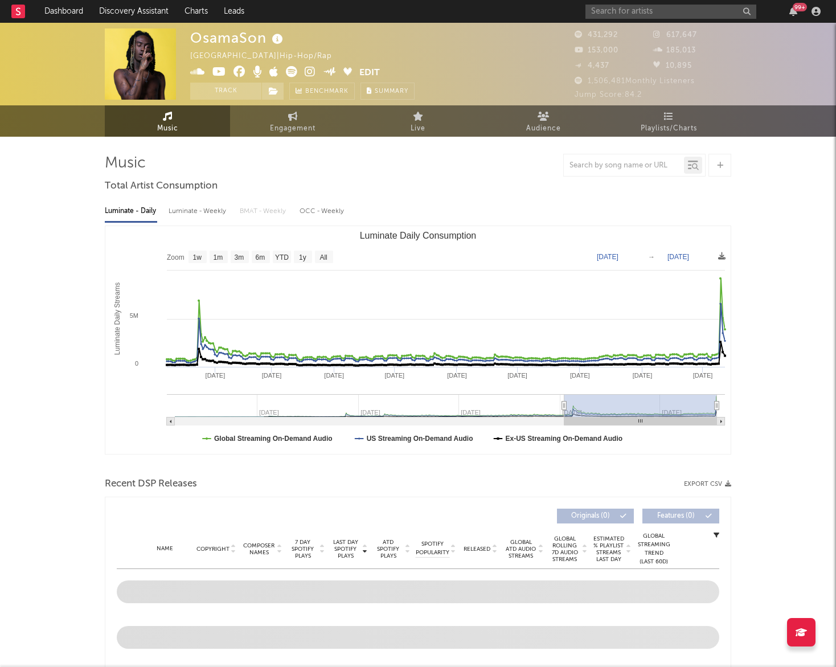
drag, startPoint x: 616, startPoint y: 406, endPoint x: 564, endPoint y: 411, distance: 52.1
click at [564, 411] on g "Luminate Daily Consumption" at bounding box center [446, 409] width 558 height 31
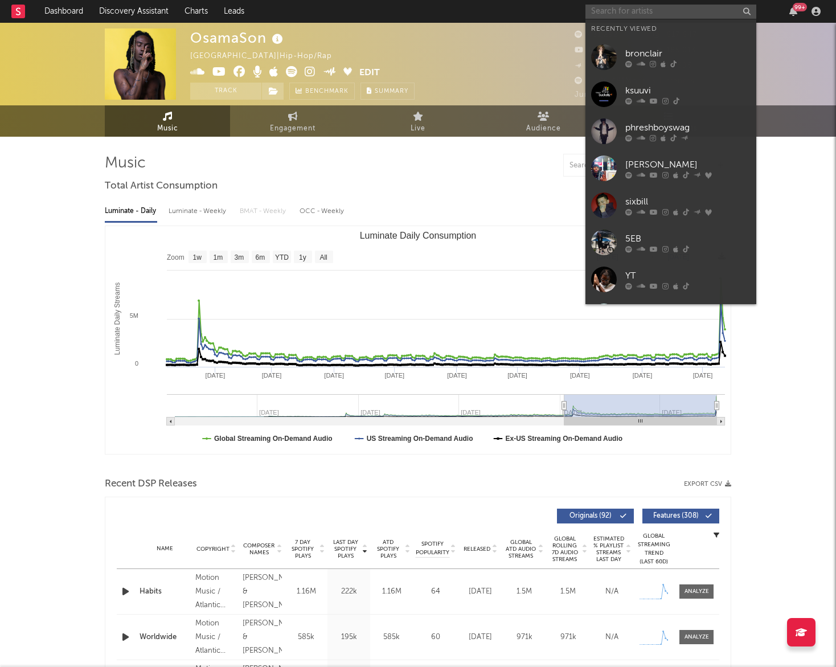
click at [660, 12] on input "text" at bounding box center [671, 12] width 171 height 14
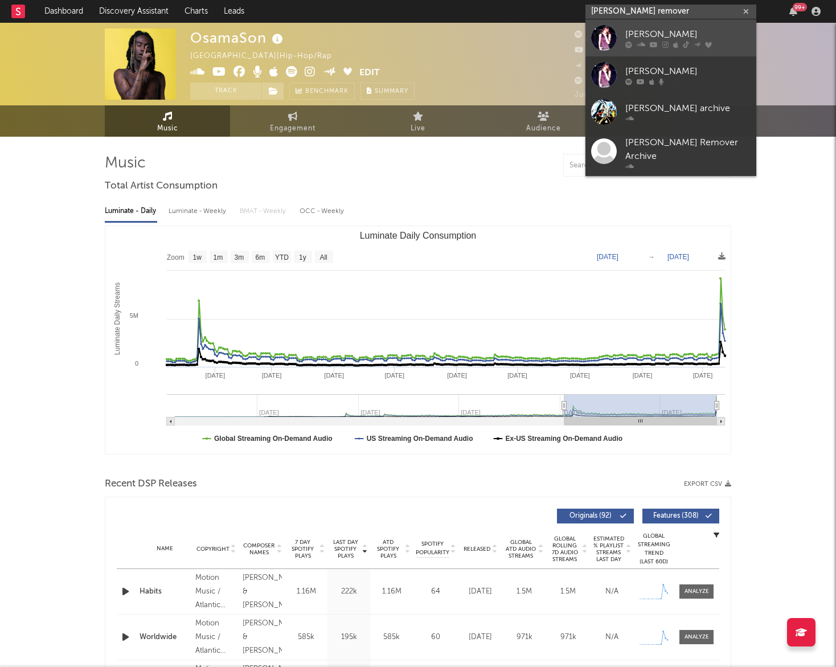
type input "jane remover"
click at [657, 34] on div "[PERSON_NAME]" at bounding box center [687, 34] width 125 height 14
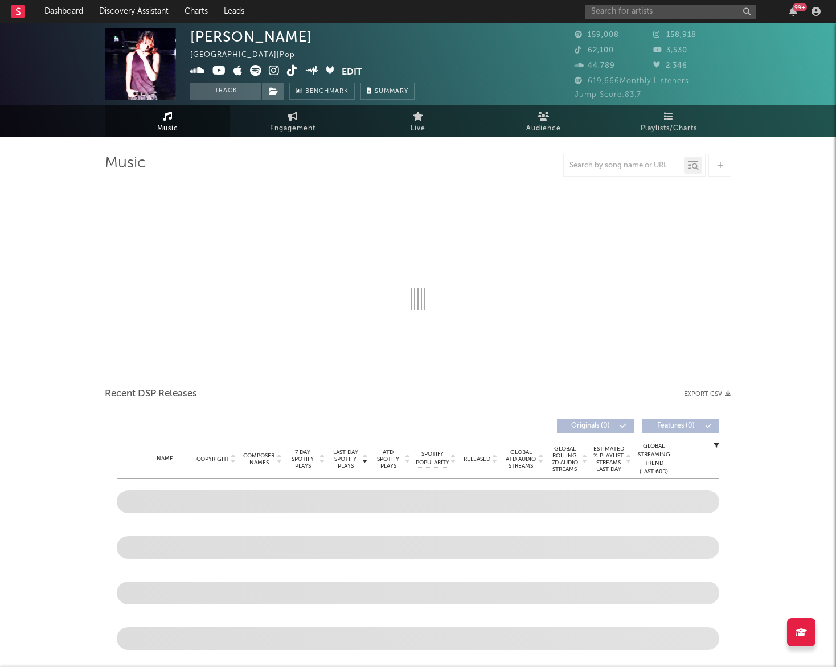
select select "6m"
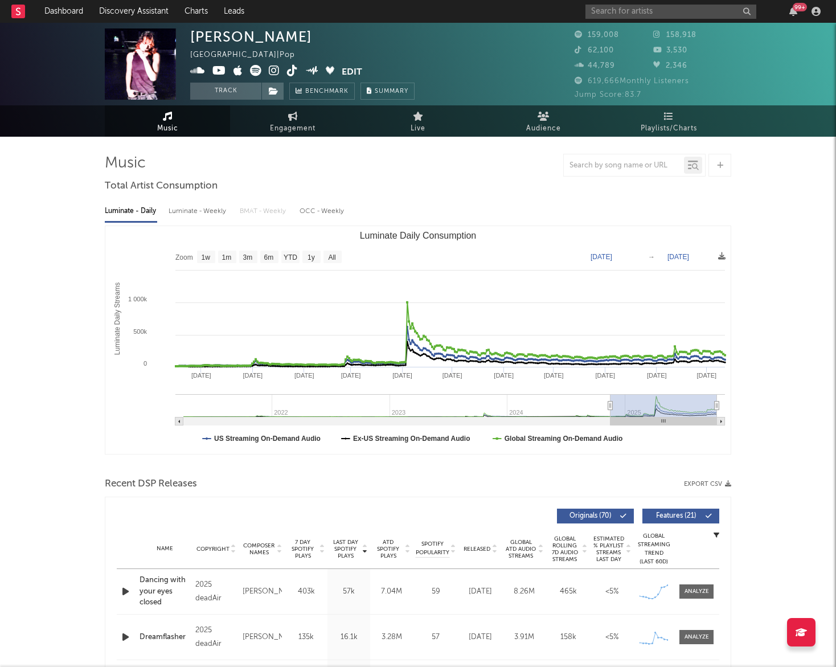
type input "2024-10-25"
select select "1y"
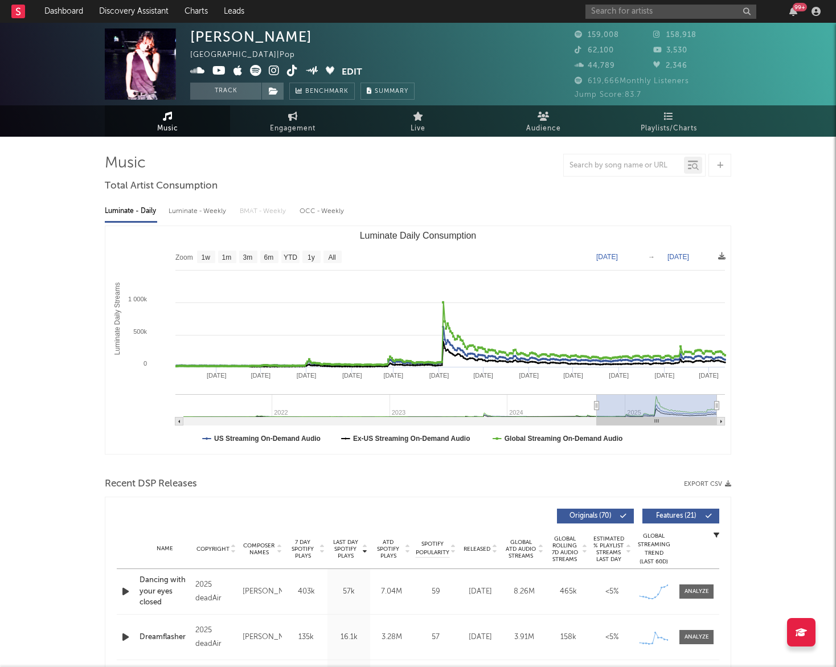
type input "2024-10-05"
drag, startPoint x: 658, startPoint y: 404, endPoint x: 598, endPoint y: 404, distance: 60.4
click at [598, 404] on icon "Luminate Daily Consumption" at bounding box center [597, 406] width 5 height 9
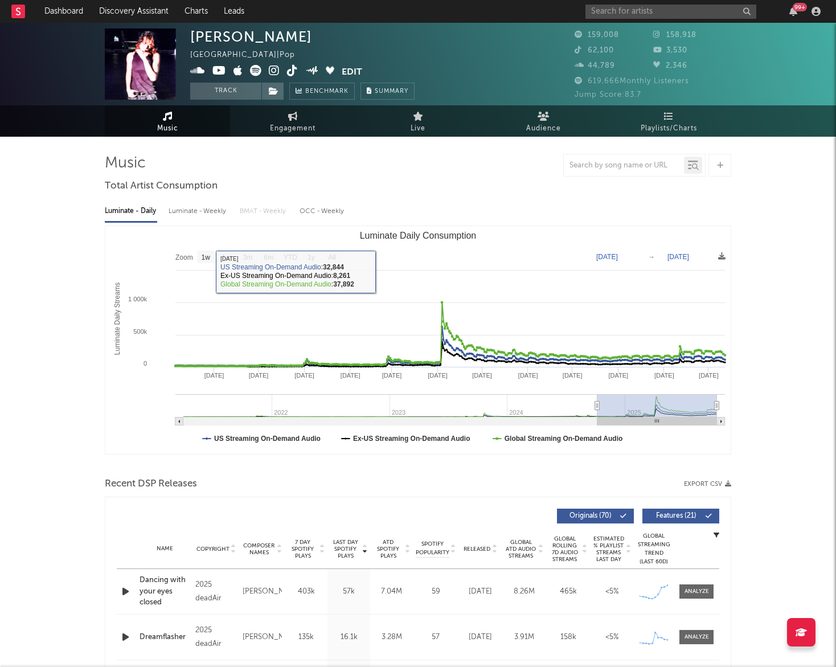
click at [214, 214] on div "Luminate - Weekly" at bounding box center [199, 211] width 60 height 19
select select "6m"
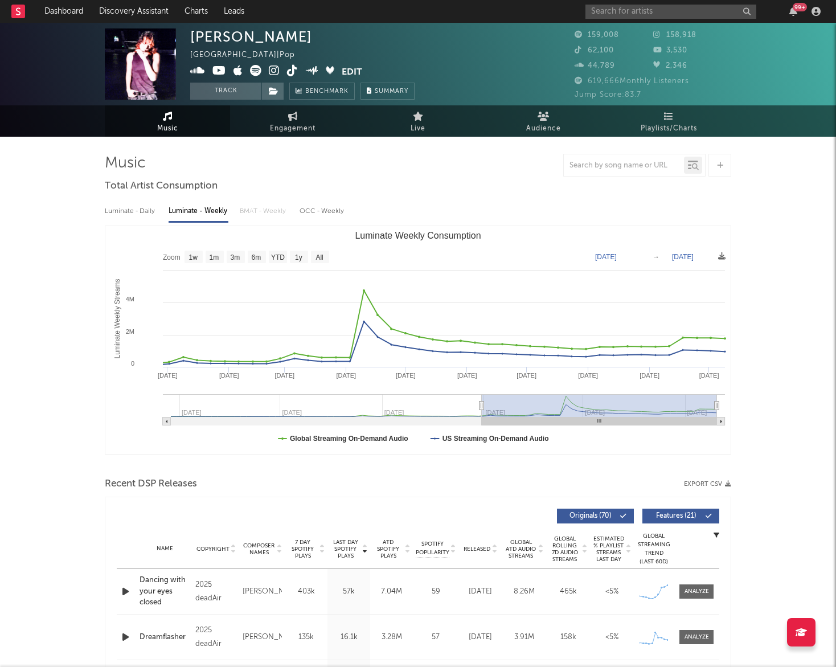
drag, startPoint x: 564, startPoint y: 403, endPoint x: 482, endPoint y: 408, distance: 82.2
click at [482, 408] on icon "Luminate Weekly Consumption" at bounding box center [482, 406] width 5 height 9
drag, startPoint x: 481, startPoint y: 403, endPoint x: 488, endPoint y: 402, distance: 6.4
click at [488, 402] on icon "Luminate Weekly Consumption" at bounding box center [487, 406] width 5 height 9
type input "2024-10-11"
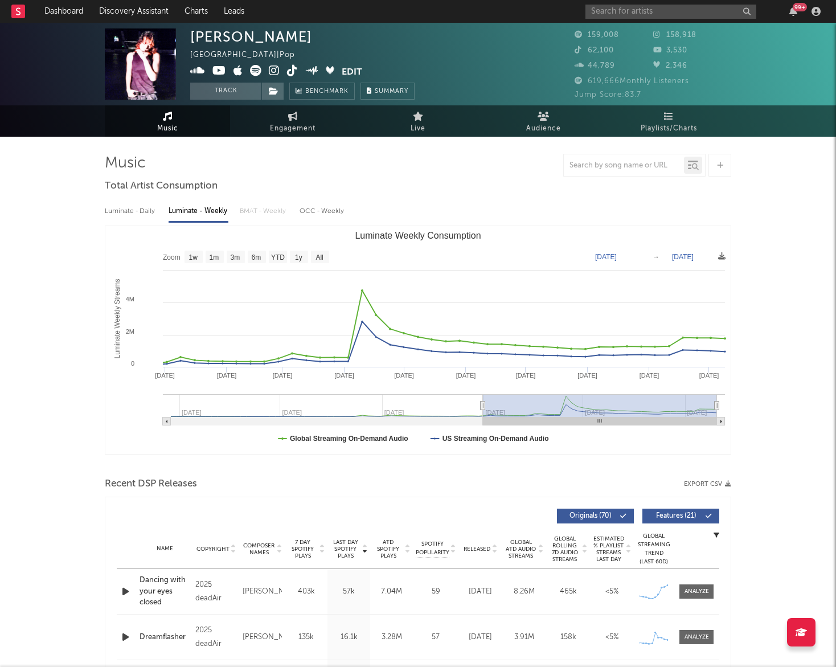
select select "1y"
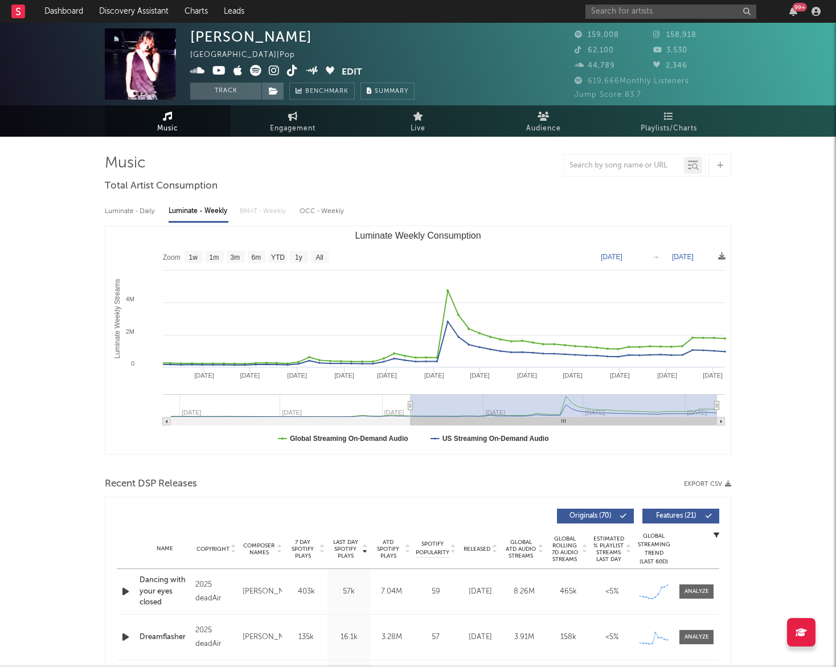
type input "2024-10-07"
select select "1y"
type input "2024-10-09"
select select "1y"
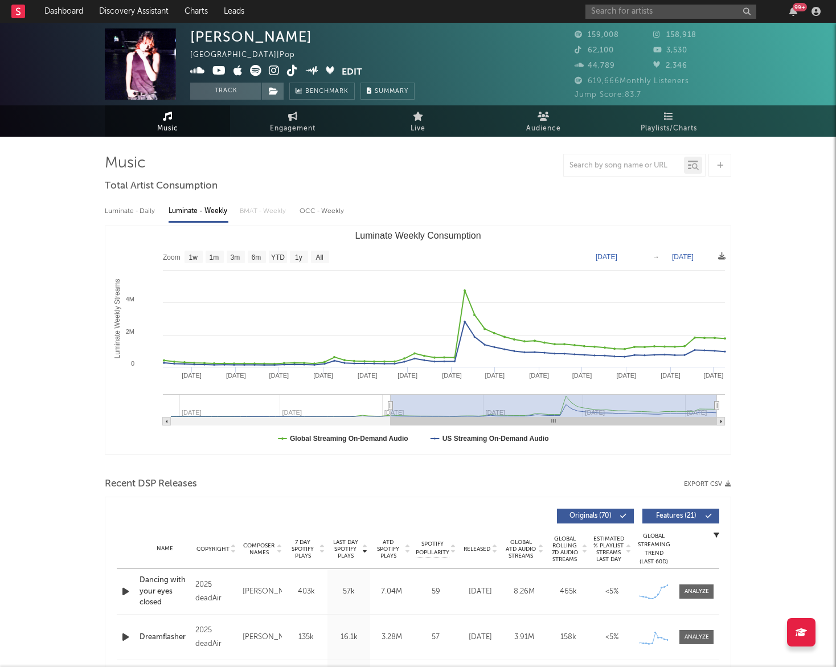
type input "2024-09-08"
drag, startPoint x: 488, startPoint y: 406, endPoint x: 388, endPoint y: 403, distance: 99.7
click at [388, 403] on icon "Luminate Weekly Consumption" at bounding box center [388, 406] width 5 height 9
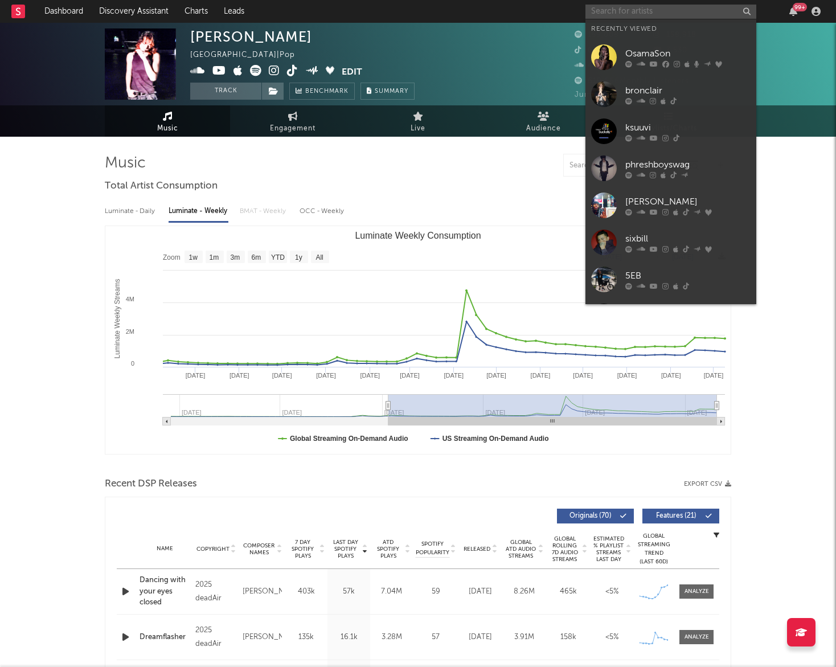
click at [659, 17] on input "text" at bounding box center [671, 12] width 171 height 14
type input "o"
paste input "EsDeeKid"
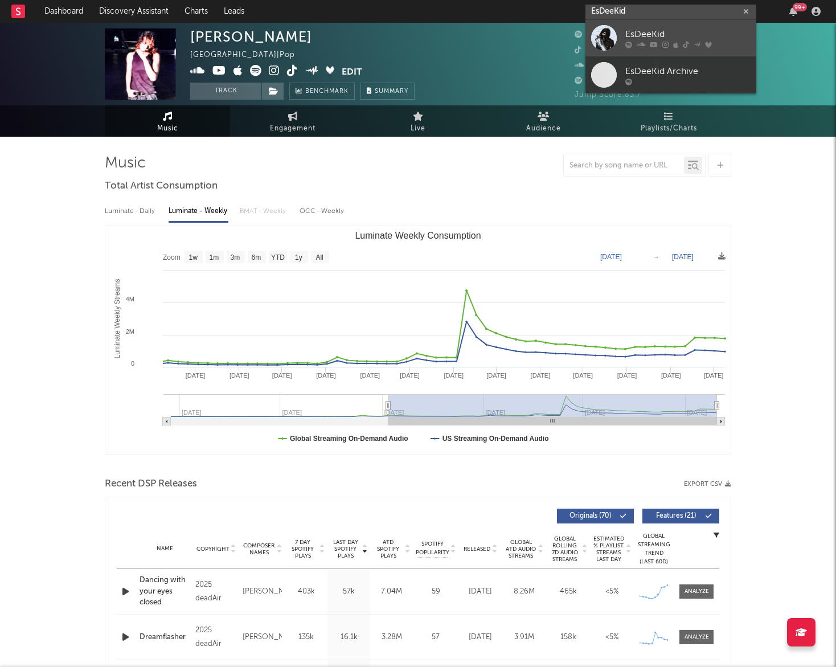
type input "EsDeeKid"
click at [643, 32] on div "EsDeeKid" at bounding box center [687, 34] width 125 height 14
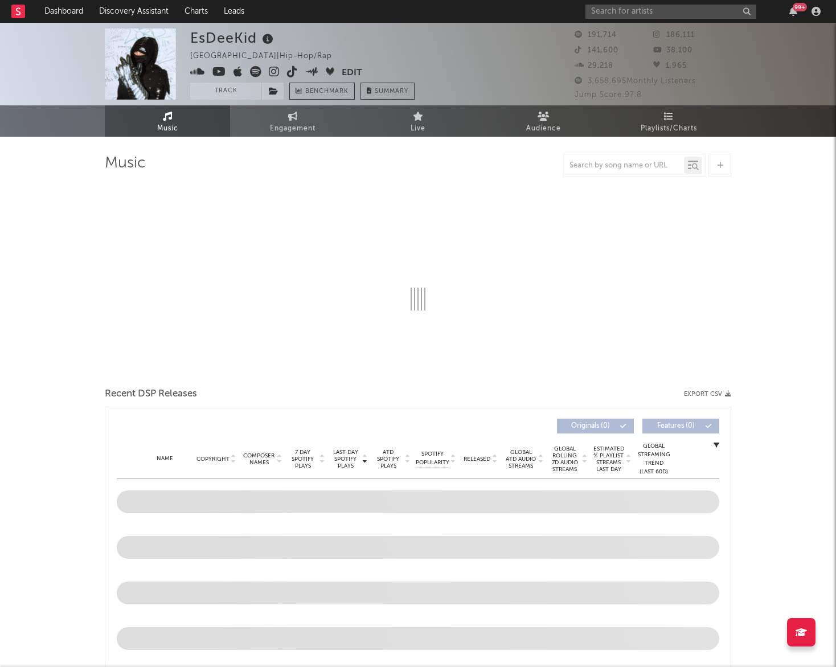
select select "6m"
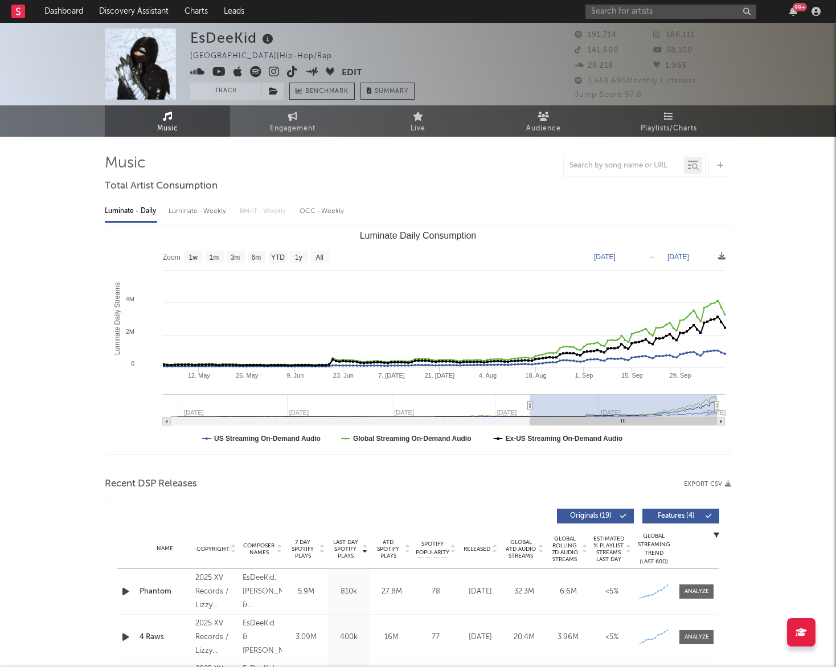
type input "2025-04-29"
select select "6m"
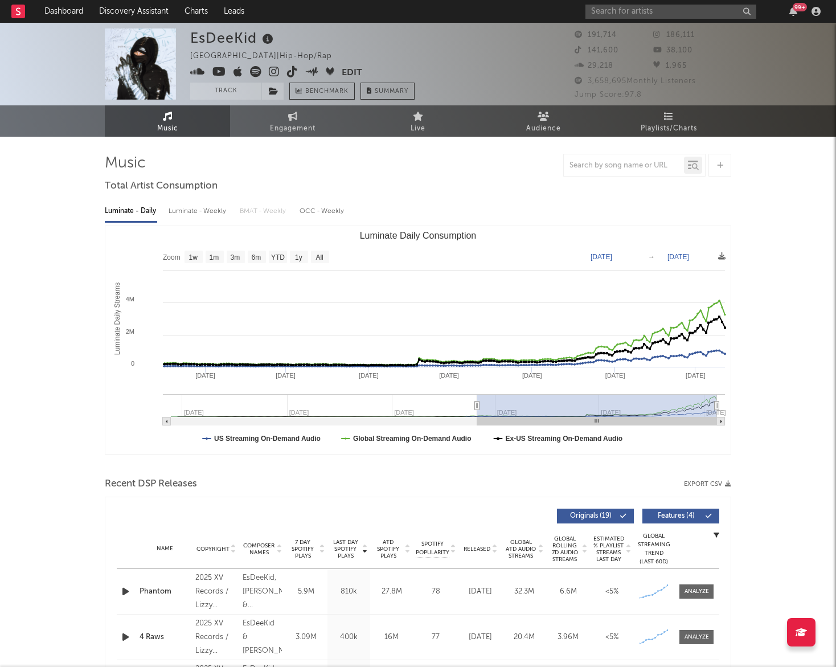
drag, startPoint x: 508, startPoint y: 403, endPoint x: 477, endPoint y: 409, distance: 30.7
click at [477, 409] on icon "Luminate Daily Consumption" at bounding box center [477, 406] width 5 height 9
type input "2025-03-31"
select select "6m"
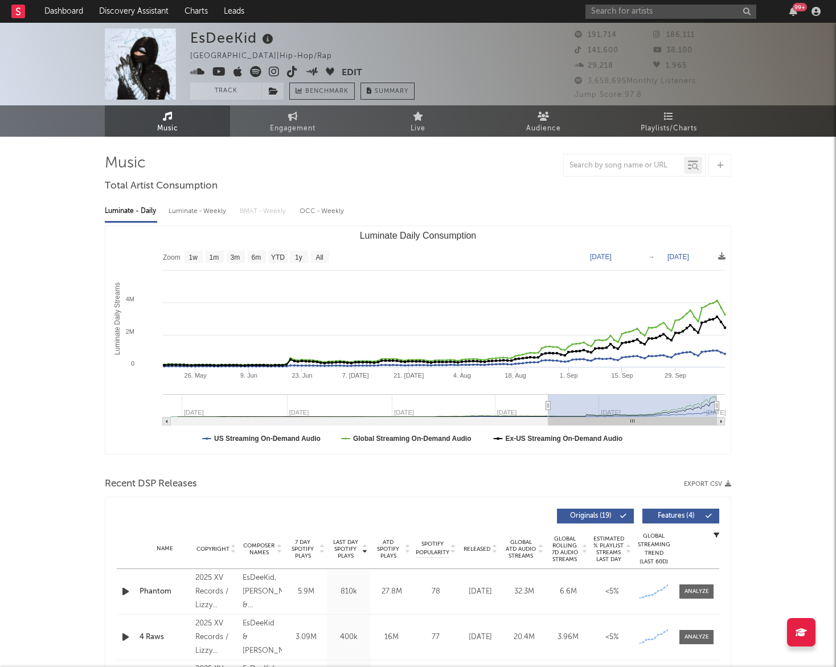
type input "2025-05-15"
drag, startPoint x: 477, startPoint y: 409, endPoint x: 547, endPoint y: 402, distance: 69.8
click at [547, 402] on icon "Luminate Daily Consumption" at bounding box center [547, 406] width 5 height 9
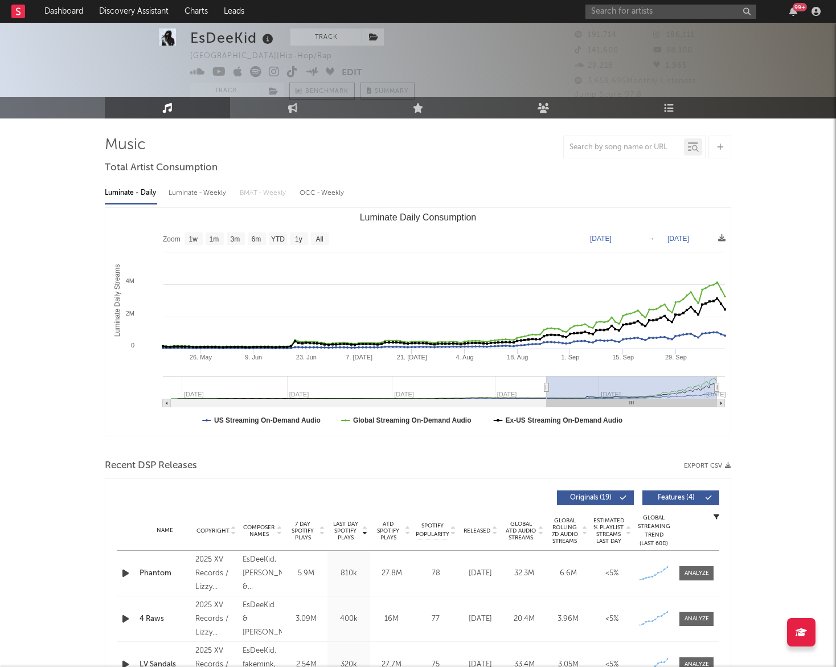
scroll to position [18, 0]
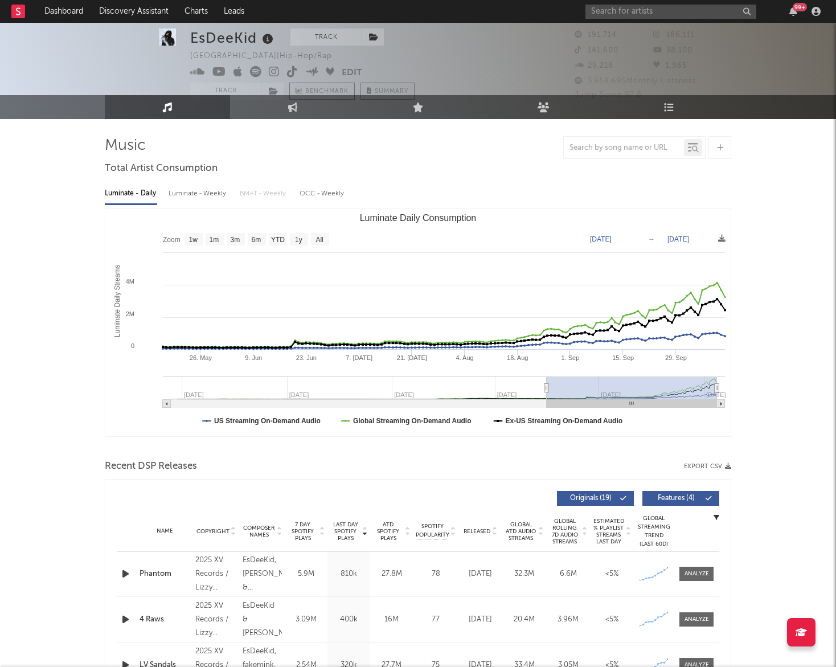
click at [203, 194] on div "Luminate - Weekly" at bounding box center [199, 193] width 60 height 19
select select "1w"
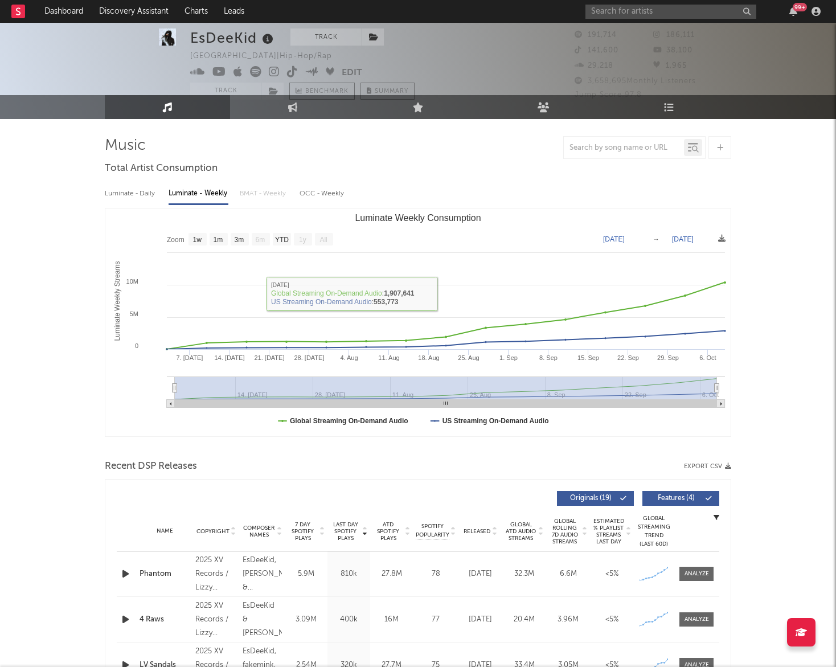
click at [167, 193] on div "Luminate - Daily Luminate - Weekly BMAT - Weekly OCC - Weekly" at bounding box center [418, 193] width 627 height 19
click at [148, 193] on div "Luminate - Daily" at bounding box center [131, 193] width 52 height 19
select select "6m"
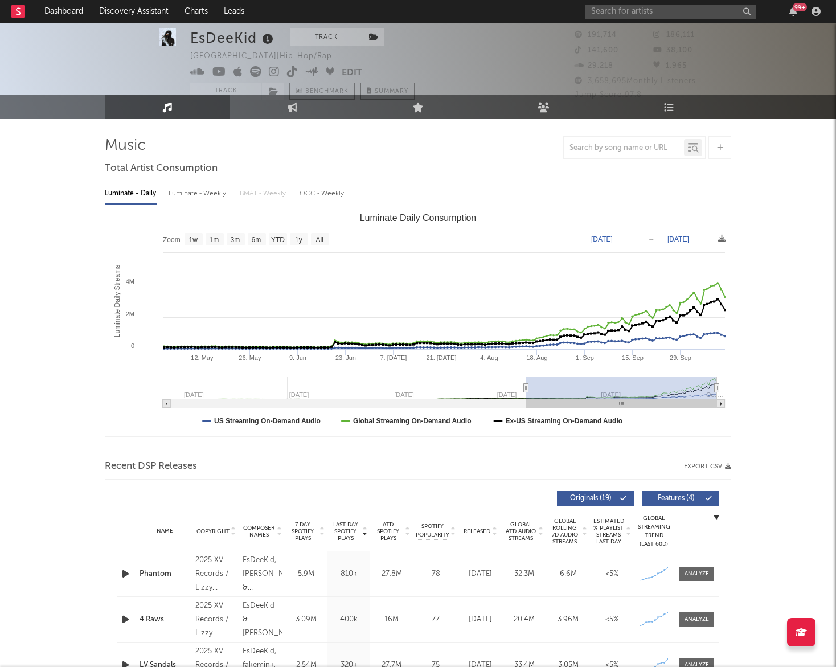
type input "2025-04-27"
select select "6m"
type input "2025-04-25"
drag, startPoint x: 509, startPoint y: 390, endPoint x: 523, endPoint y: 390, distance: 14.8
click at [523, 390] on icon "Luminate Daily Consumption" at bounding box center [523, 388] width 5 height 9
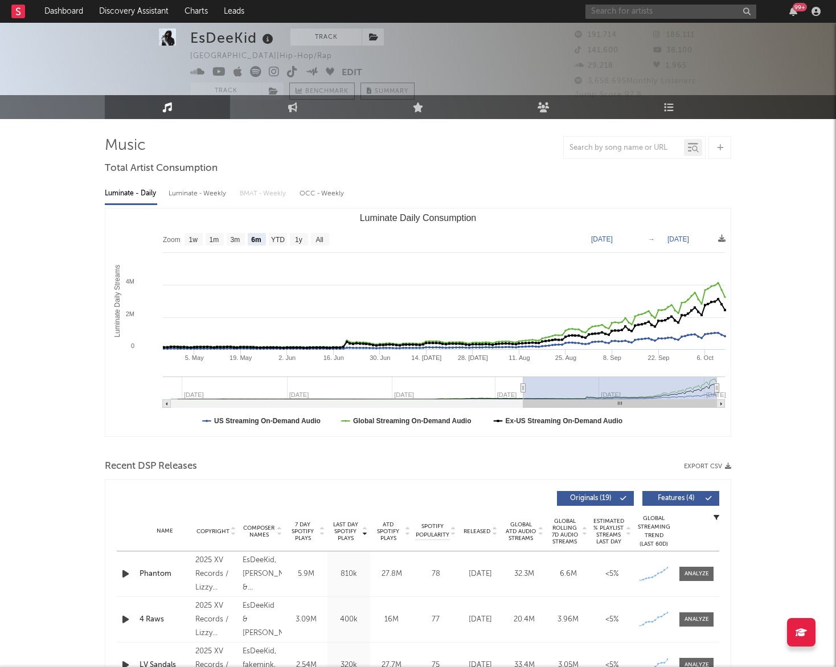
click at [657, 11] on input "text" at bounding box center [671, 12] width 171 height 14
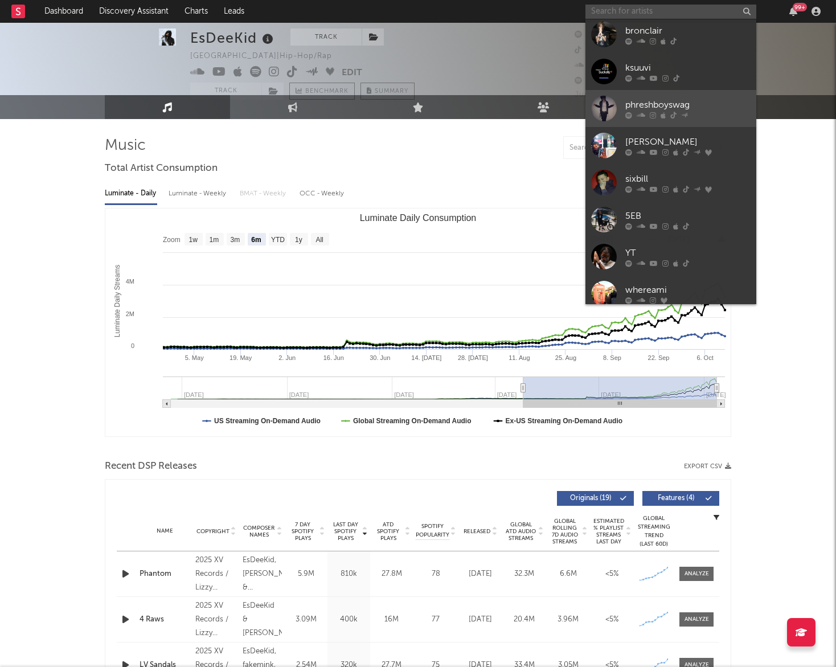
scroll to position [105, 0]
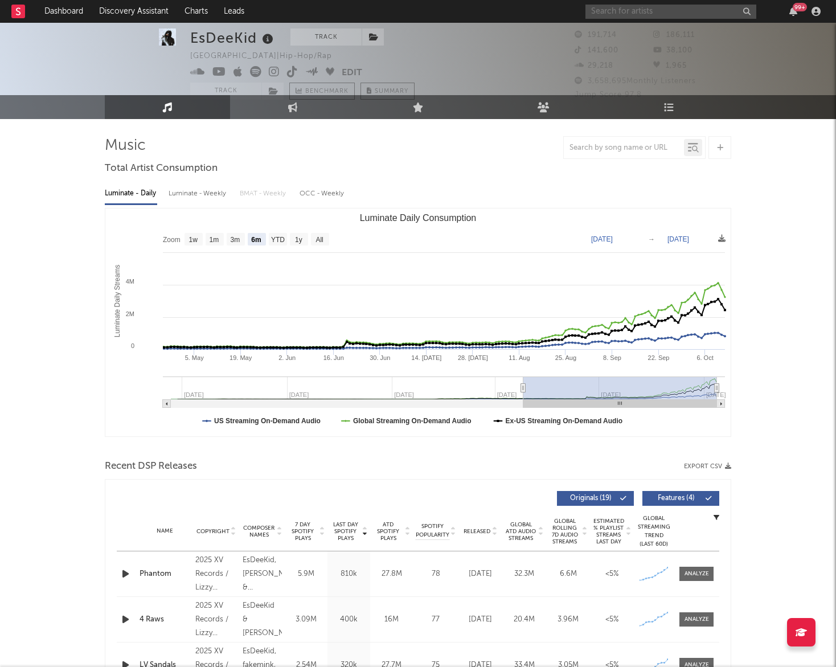
click at [641, 11] on input "text" at bounding box center [671, 12] width 171 height 14
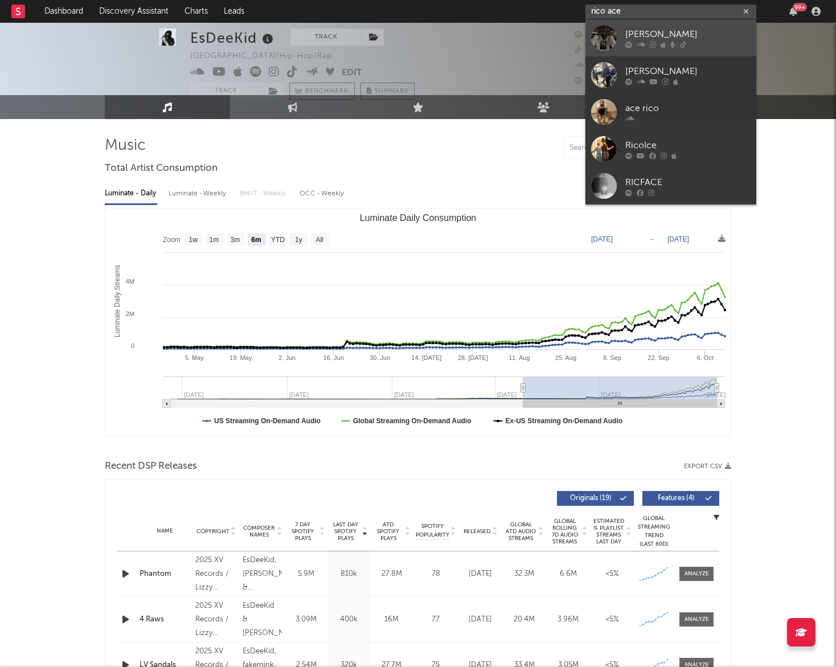
type input "rico ace"
click at [643, 39] on div "[PERSON_NAME]" at bounding box center [687, 34] width 125 height 14
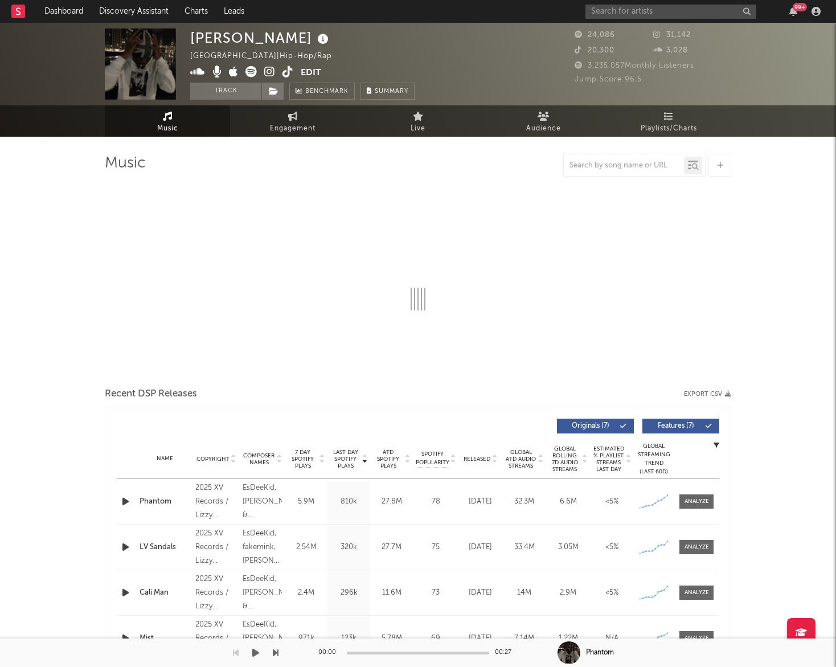
select select "6m"
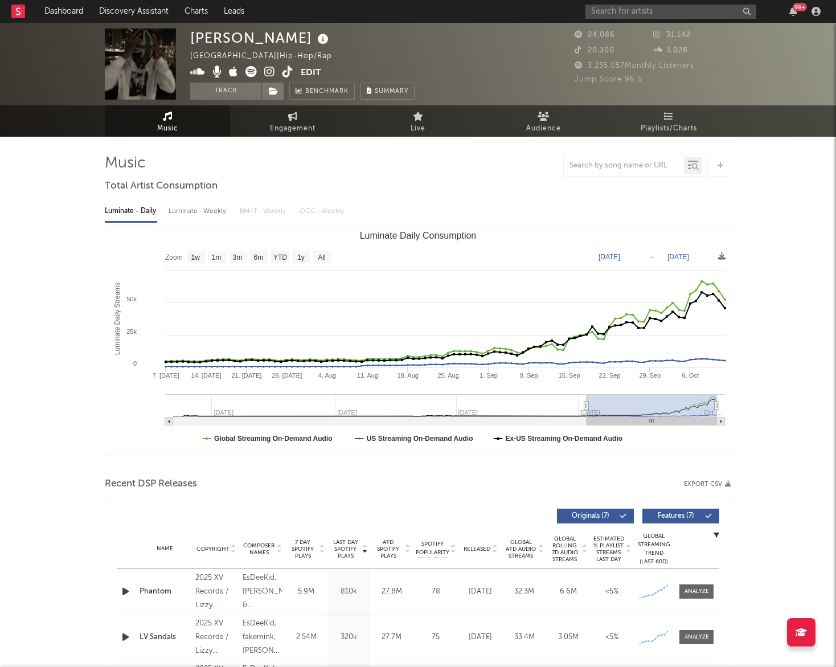
type input "[DATE]"
select select "3m"
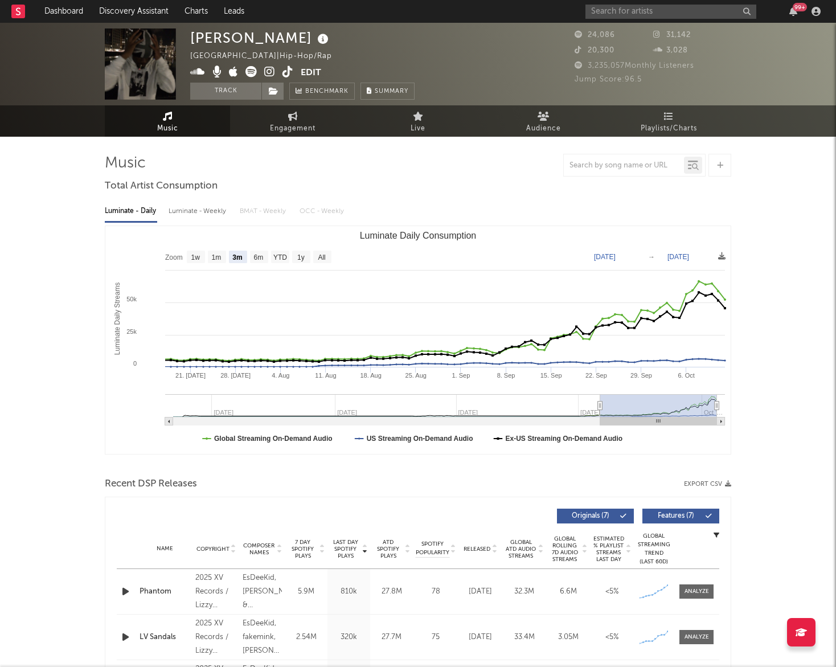
drag, startPoint x: 471, startPoint y: 404, endPoint x: 600, endPoint y: 410, distance: 129.4
click at [600, 410] on icon "Luminate Daily Consumption" at bounding box center [600, 406] width 5 height 9
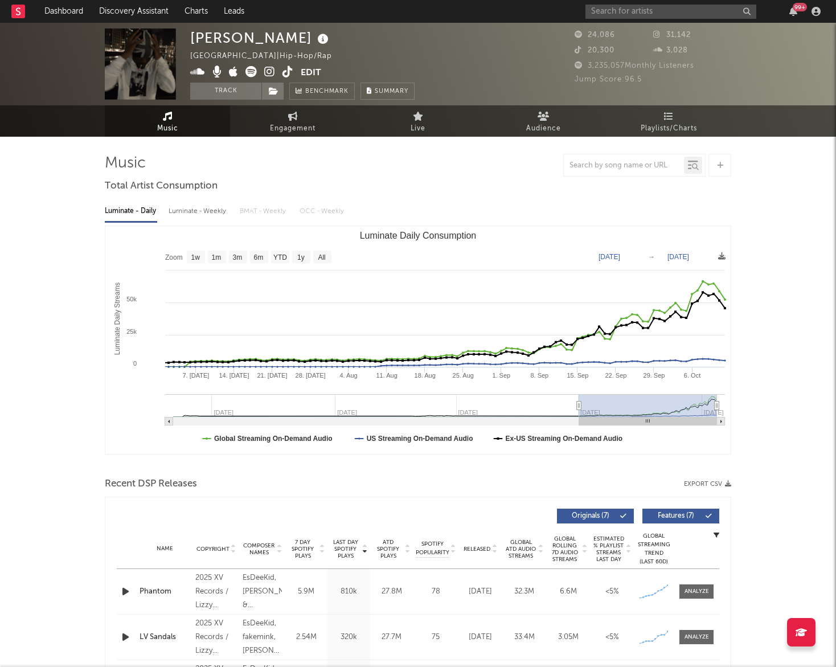
drag, startPoint x: 600, startPoint y: 405, endPoint x: 579, endPoint y: 406, distance: 20.5
click at [579, 406] on icon "Luminate Daily Consumption" at bounding box center [579, 406] width 5 height 9
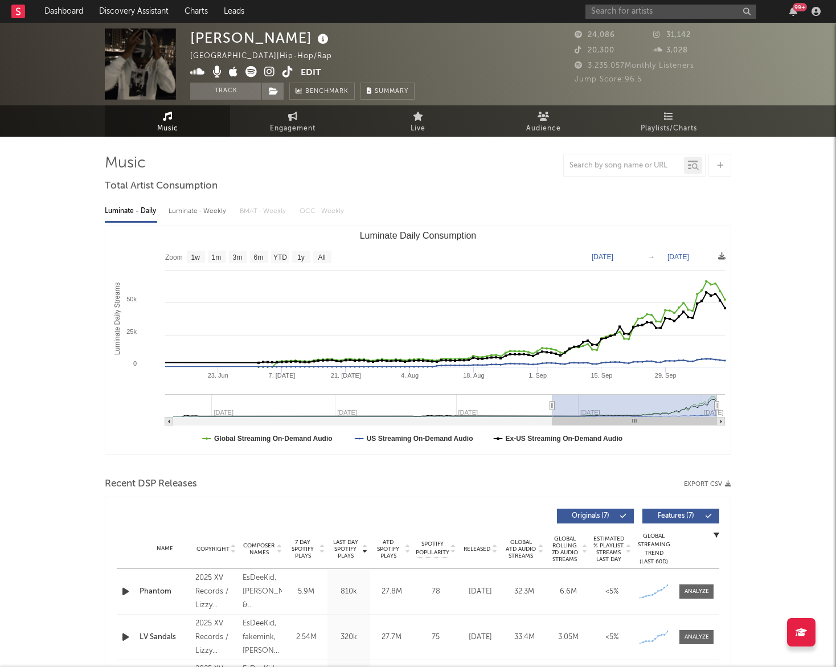
type input "[DATE]"
drag, startPoint x: 578, startPoint y: 404, endPoint x: 554, endPoint y: 404, distance: 24.5
click at [554, 404] on icon "Luminate Daily Consumption" at bounding box center [553, 406] width 5 height 9
drag, startPoint x: 612, startPoint y: 412, endPoint x: 639, endPoint y: 412, distance: 27.3
click at [639, 412] on rect "Luminate Daily Consumption" at bounding box center [635, 405] width 163 height 23
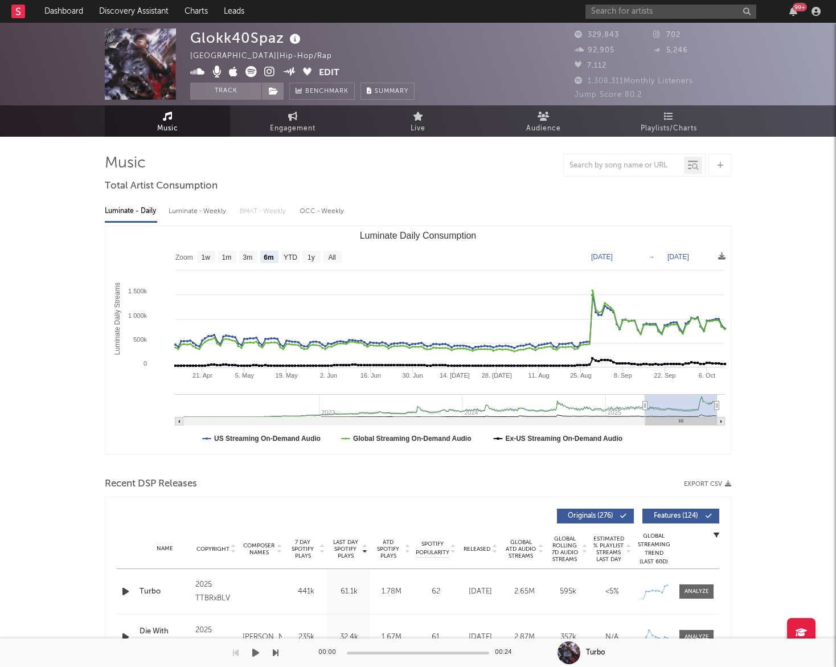
select select "6m"
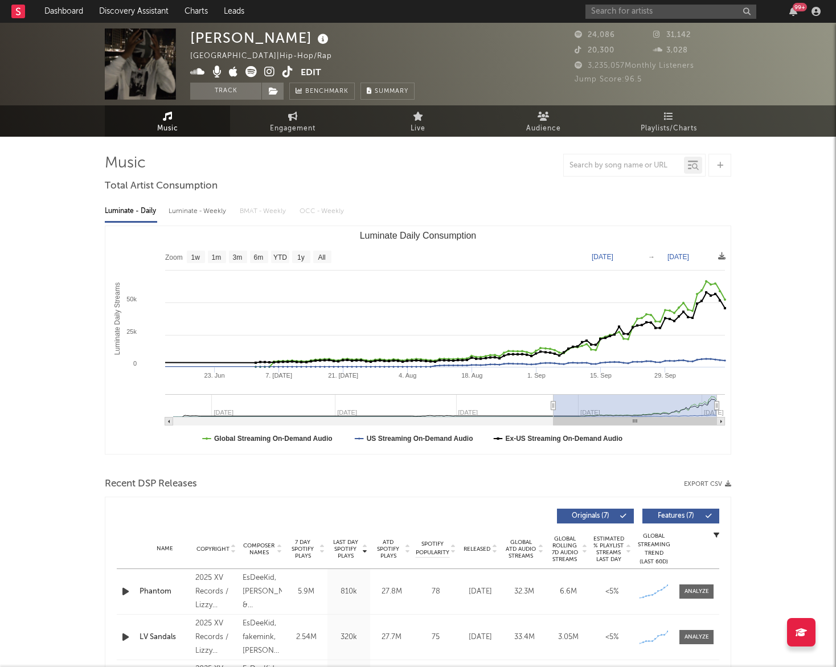
select select "3m"
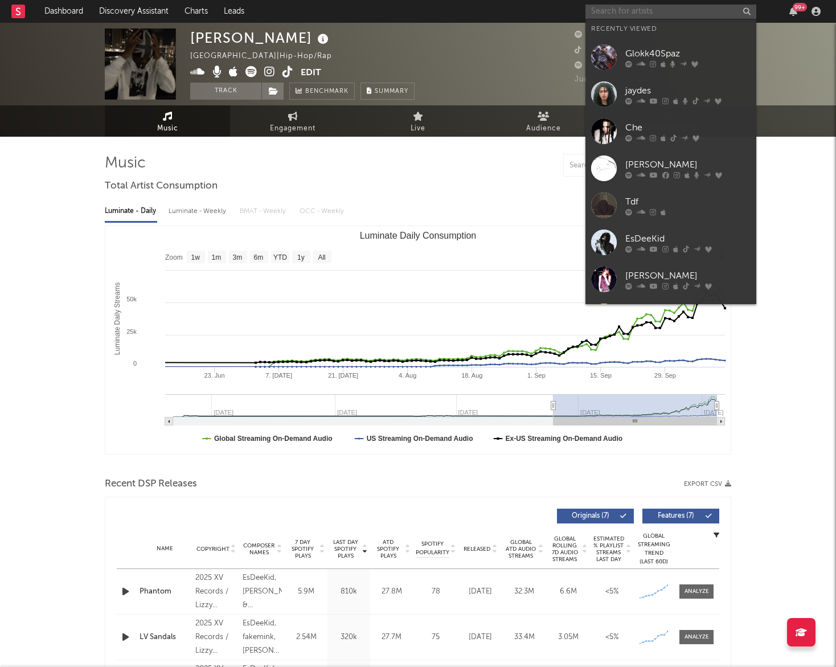
click at [617, 8] on input "text" at bounding box center [671, 12] width 171 height 14
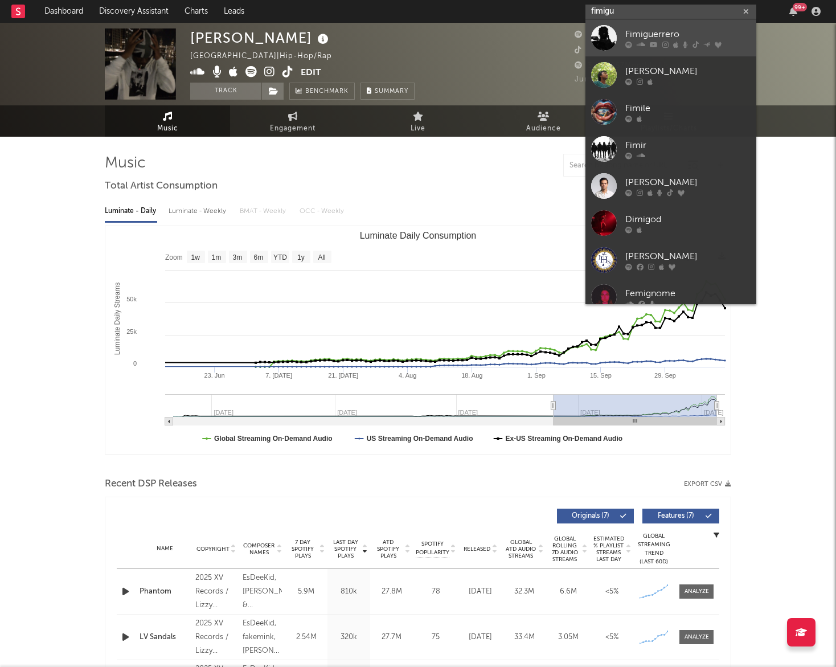
type input "fimigu"
click at [639, 38] on div "Fimiguerrero" at bounding box center [687, 34] width 125 height 14
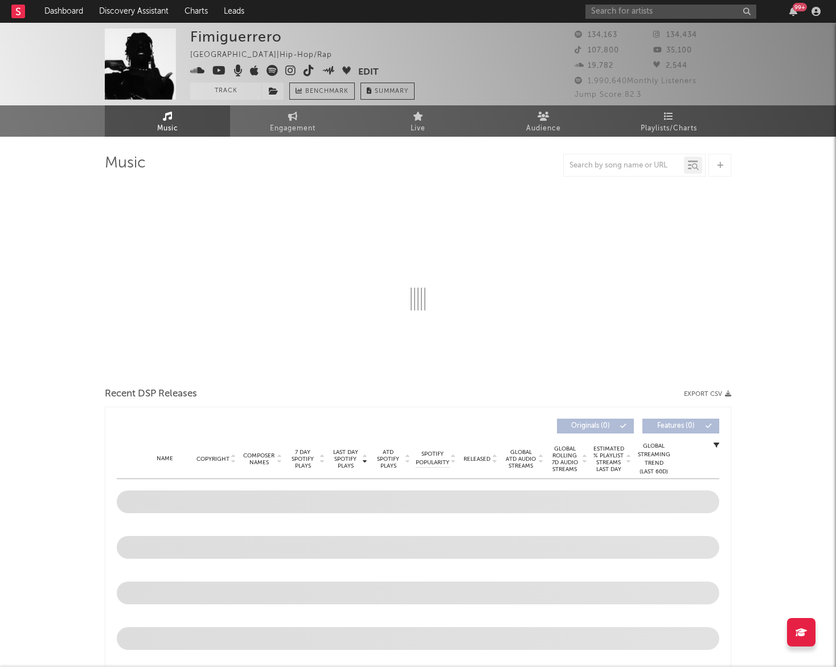
select select "6m"
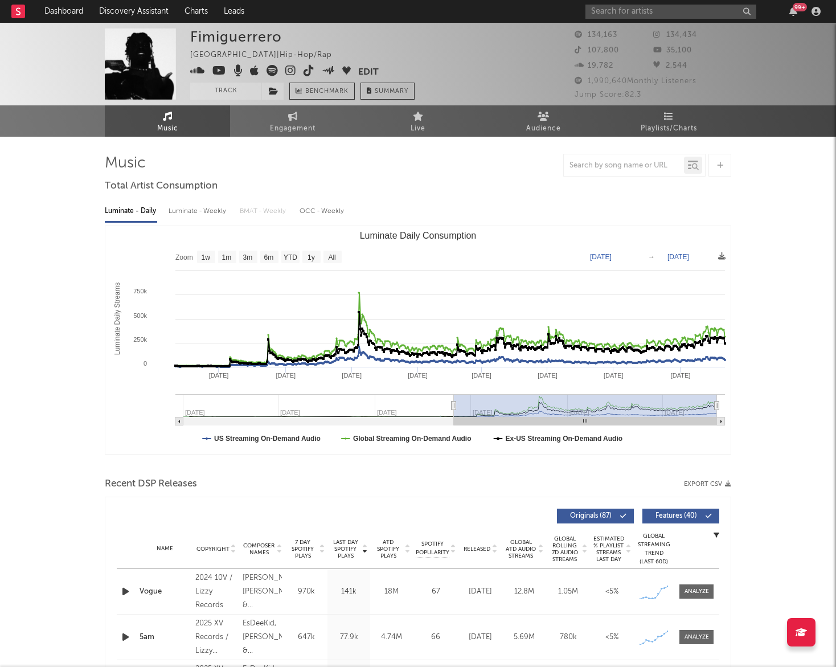
type input "[DATE]"
drag, startPoint x: 616, startPoint y: 406, endPoint x: 454, endPoint y: 401, distance: 161.8
click at [454, 402] on icon "Luminate Daily Consumption" at bounding box center [454, 406] width 5 height 9
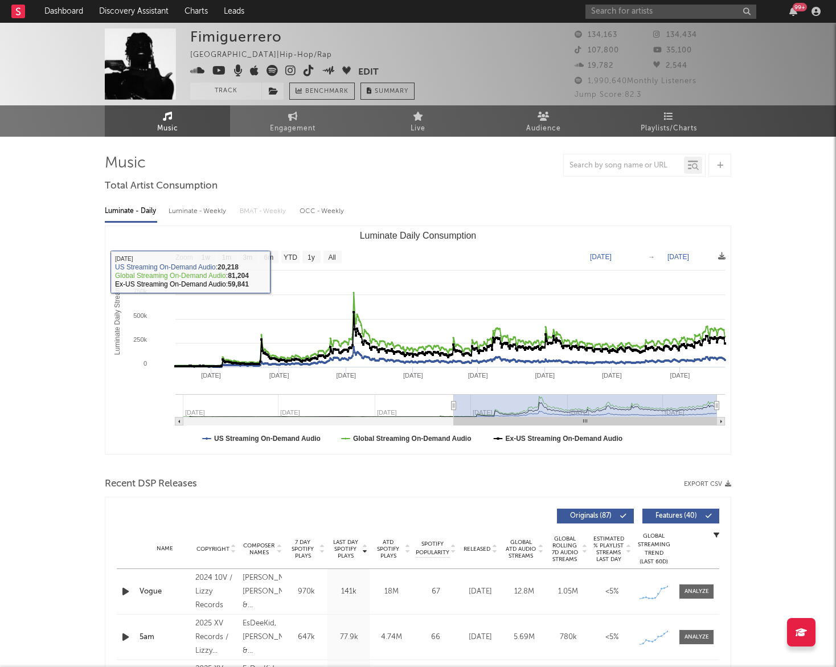
click at [207, 207] on div "Luminate - Weekly" at bounding box center [199, 211] width 60 height 19
select select "6m"
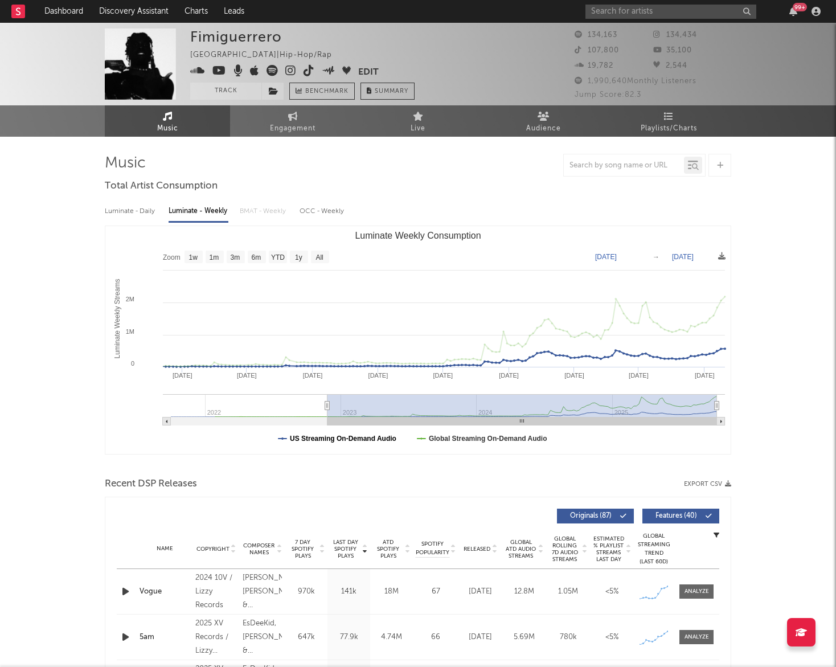
drag, startPoint x: 648, startPoint y: 406, endPoint x: 328, endPoint y: 436, distance: 322.2
click at [328, 436] on icon "Created with Highcharts 10.3.3 Luminate Weekly Streams Luminate Weekly Consumpt…" at bounding box center [417, 340] width 625 height 228
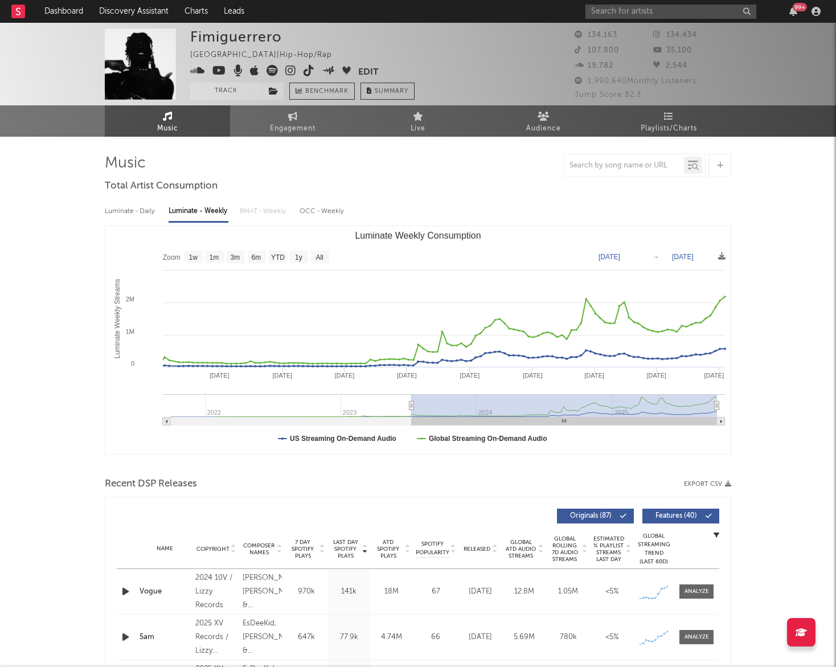
drag, startPoint x: 328, startPoint y: 406, endPoint x: 412, endPoint y: 402, distance: 84.4
click at [412, 402] on icon "Luminate Weekly Consumption" at bounding box center [412, 406] width 5 height 9
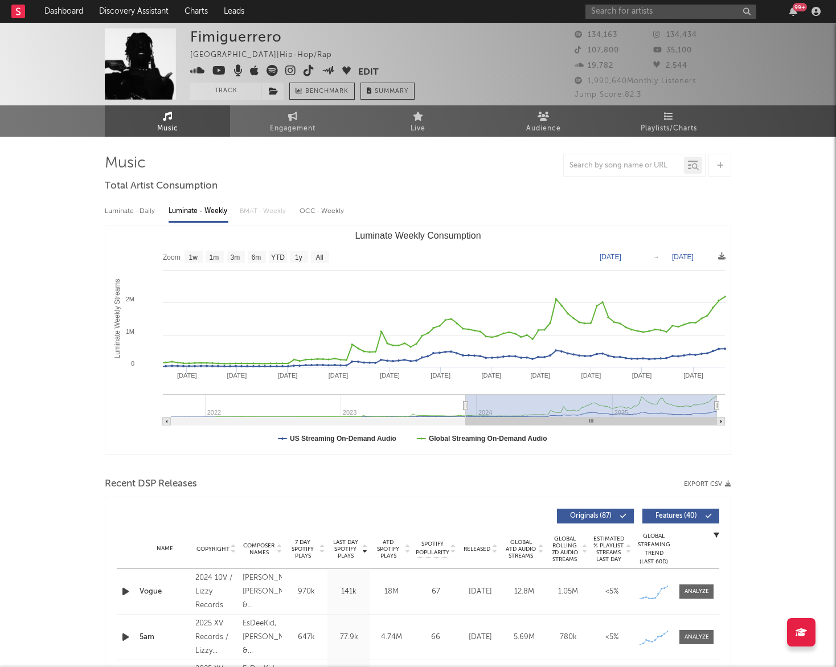
type input "[DATE]"
drag, startPoint x: 411, startPoint y: 405, endPoint x: 465, endPoint y: 406, distance: 54.1
click at [465, 406] on icon "Luminate Weekly Consumption" at bounding box center [465, 406] width 5 height 9
click at [645, 11] on input "text" at bounding box center [671, 12] width 171 height 14
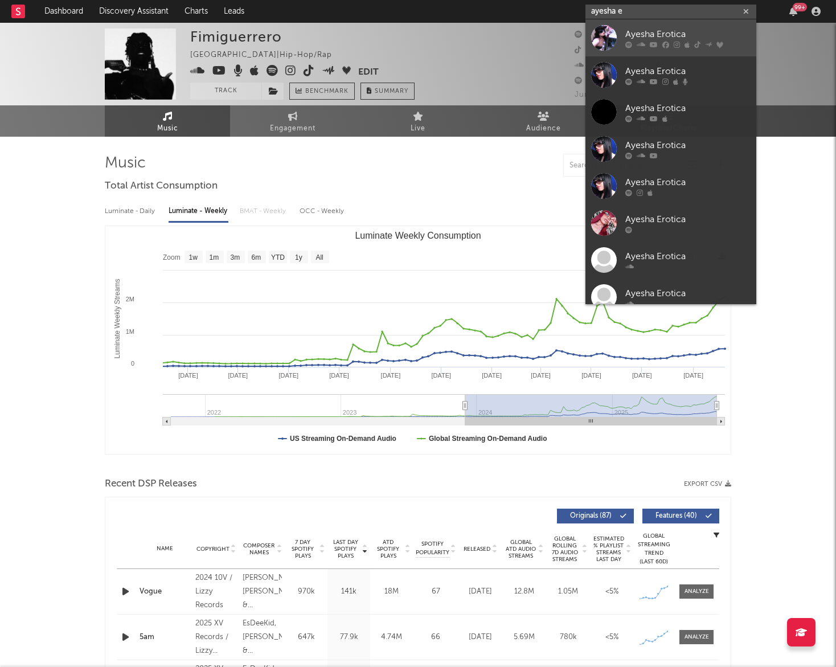
type input "ayesha e"
click at [664, 36] on div "Ayesha Erotica" at bounding box center [687, 34] width 125 height 14
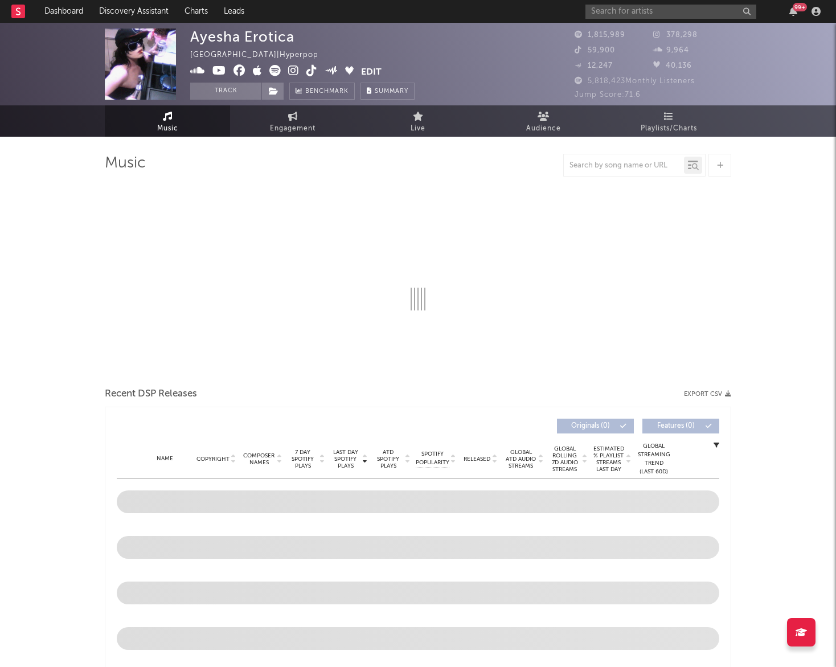
select select "6m"
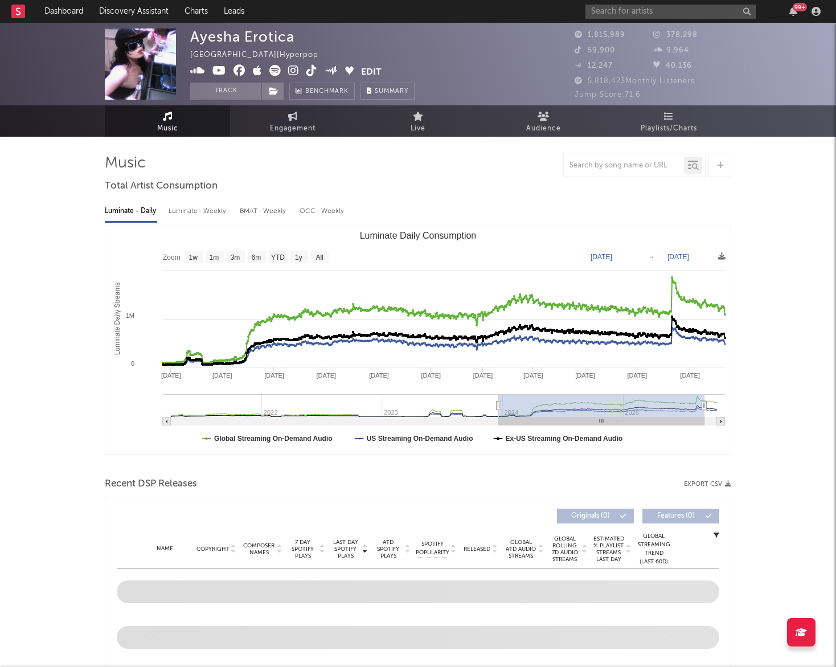
drag, startPoint x: 657, startPoint y: 407, endPoint x: 497, endPoint y: 411, distance: 160.1
click at [497, 411] on g "Luminate Daily Consumption" at bounding box center [444, 409] width 562 height 31
type input "2023-12-15"
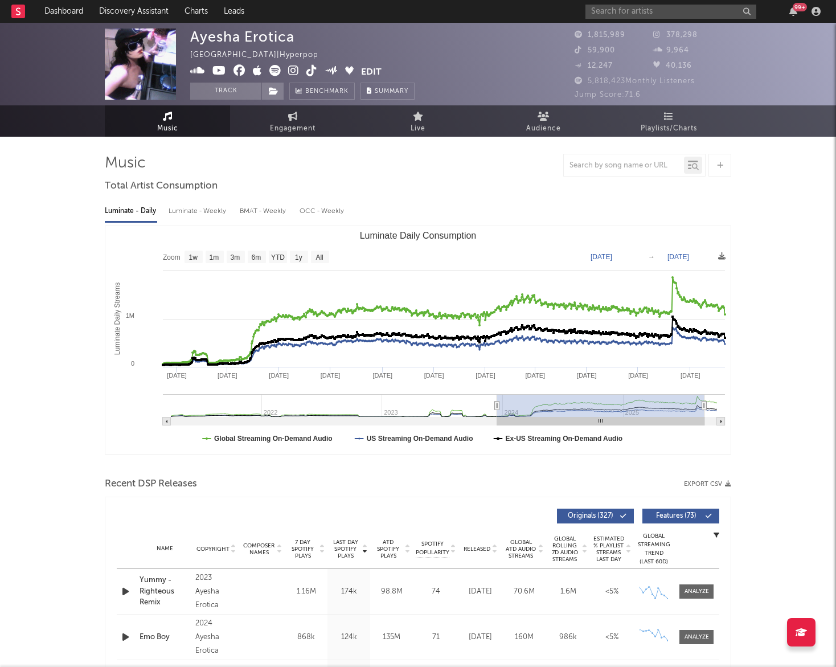
click at [218, 211] on div "Luminate - Weekly" at bounding box center [199, 211] width 60 height 19
select select "6m"
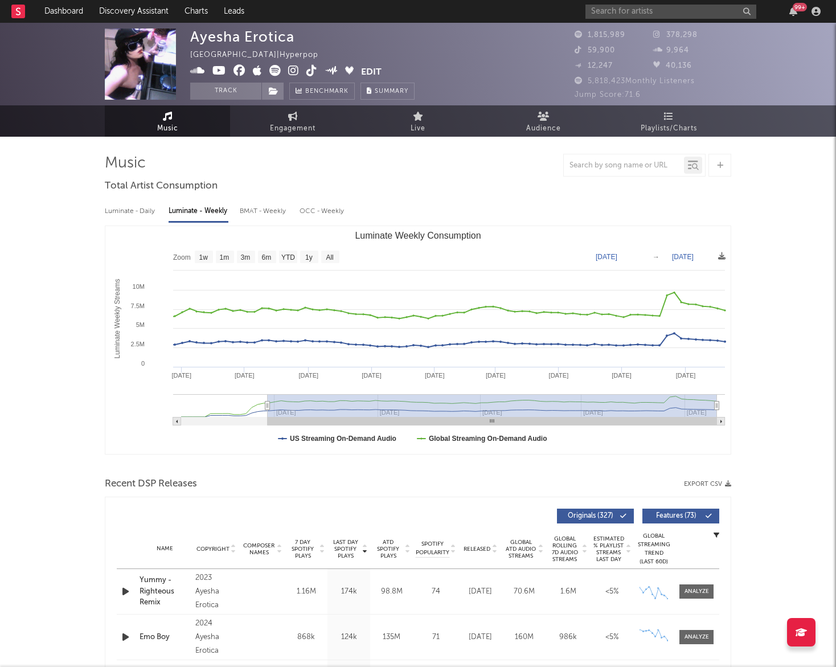
type input "2024-01-13"
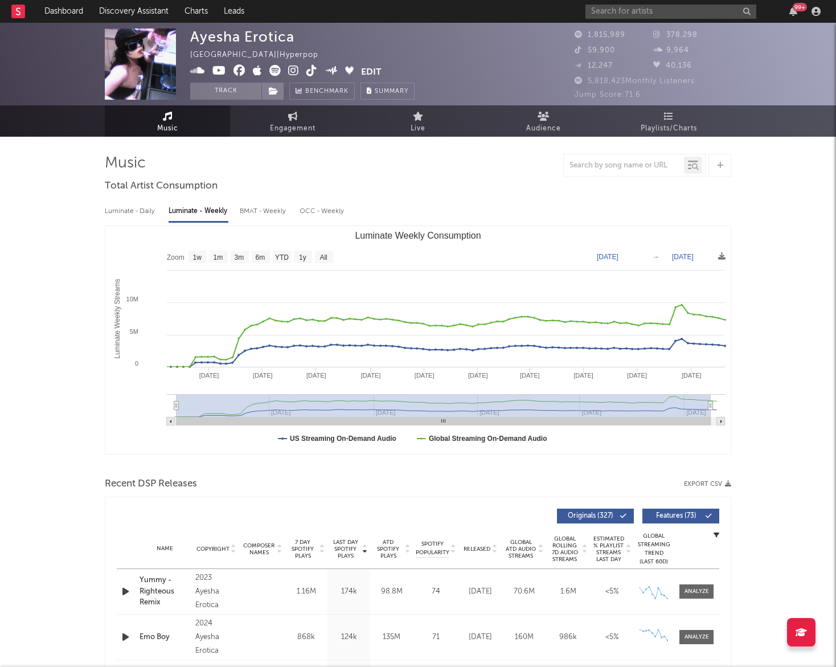
select select "All"
type input "2024-01-11"
drag, startPoint x: 561, startPoint y: 403, endPoint x: 149, endPoint y: 421, distance: 412.8
click at [149, 421] on icon "Created with Highcharts 10.3.3 Luminate Weekly Streams Luminate Weekly Consumpt…" at bounding box center [417, 340] width 625 height 228
click at [263, 207] on div "BMAT - Weekly" at bounding box center [264, 211] width 48 height 19
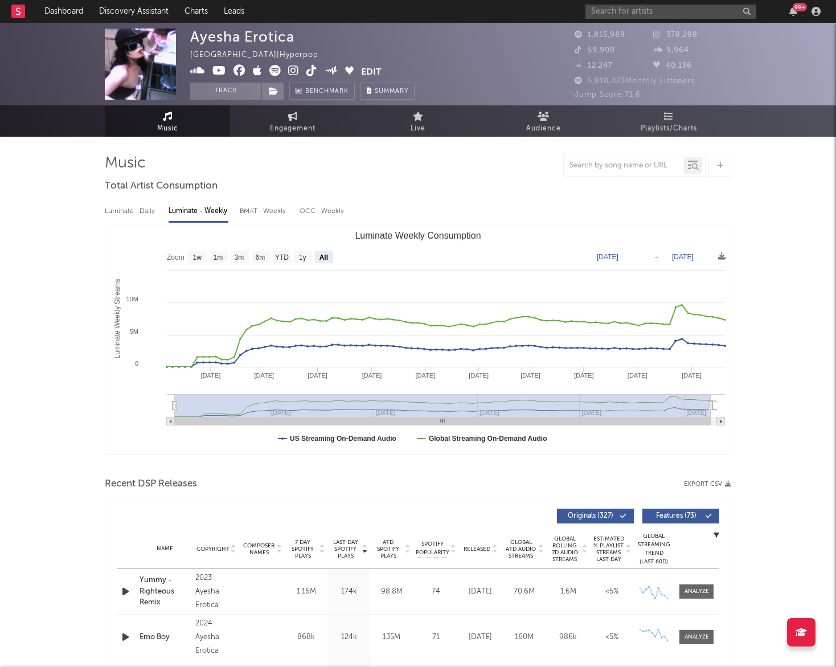
select select "6m"
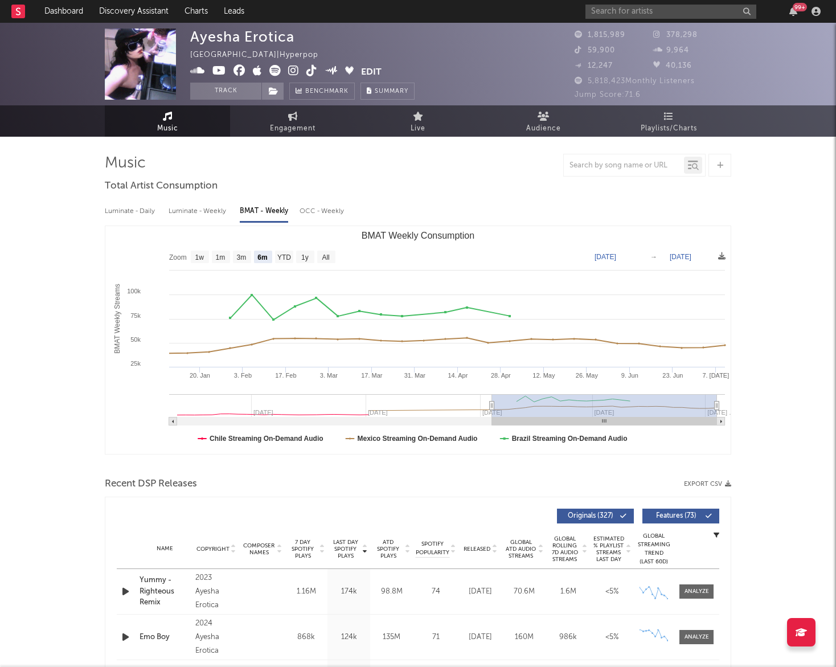
click at [132, 211] on div "Luminate - Daily" at bounding box center [131, 211] width 52 height 19
select select "6m"
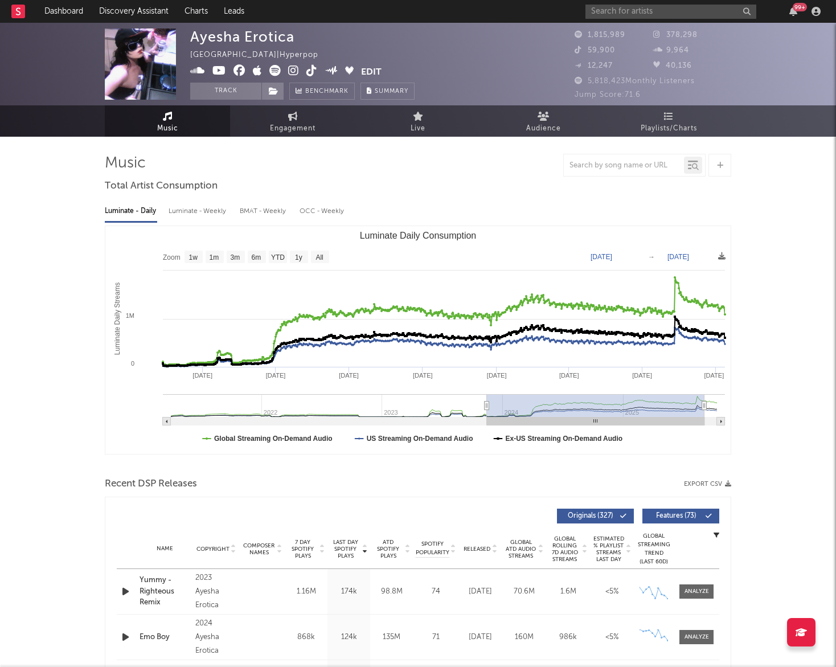
type input "2023-11-16"
drag, startPoint x: 656, startPoint y: 403, endPoint x: 488, endPoint y: 400, distance: 168.6
click at [488, 400] on g "Luminate Daily Consumption" at bounding box center [444, 409] width 562 height 31
select select "6m"
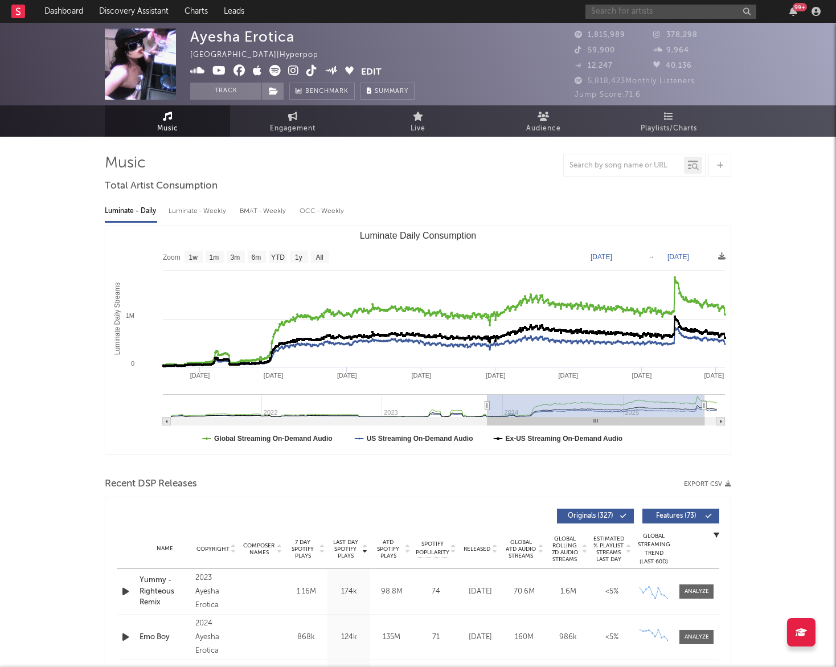
click at [642, 9] on input "text" at bounding box center [671, 12] width 171 height 14
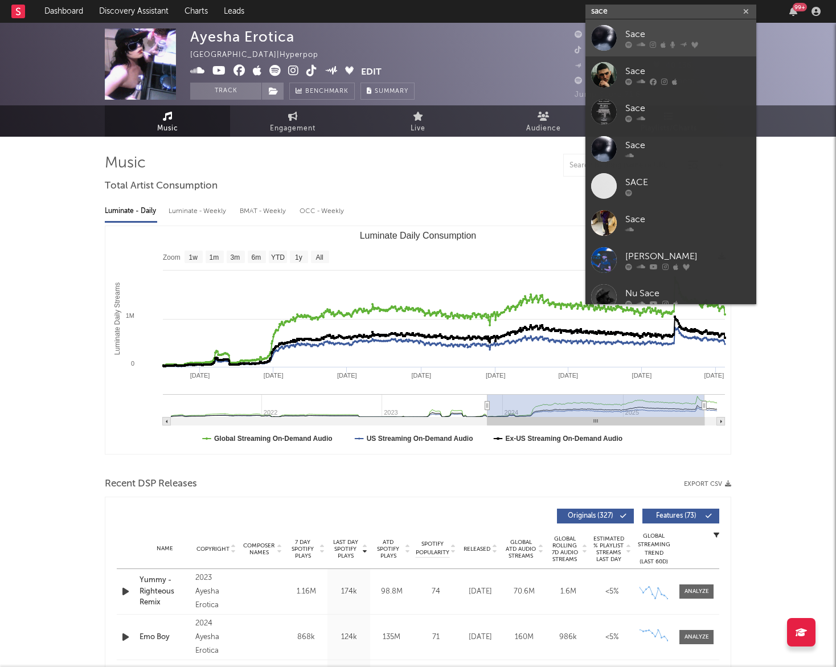
type input "sace"
click at [643, 37] on div "Sace" at bounding box center [687, 34] width 125 height 14
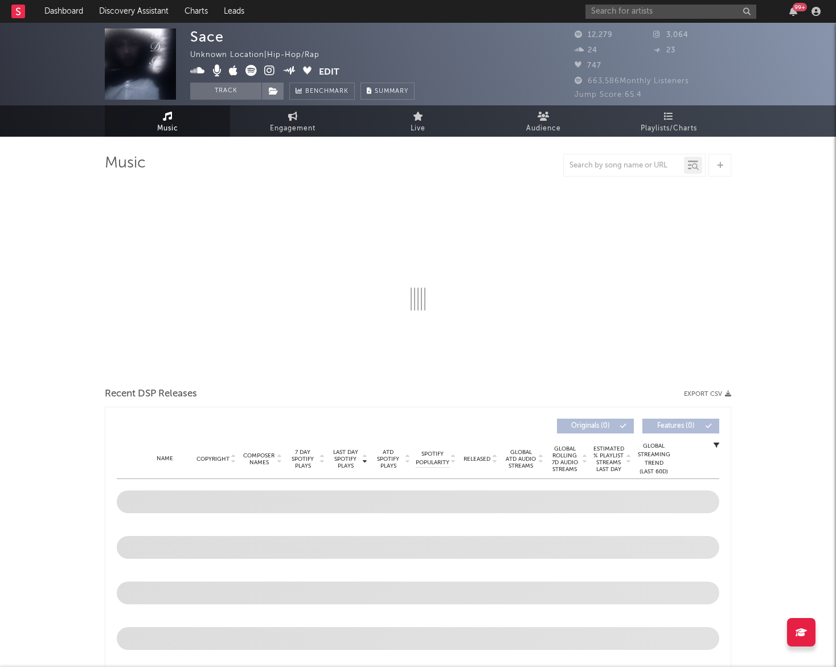
select select "6m"
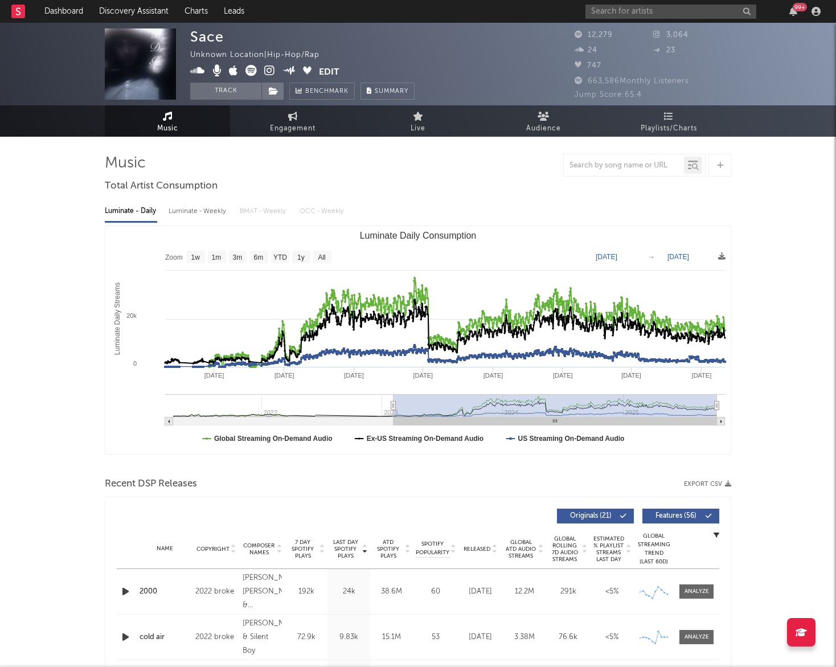
drag, startPoint x: 658, startPoint y: 406, endPoint x: 394, endPoint y: 394, distance: 264.6
click at [394, 394] on icon "Created with Highcharts 10.3.3 Luminate Daily Streams Luminate Daily Consumptio…" at bounding box center [417, 340] width 625 height 228
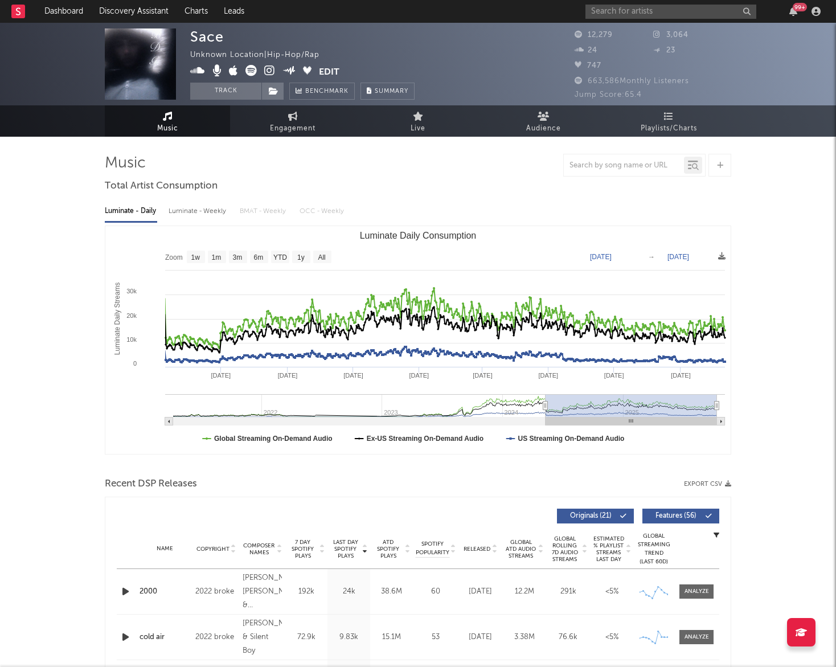
type input "[DATE]"
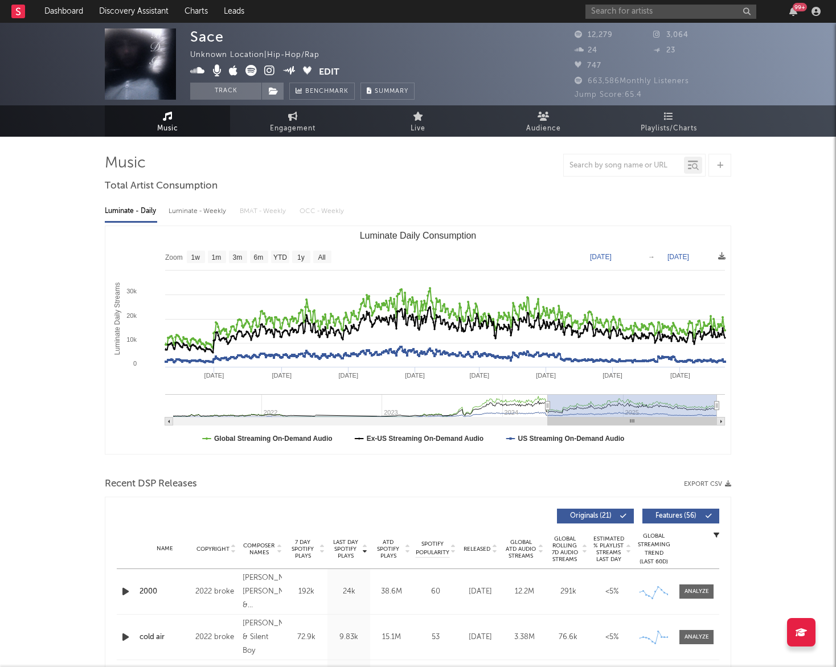
drag, startPoint x: 395, startPoint y: 410, endPoint x: 548, endPoint y: 399, distance: 153.0
click at [548, 399] on g "Luminate Daily Consumption" at bounding box center [445, 409] width 560 height 31
click at [212, 216] on div "Luminate - Weekly" at bounding box center [199, 211] width 60 height 19
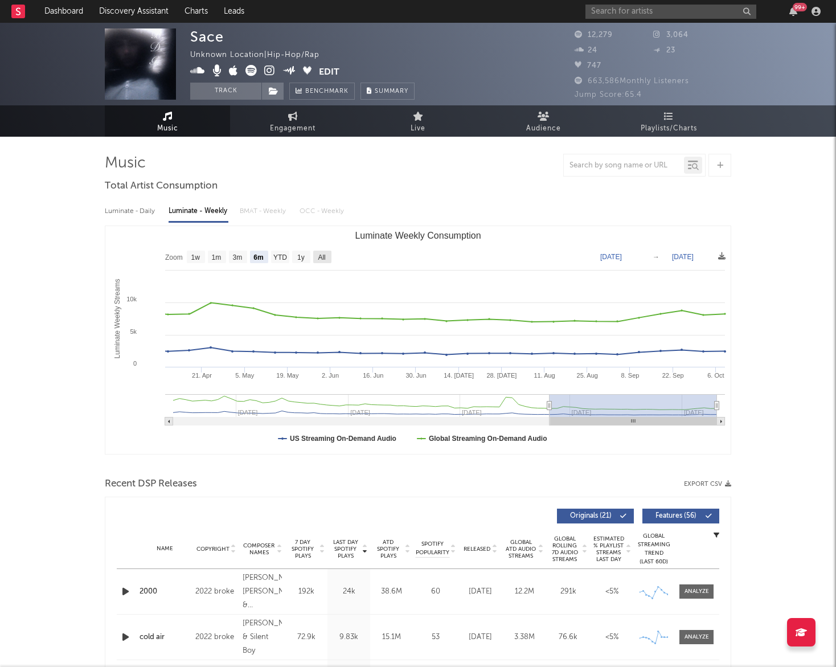
click at [322, 254] on text "All" at bounding box center [321, 257] width 7 height 8
select select "All"
type input "[DATE]"
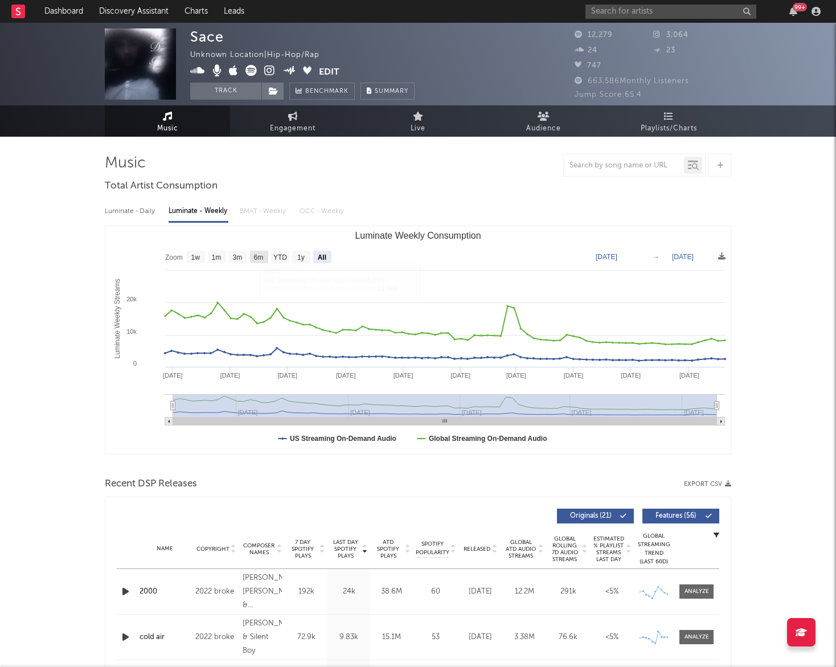
click at [255, 253] on text "6m" at bounding box center [259, 257] width 10 height 8
select select "6m"
type input "[DATE]"
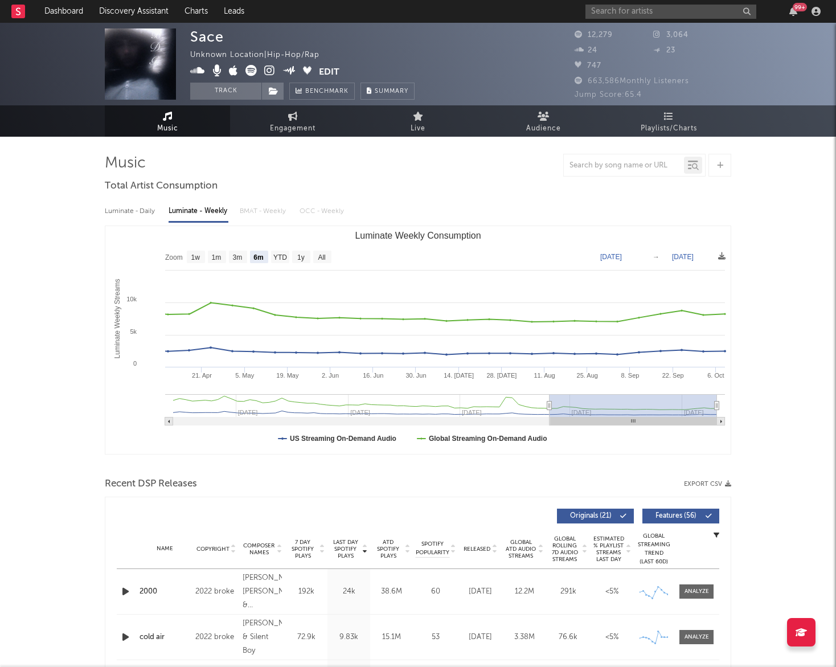
click at [140, 210] on div "Luminate - Daily" at bounding box center [131, 211] width 52 height 19
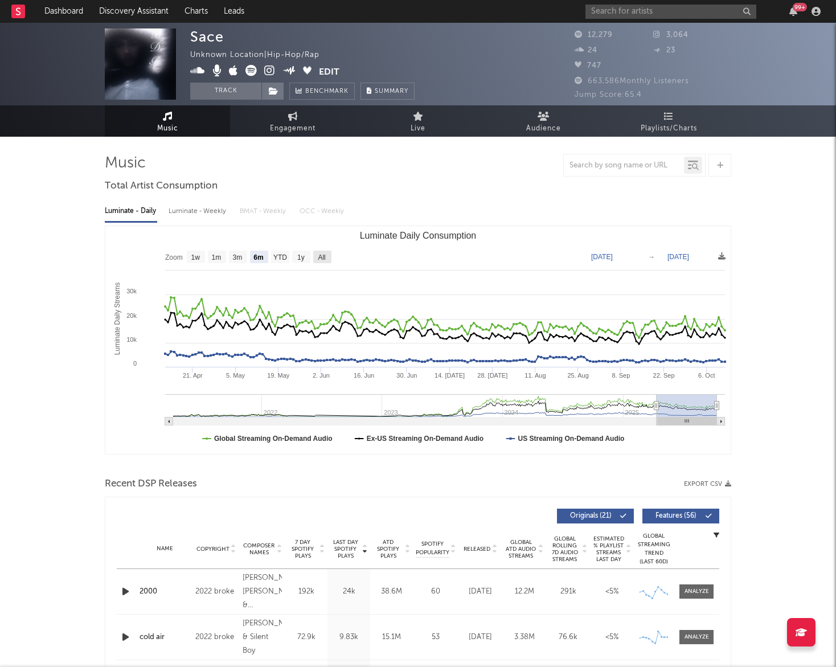
click at [323, 255] on text "All" at bounding box center [321, 257] width 7 height 8
select select "All"
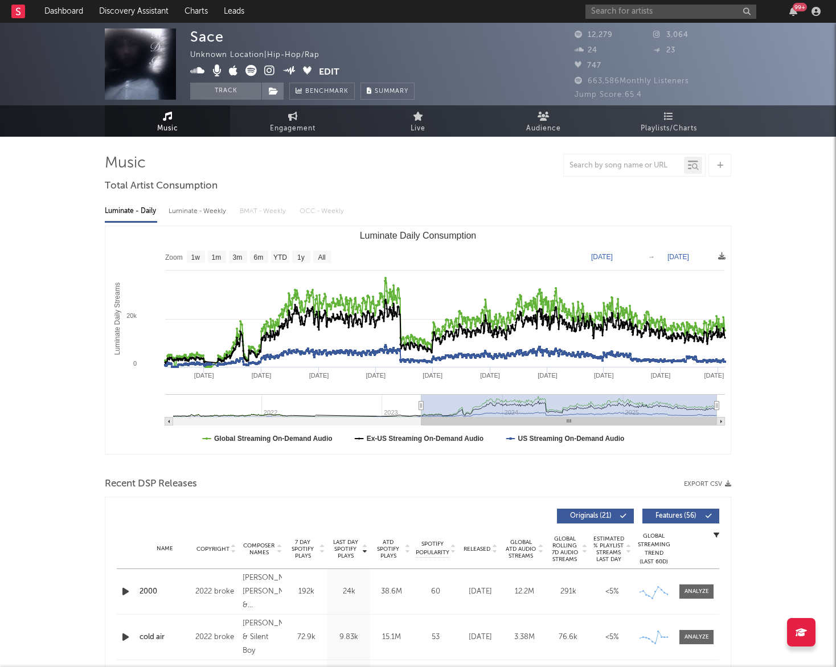
type input "[DATE]"
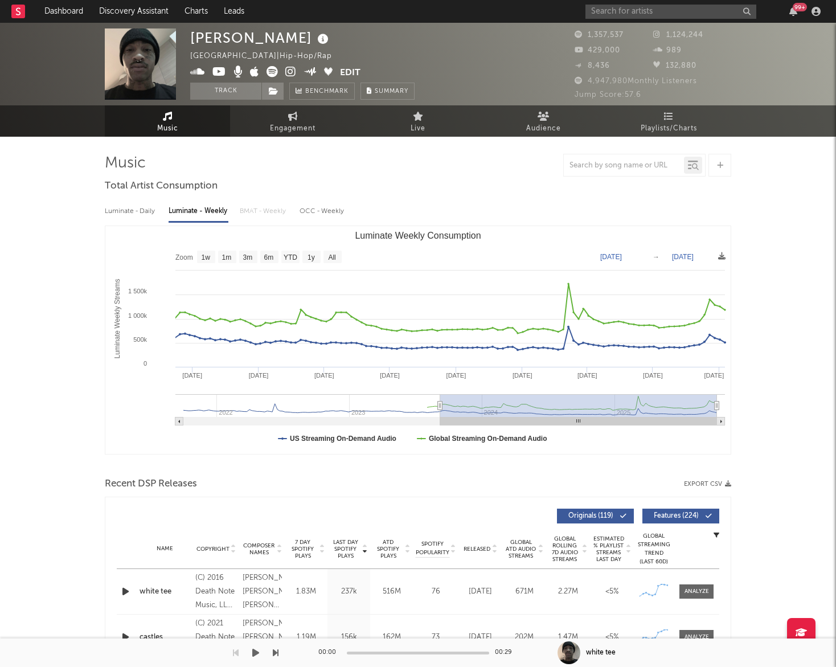
select select "6m"
